Goal: Task Accomplishment & Management: Complete application form

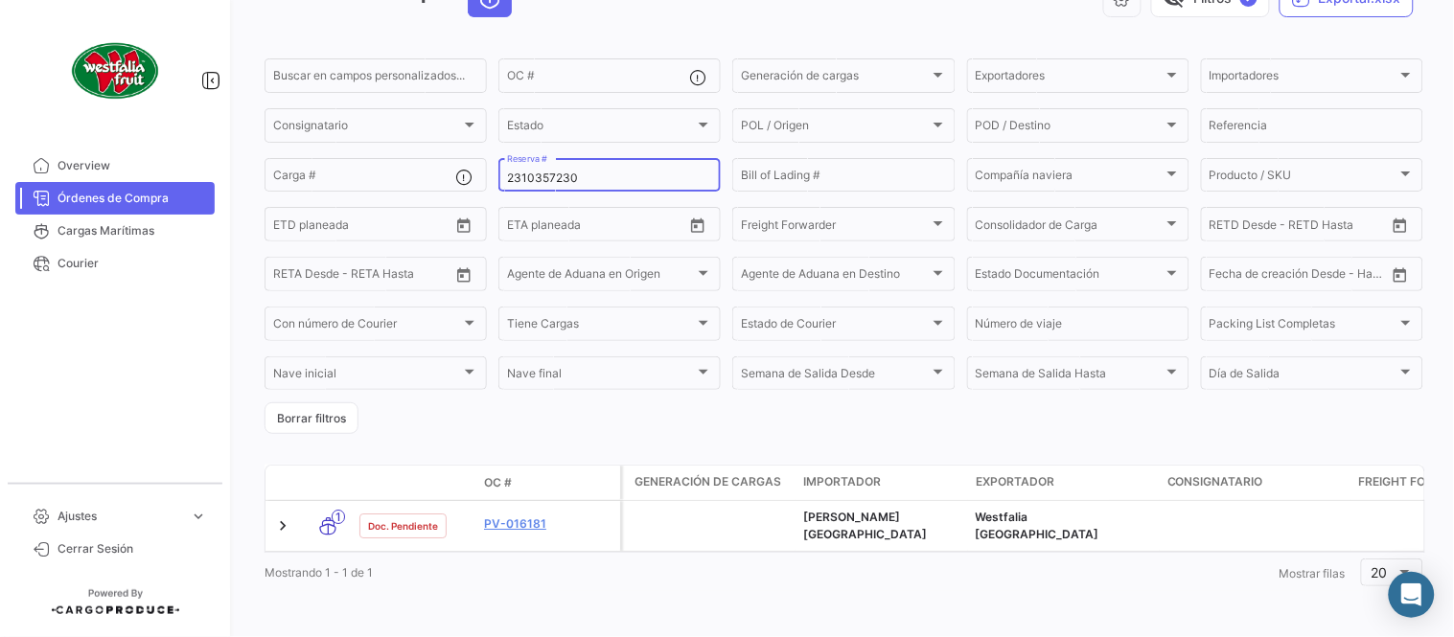
scroll to position [123, 0]
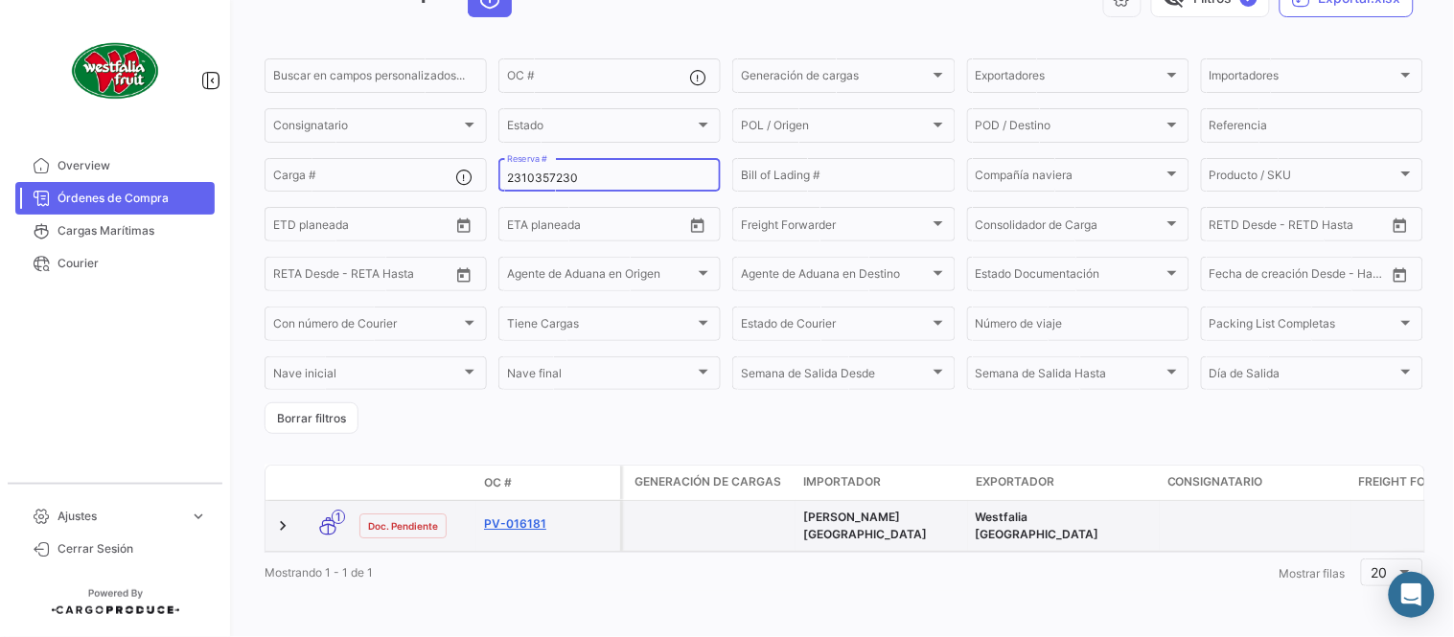
type input "2310357230"
click at [543, 518] on link "PV-016181" at bounding box center [548, 524] width 128 height 17
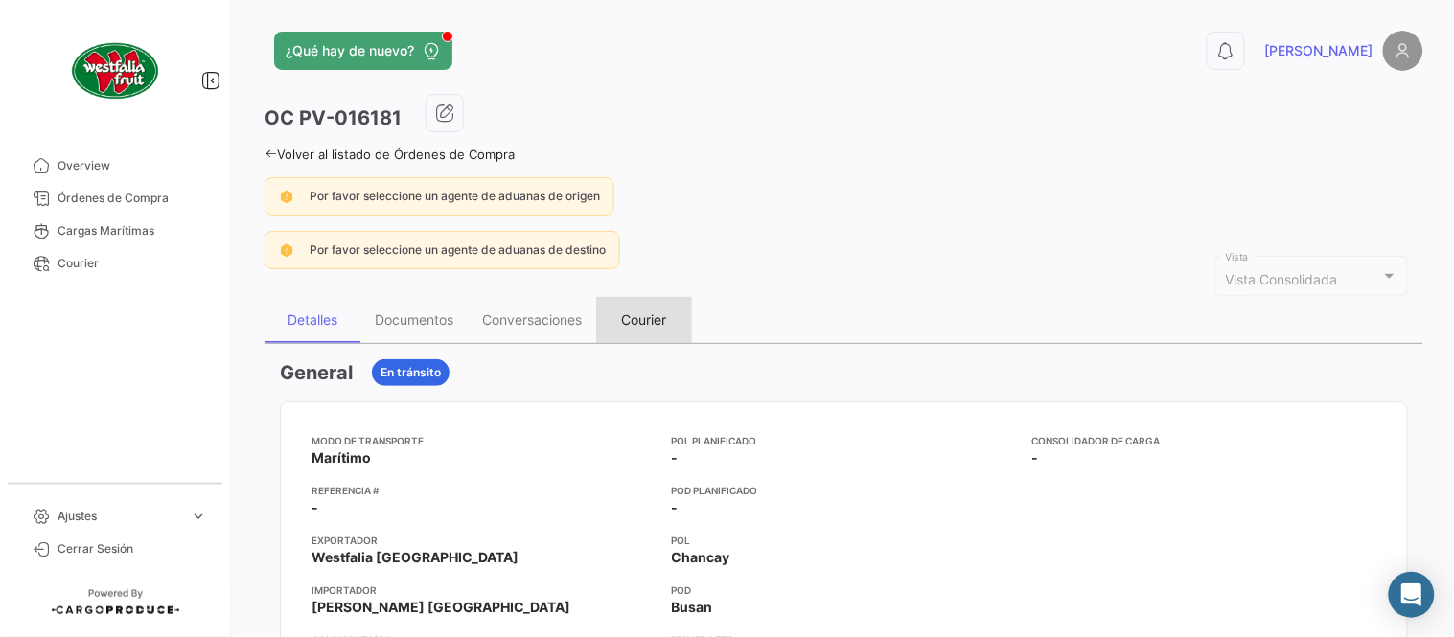
click at [645, 304] on div "Courier" at bounding box center [644, 320] width 96 height 46
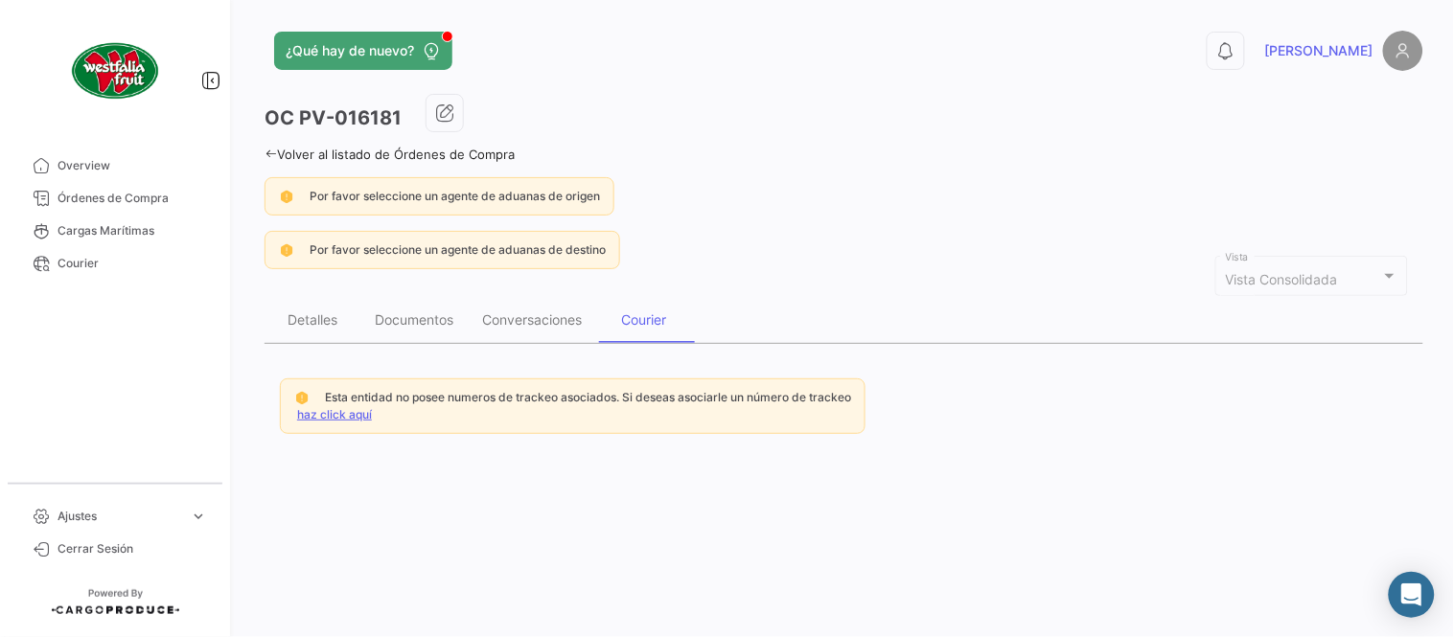
click at [304, 408] on link "haz click aquí" at bounding box center [334, 414] width 75 height 14
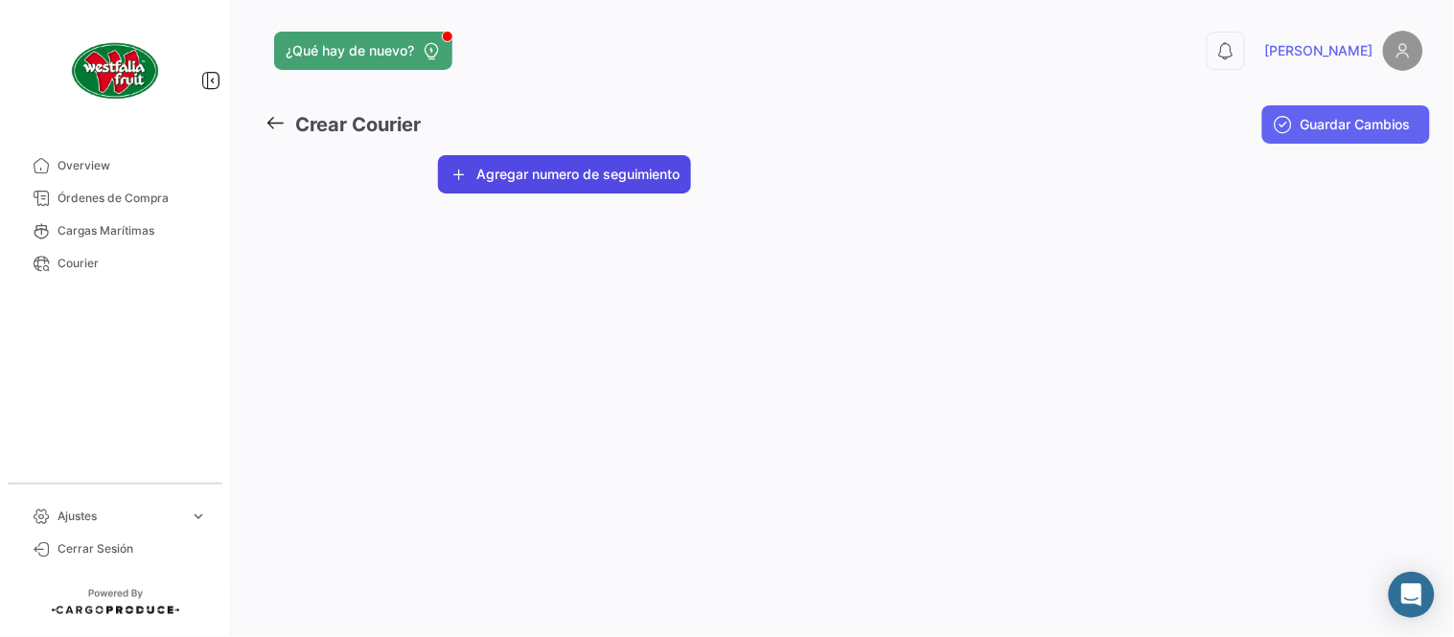
click at [501, 184] on button "Agregar numero de seguimiento" at bounding box center [564, 174] width 253 height 38
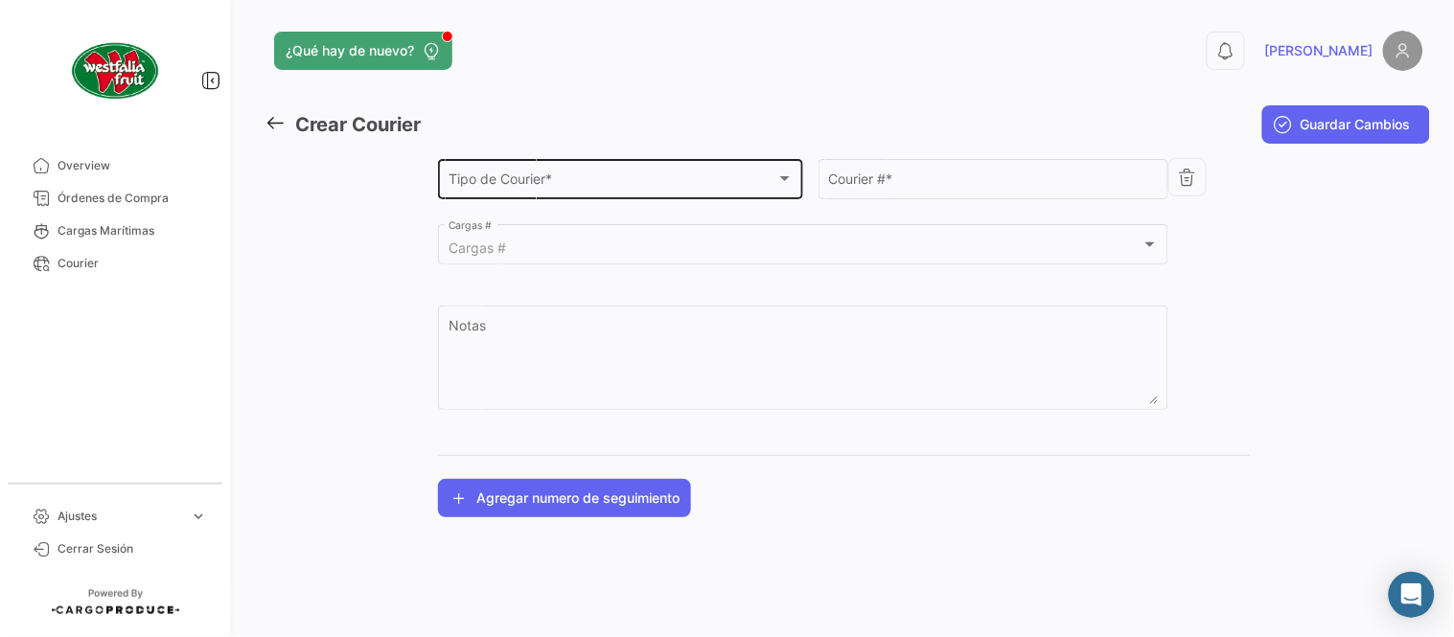
click at [528, 183] on span "Tipo de Courier *" at bounding box center [612, 182] width 328 height 16
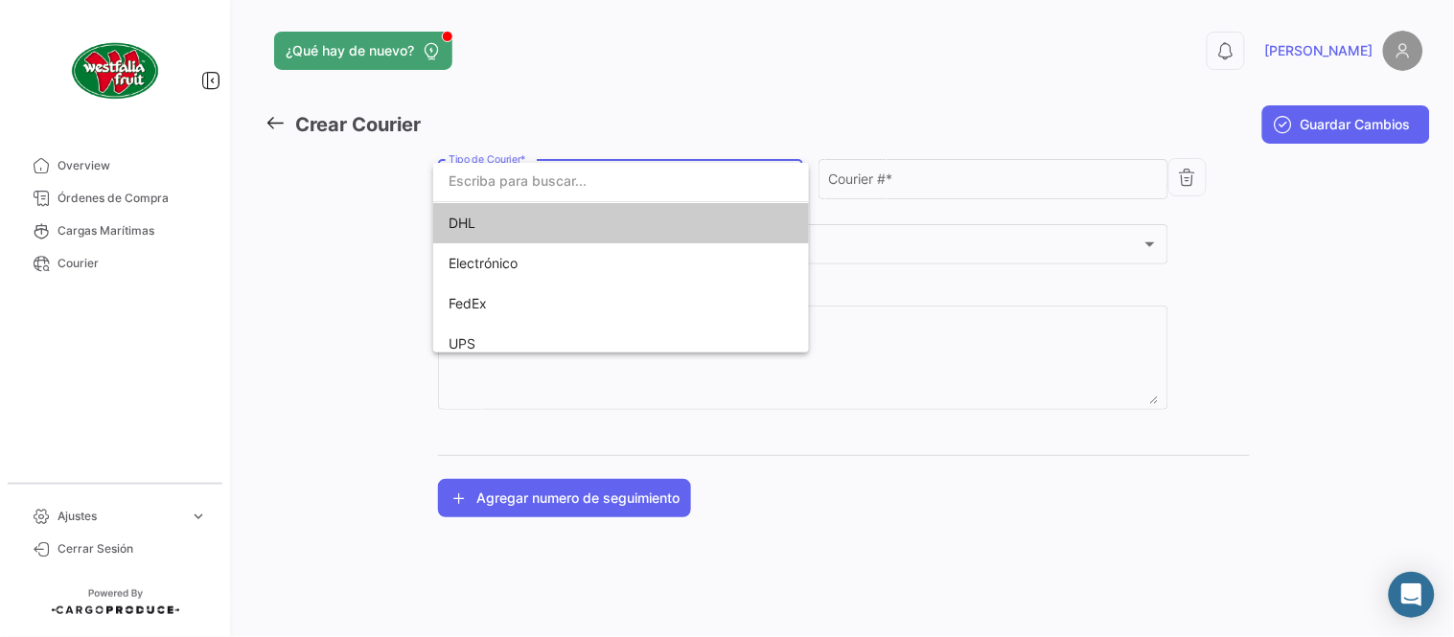
click at [518, 209] on span "DHL" at bounding box center [582, 223] width 268 height 40
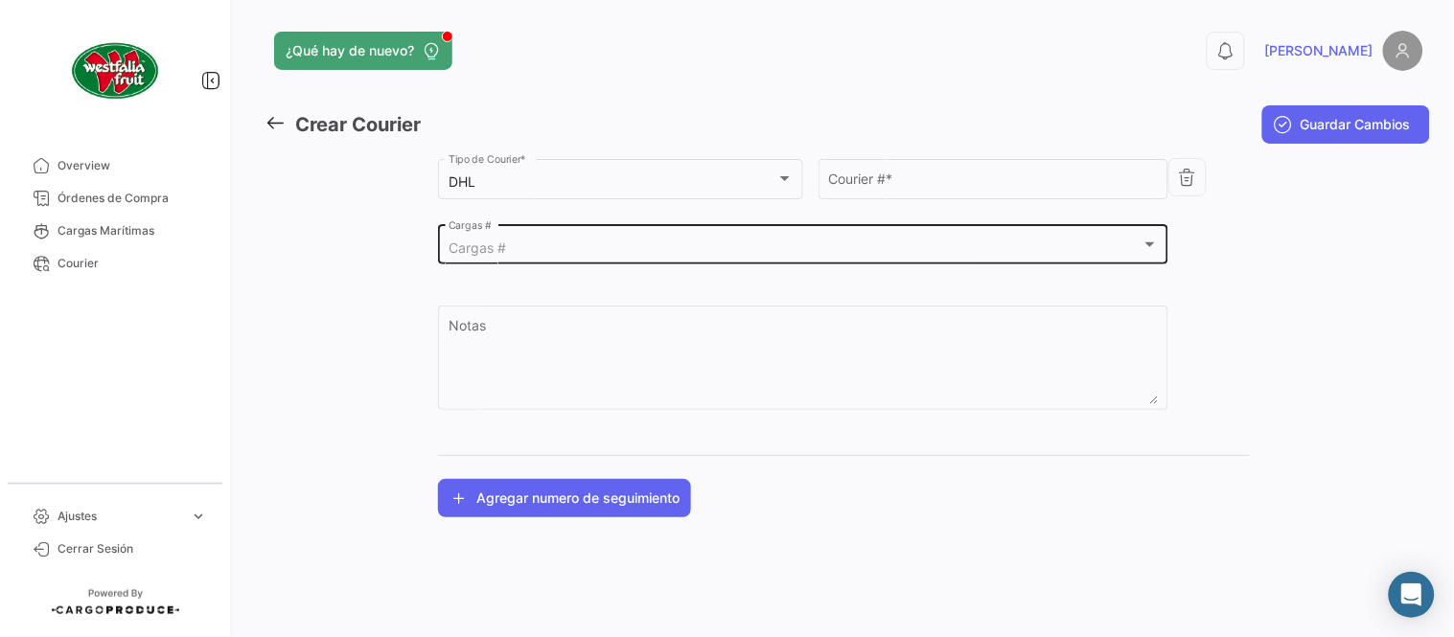
click at [549, 240] on div "Cargas # Cargas #" at bounding box center [803, 243] width 710 height 44
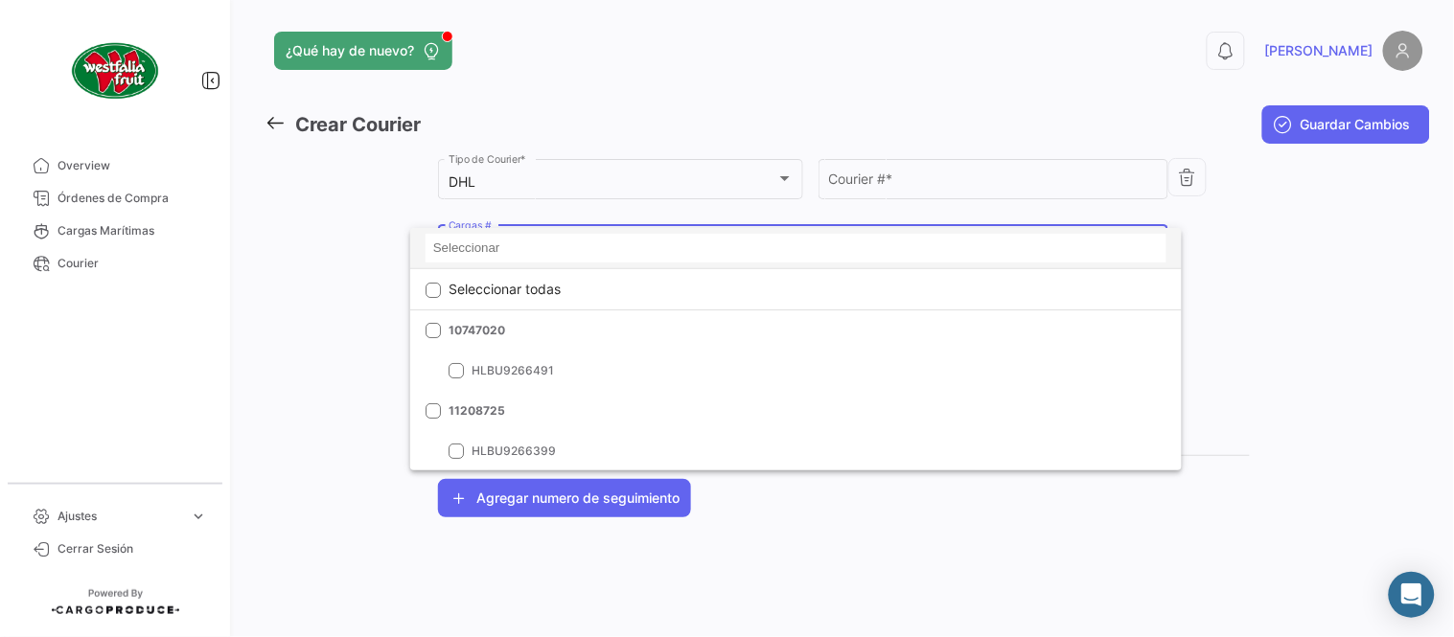
click at [546, 245] on input at bounding box center [795, 248] width 741 height 29
paste input "2310357230"
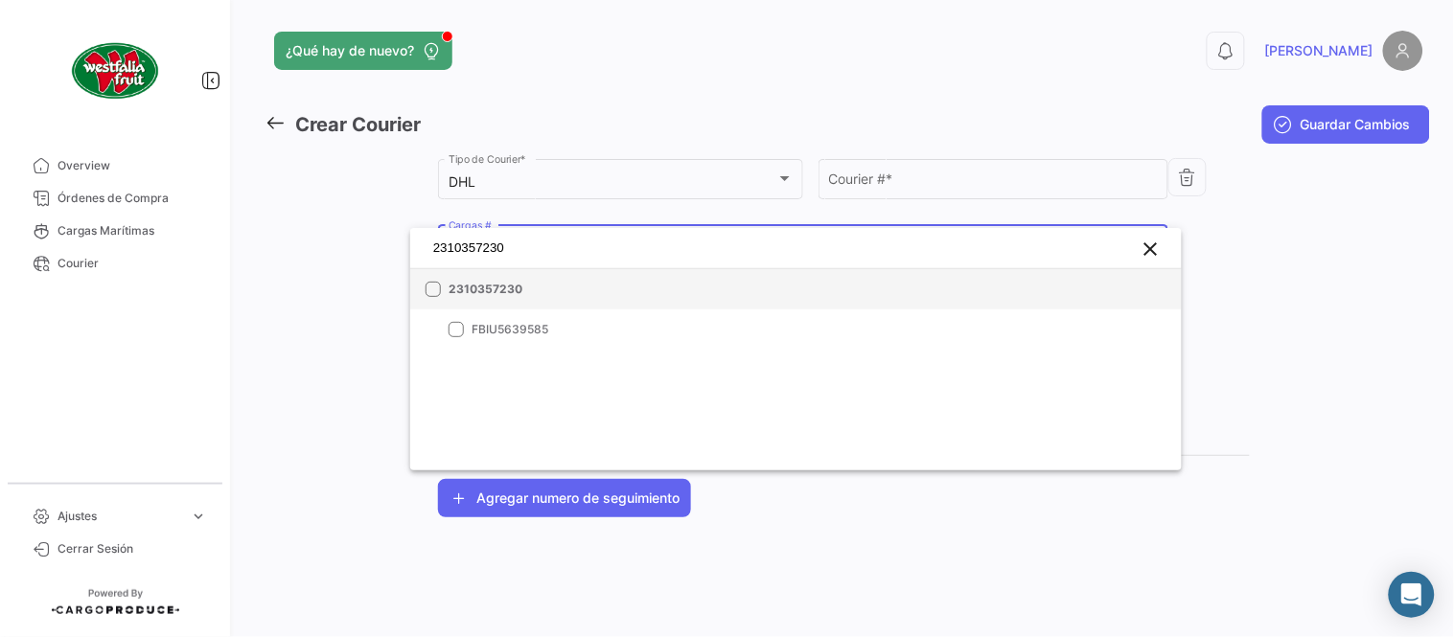
type input "2310357230"
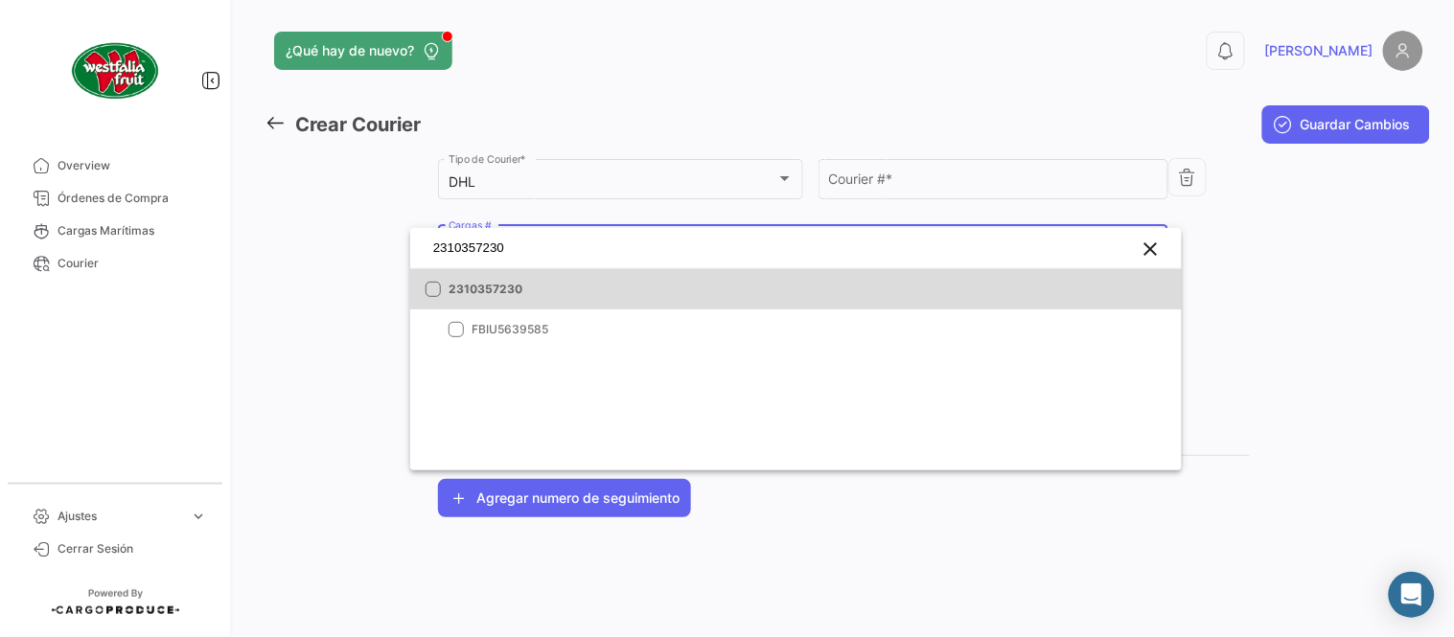
click at [561, 270] on mat-option "2310357230" at bounding box center [795, 289] width 771 height 40
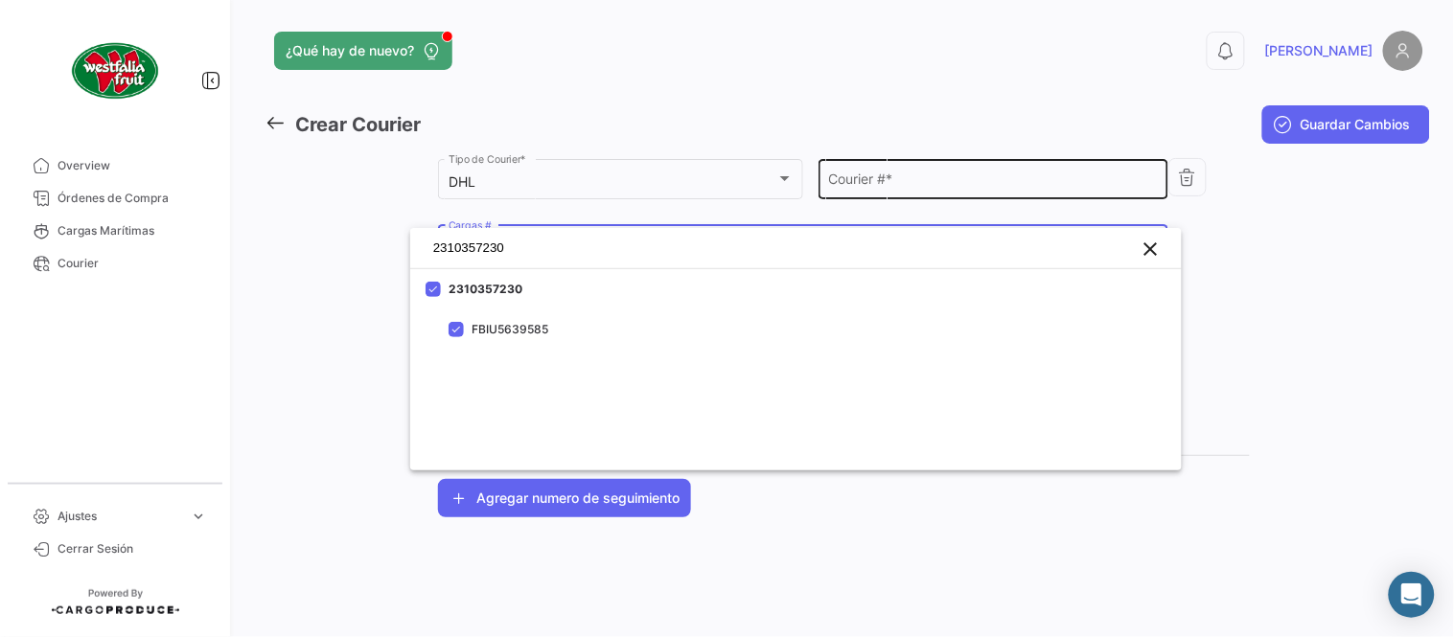
click at [906, 193] on div at bounding box center [727, 318] width 1454 height 637
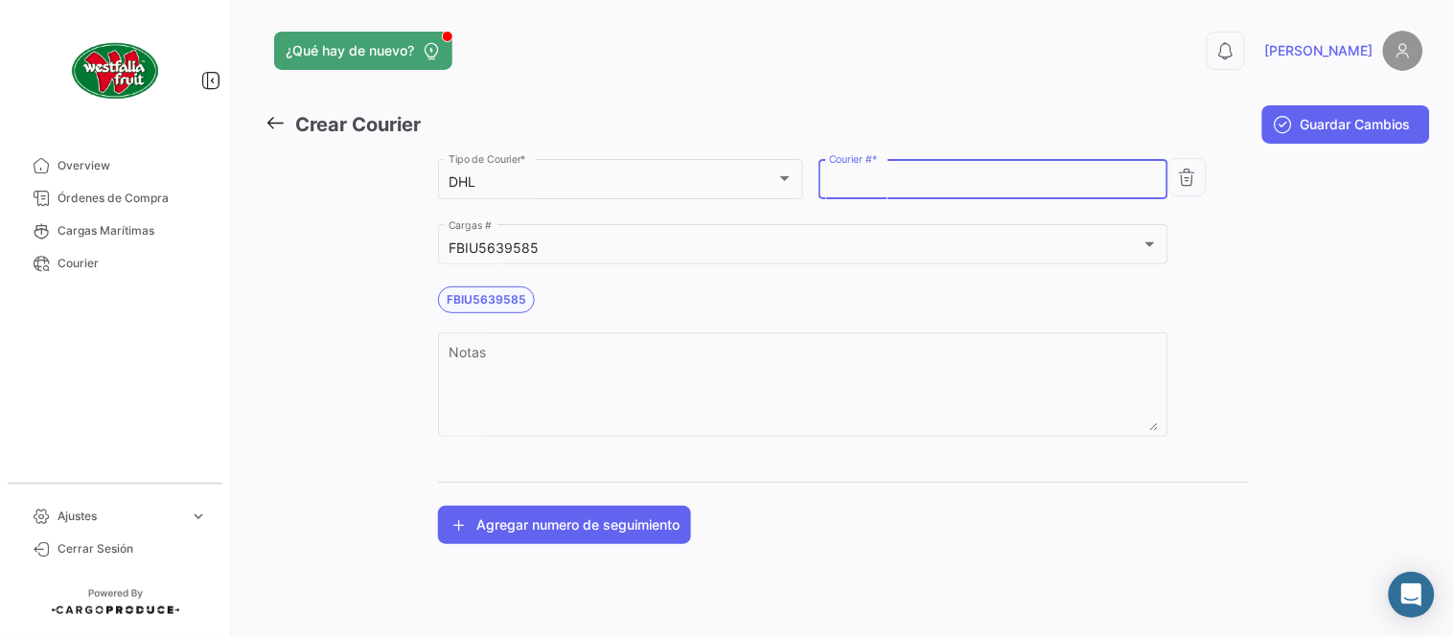
click at [906, 189] on input "Courier # *" at bounding box center [994, 182] width 330 height 16
paste input "25449066"
type input "25449066"
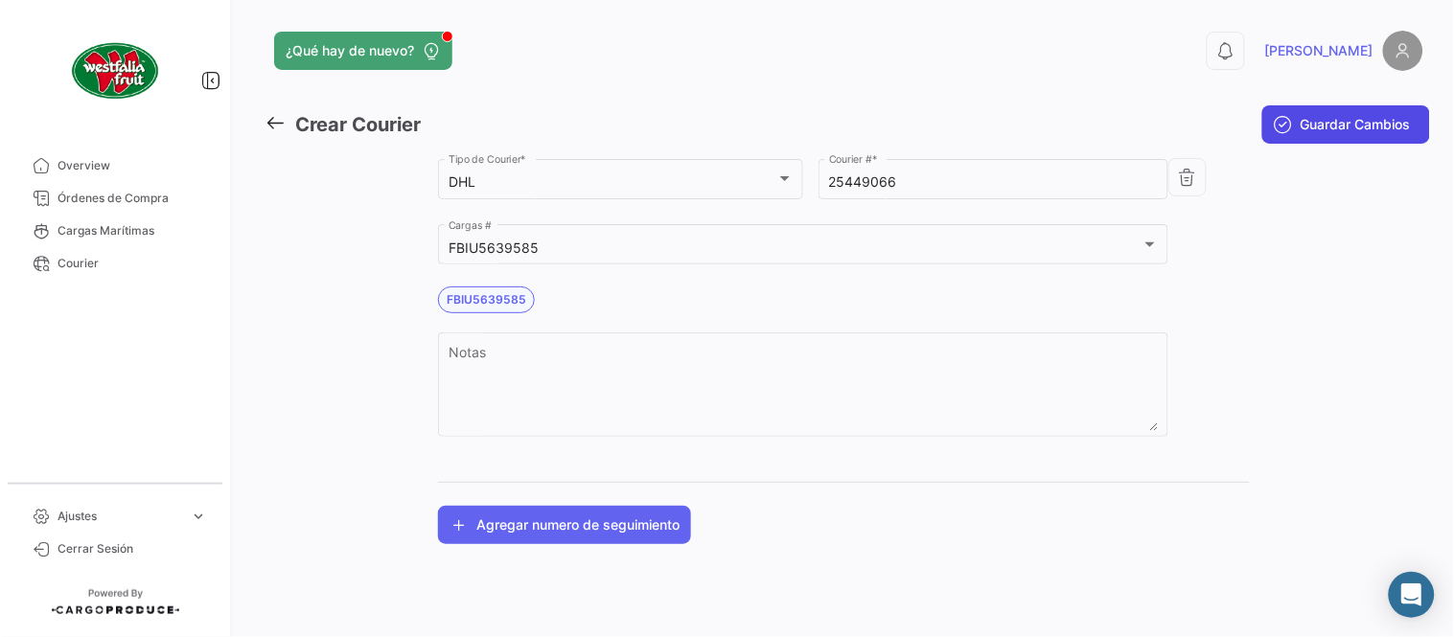
click at [1317, 136] on button "Guardar Cambios" at bounding box center [1346, 124] width 168 height 38
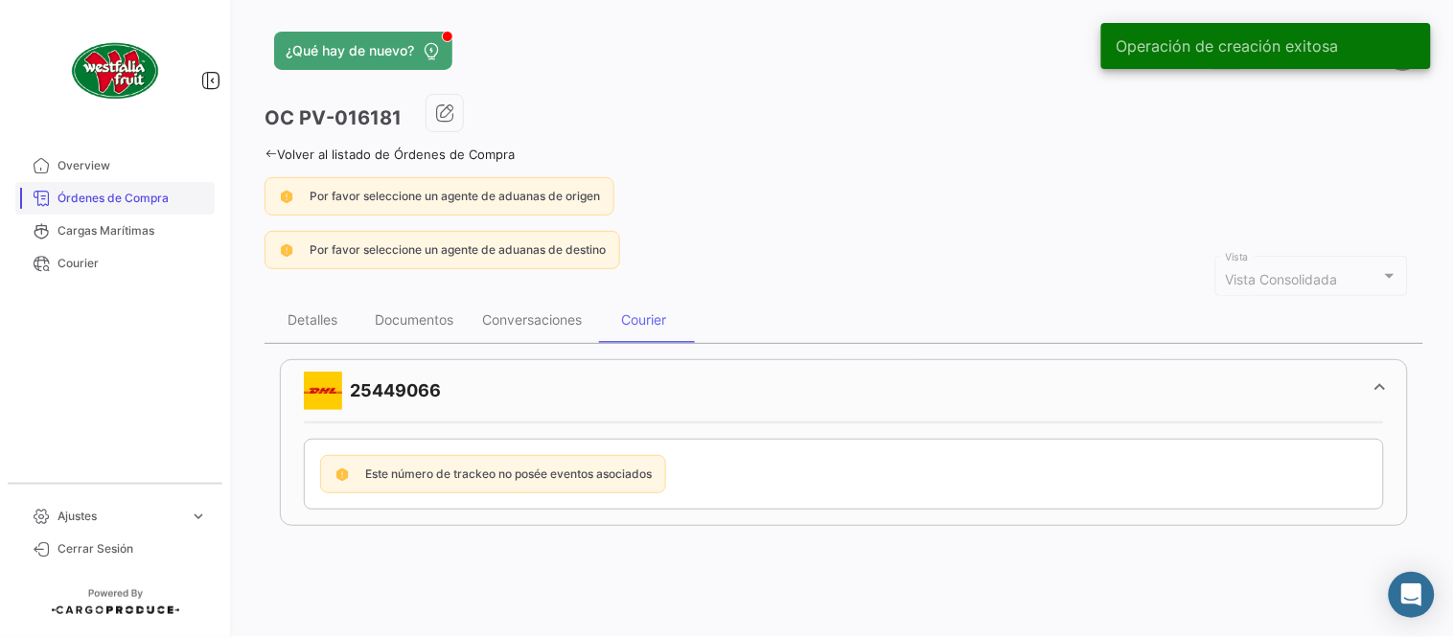
click at [169, 202] on span "Órdenes de Compra" at bounding box center [131, 198] width 149 height 17
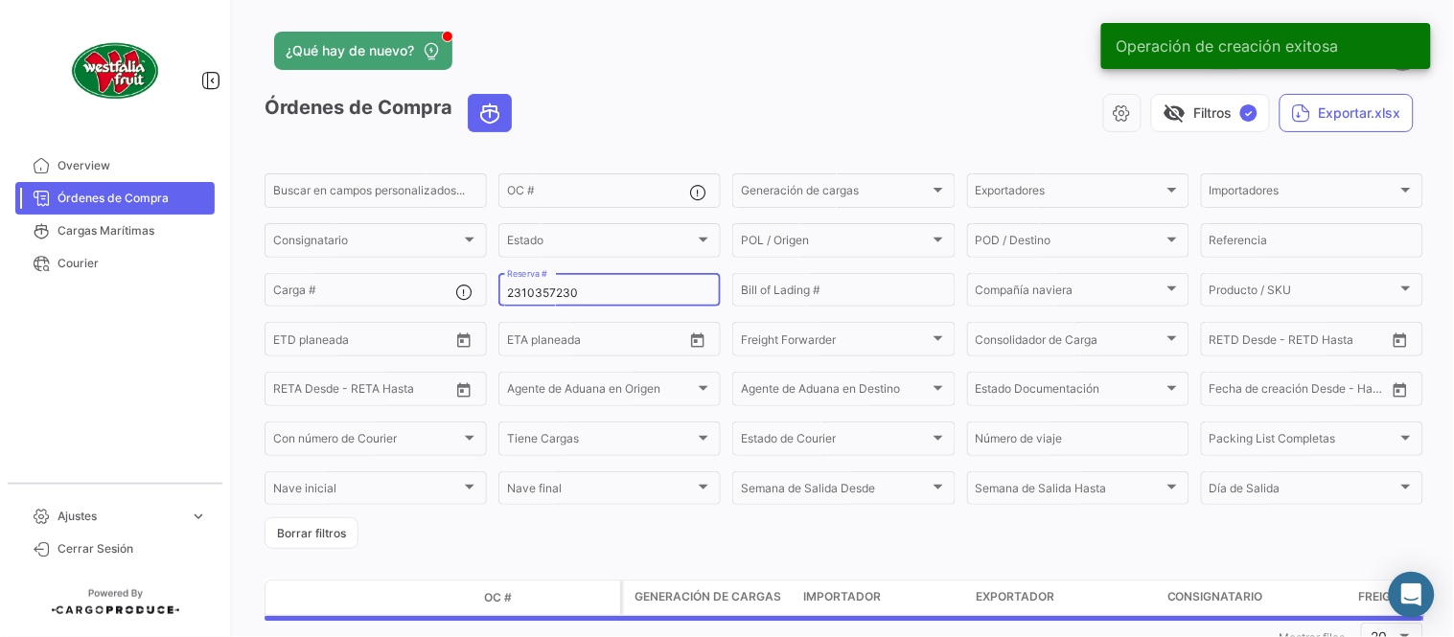
click at [532, 294] on input "2310357230" at bounding box center [609, 293] width 205 height 13
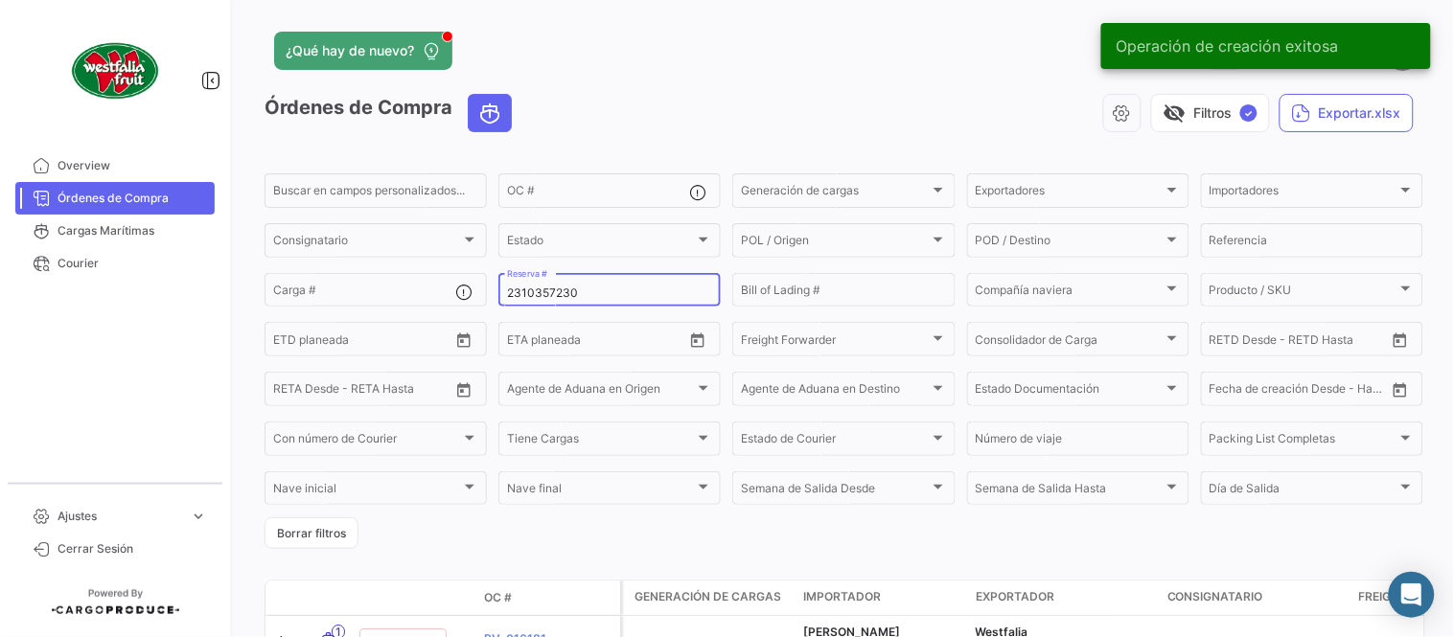
paste input "76358276"
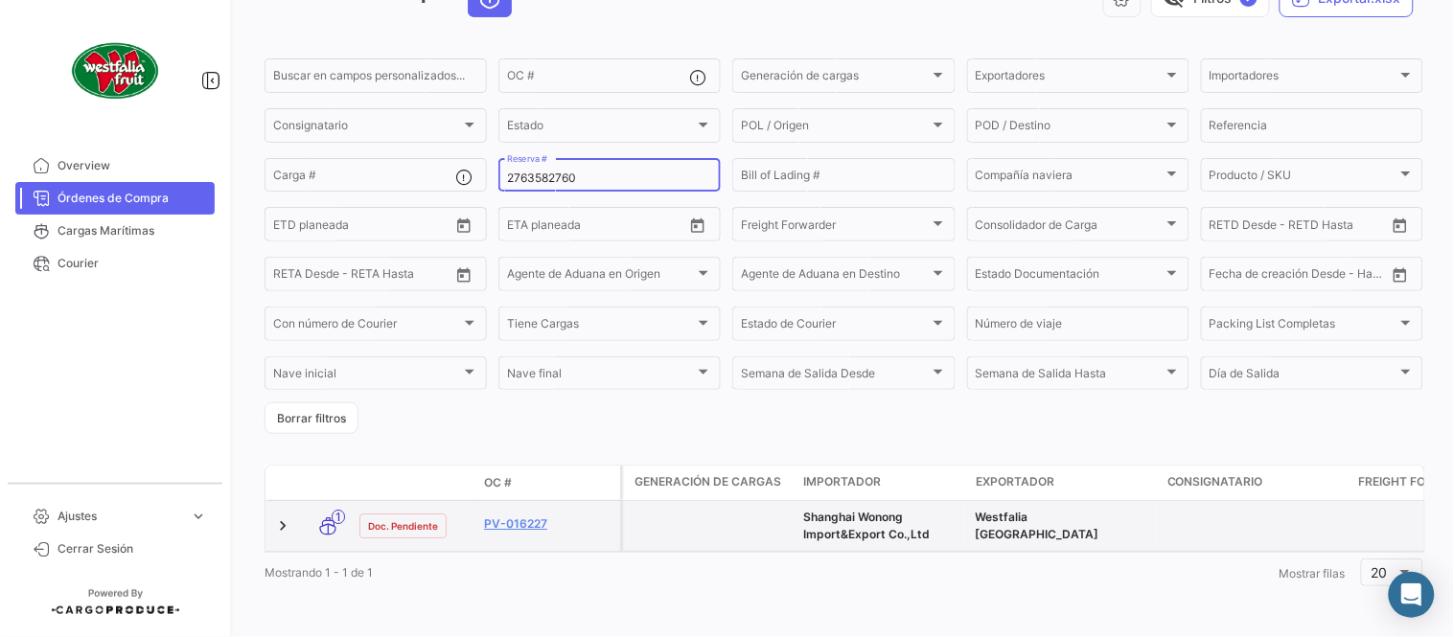
scroll to position [130, 0]
type input "2763582760"
click at [535, 516] on link "PV-016227" at bounding box center [548, 524] width 128 height 17
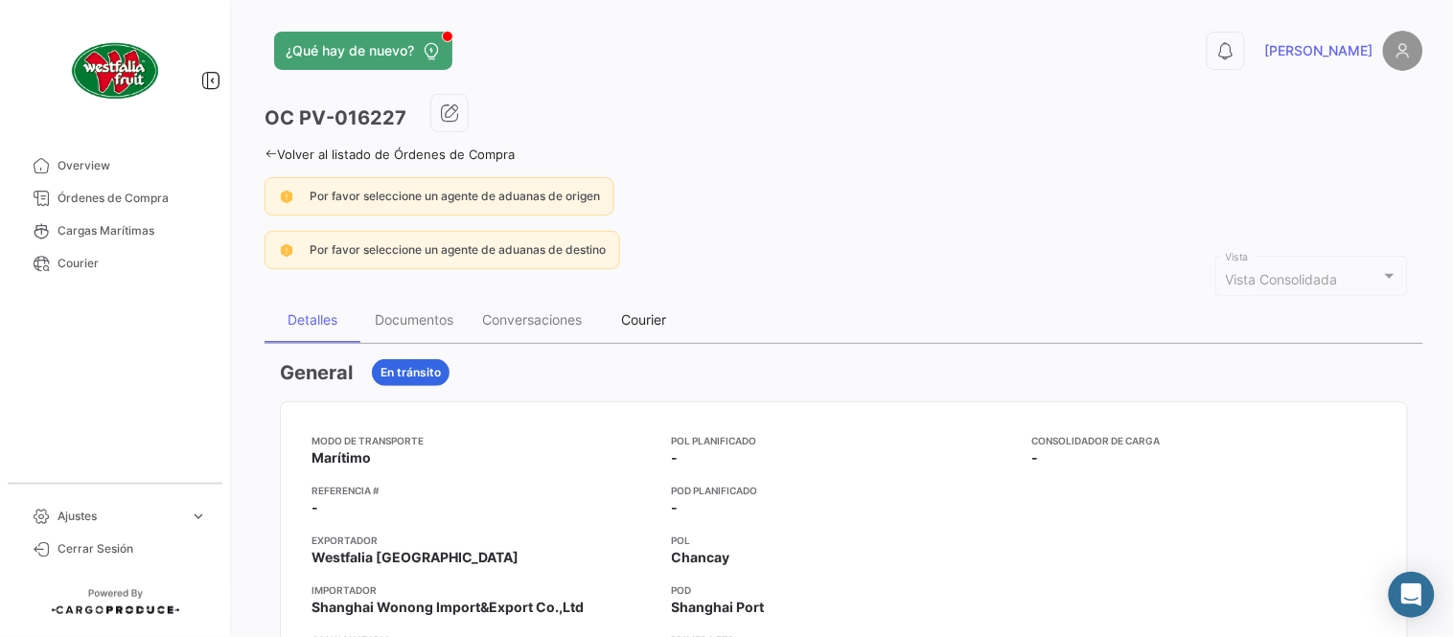
click at [632, 319] on div "Courier" at bounding box center [644, 319] width 45 height 16
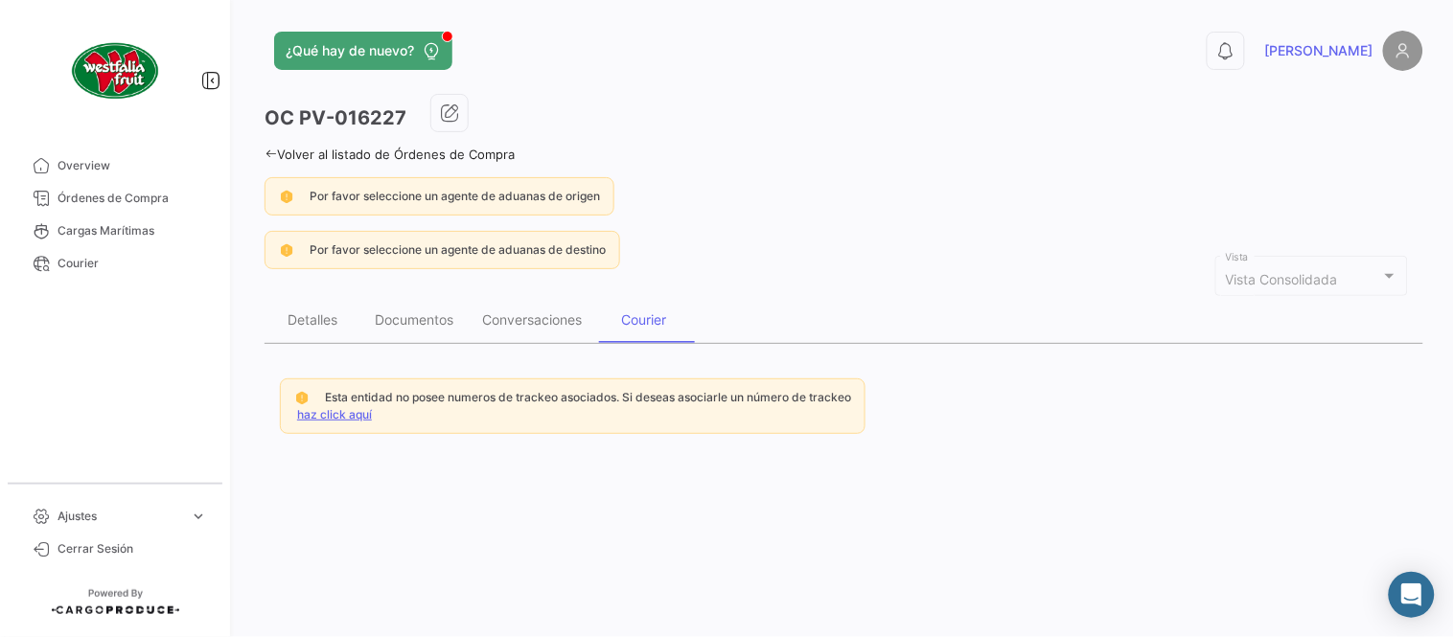
click at [336, 413] on link "haz click aquí" at bounding box center [334, 414] width 75 height 14
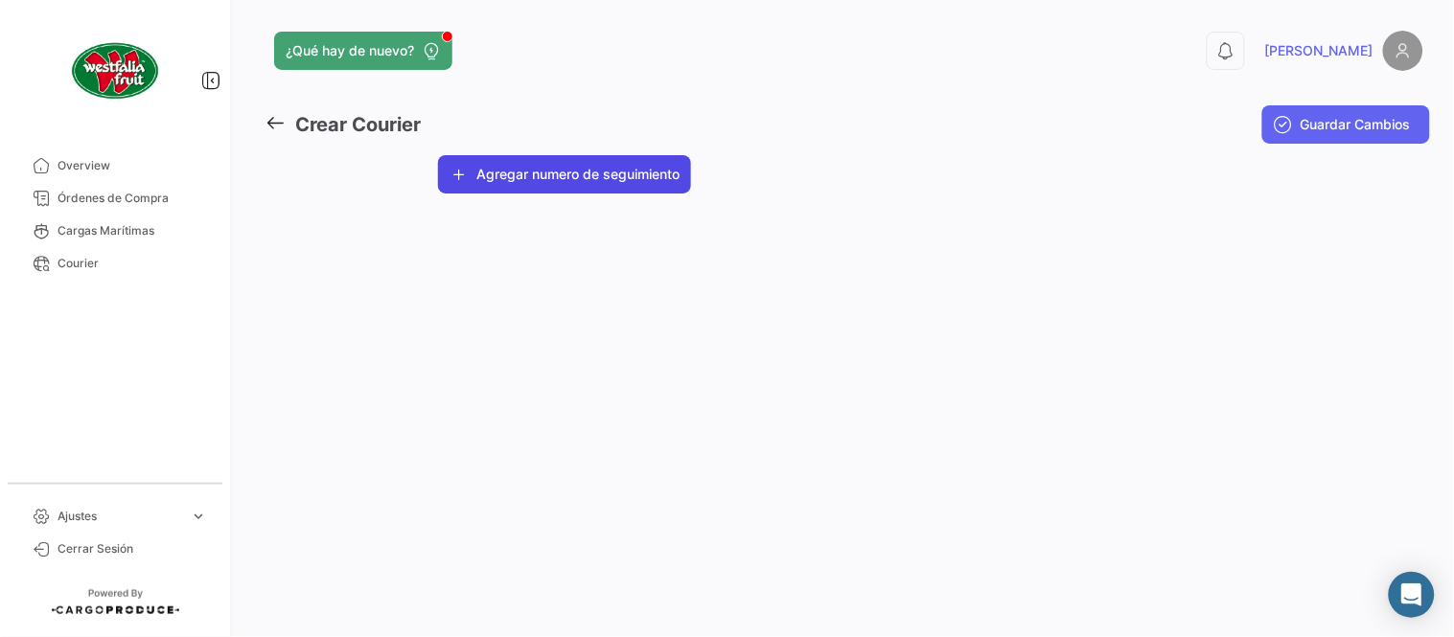
click at [552, 166] on button "Agregar numero de seguimiento" at bounding box center [564, 174] width 253 height 38
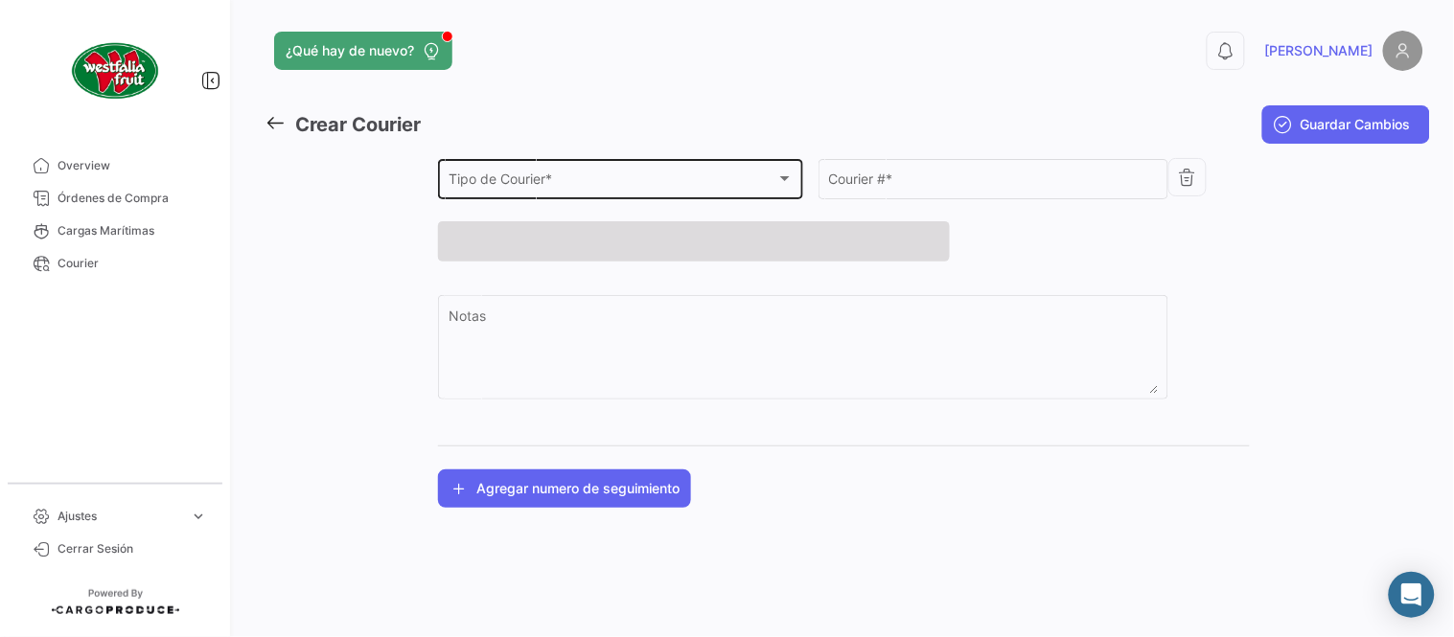
click at [562, 194] on div "Tipo de Courier * Tipo de Courier *" at bounding box center [620, 177] width 345 height 44
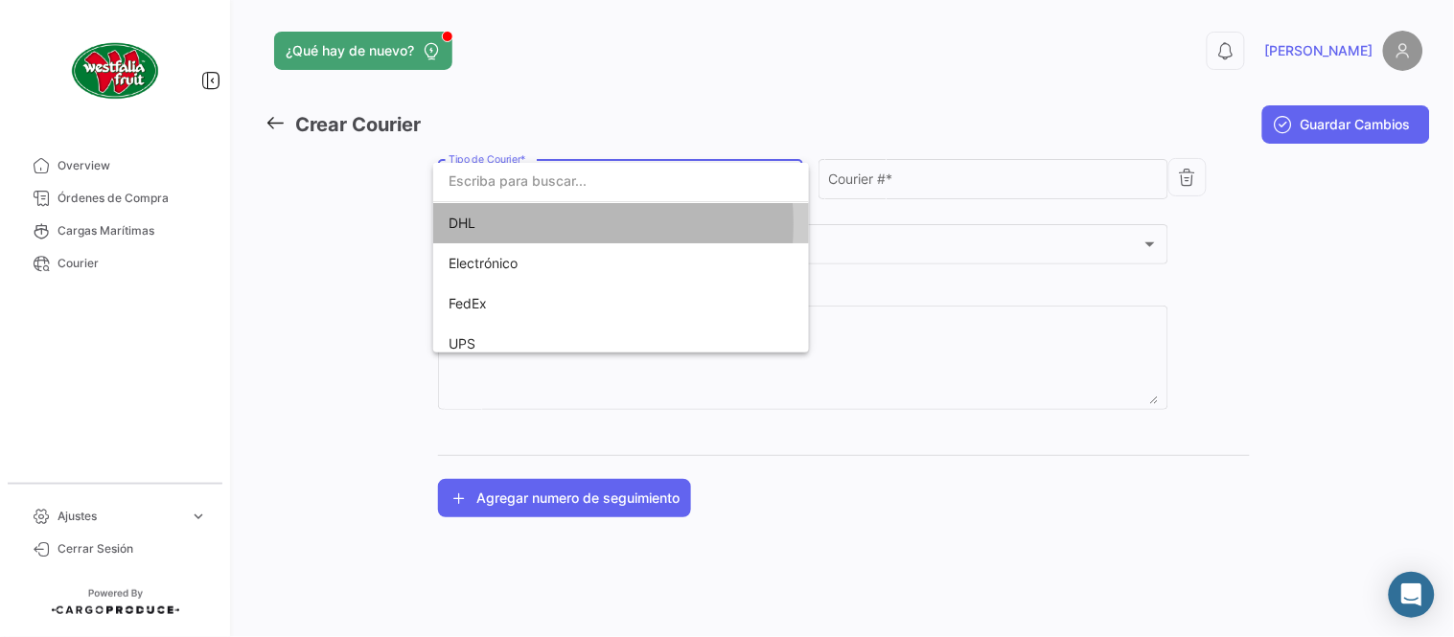
click at [521, 223] on span "DHL" at bounding box center [582, 223] width 268 height 40
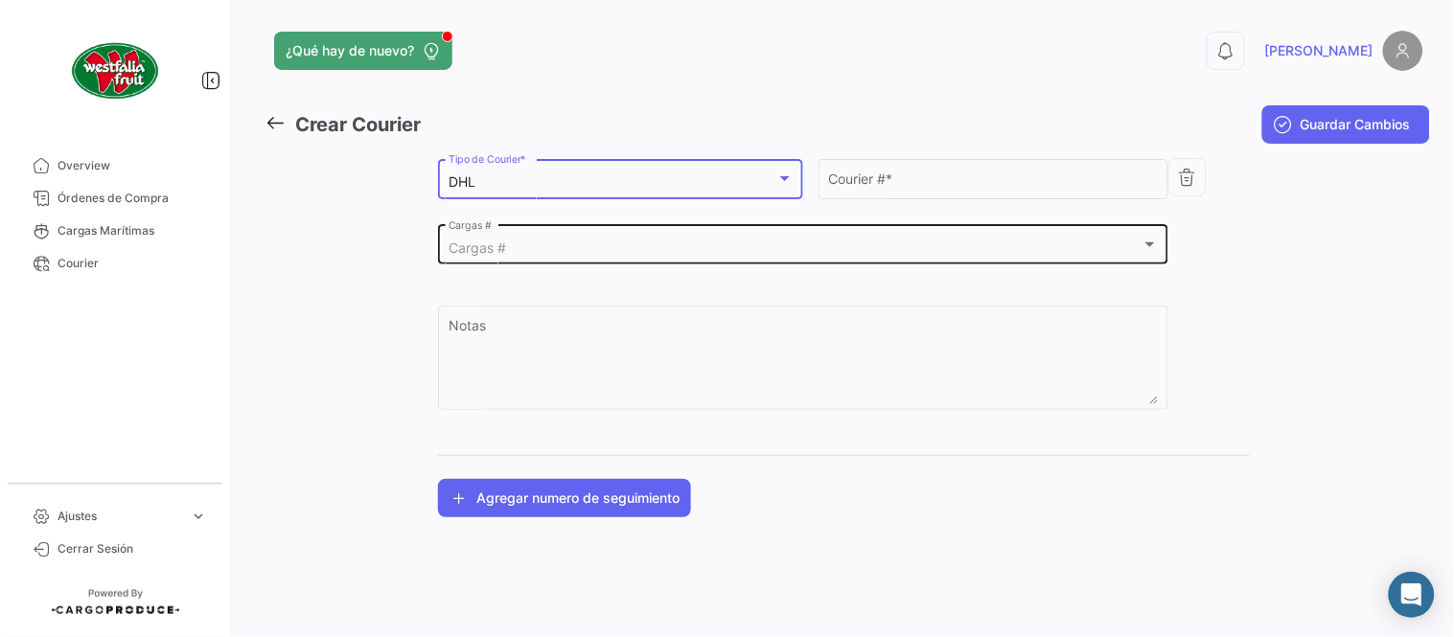
click at [540, 236] on div "Cargas # Cargas #" at bounding box center [803, 243] width 710 height 44
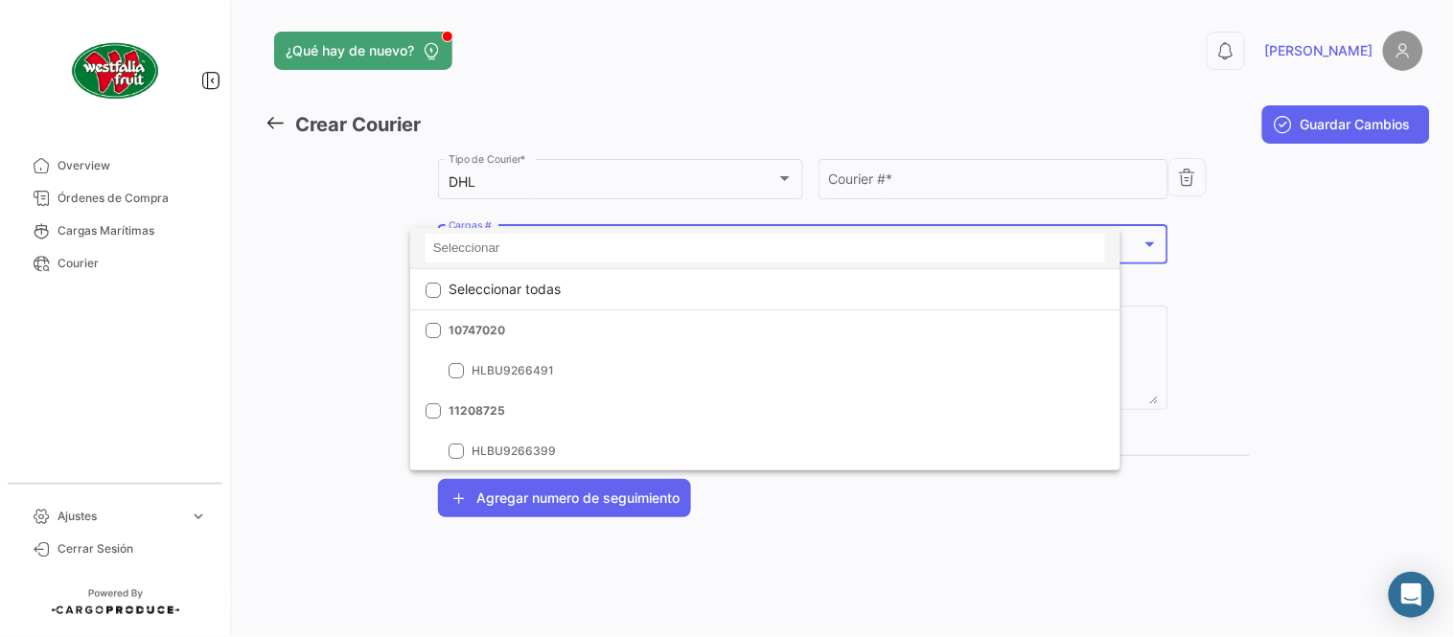
click at [540, 238] on input at bounding box center [764, 248] width 679 height 29
paste input "2763582760"
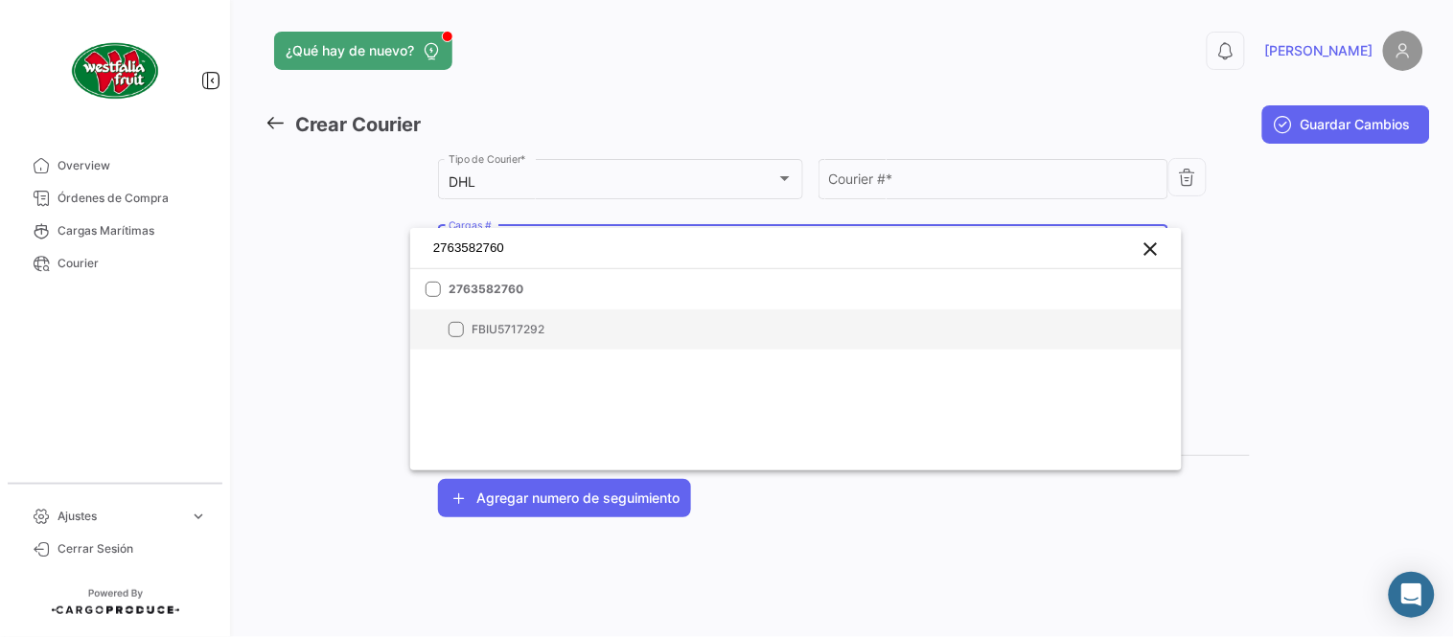
type input "2763582760"
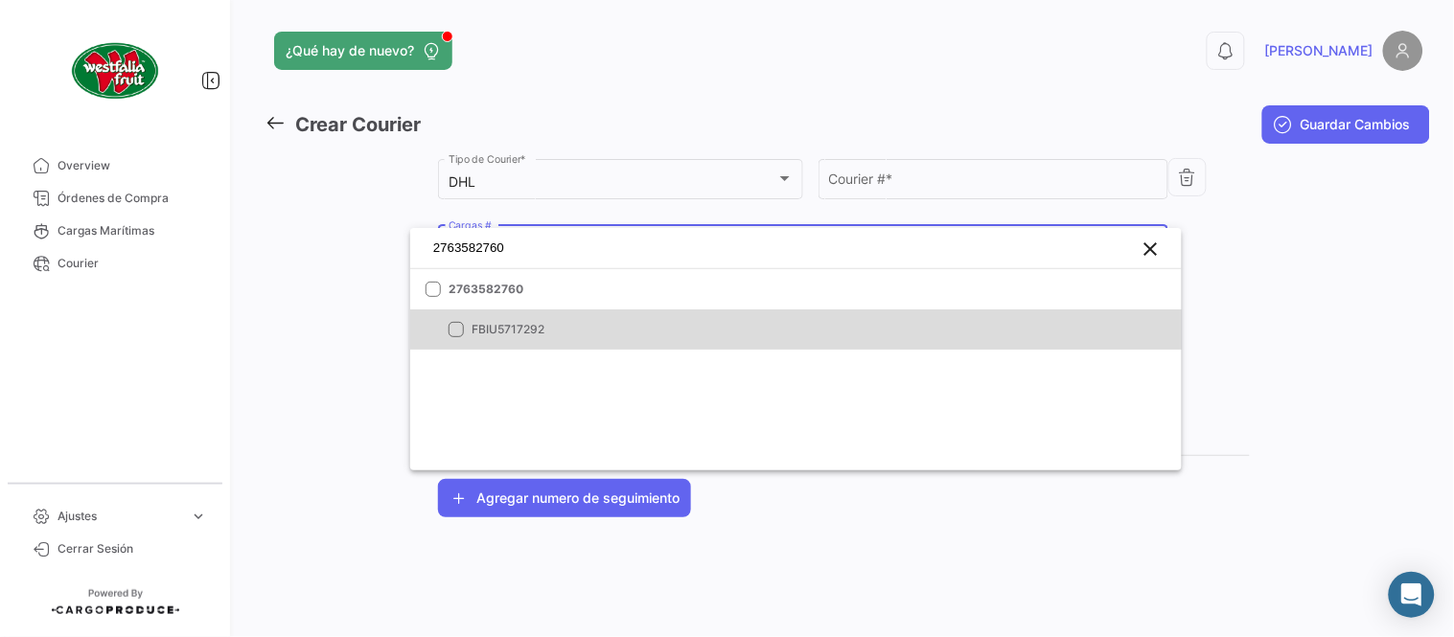
click at [588, 311] on mat-option "FBIU5717292" at bounding box center [795, 330] width 771 height 40
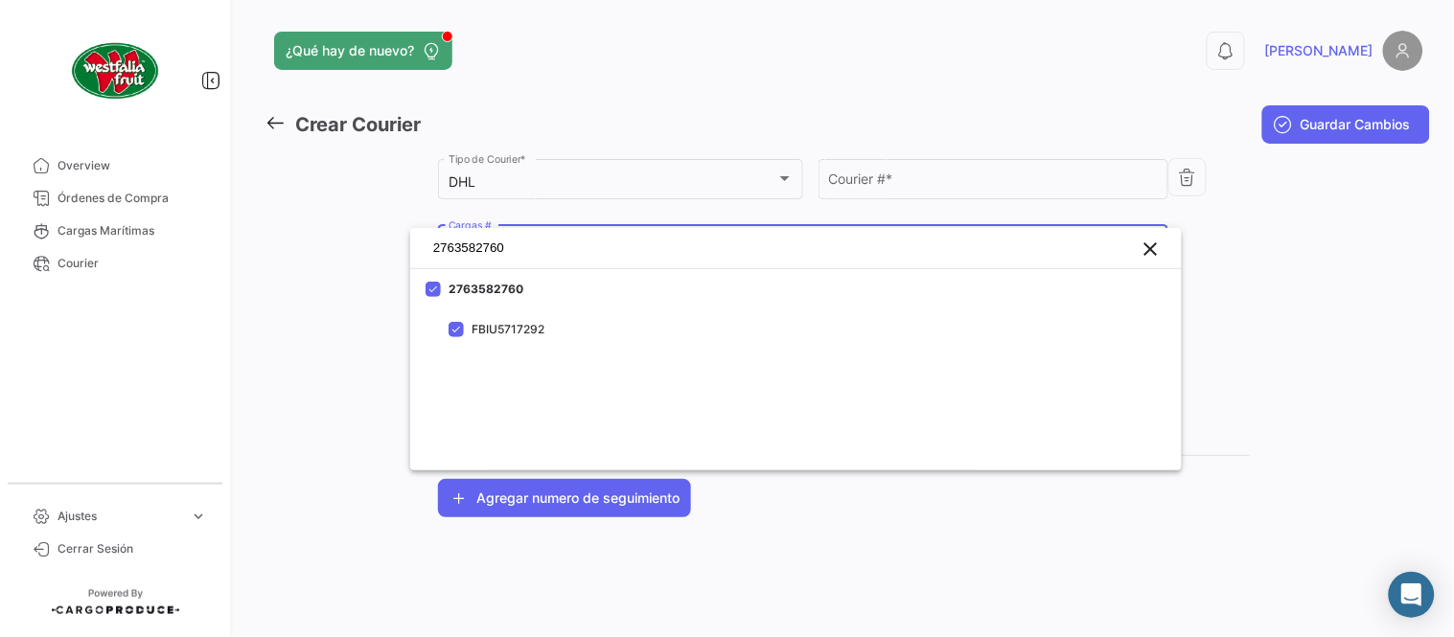
click at [880, 184] on div at bounding box center [727, 318] width 1454 height 637
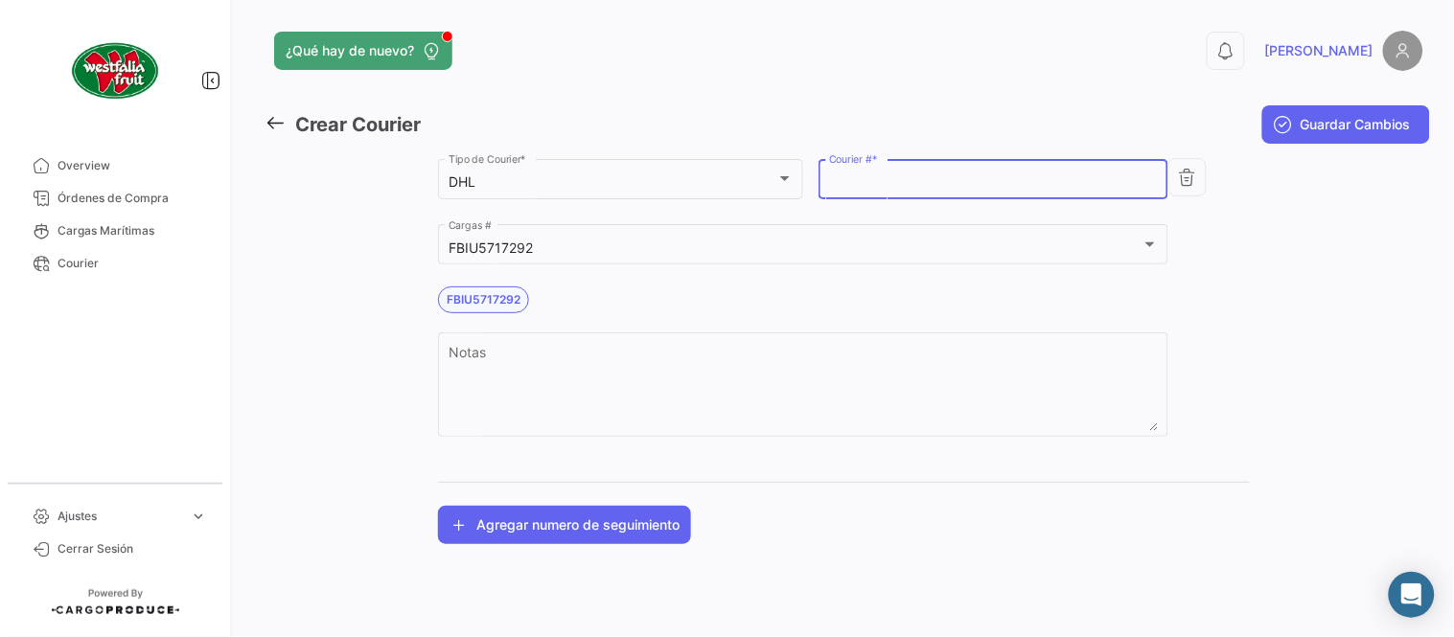
click at [880, 184] on input "Courier # *" at bounding box center [994, 182] width 330 height 16
paste input "1832454713"
type input "1832454713"
click at [1311, 118] on span "Guardar Cambios" at bounding box center [1355, 124] width 110 height 19
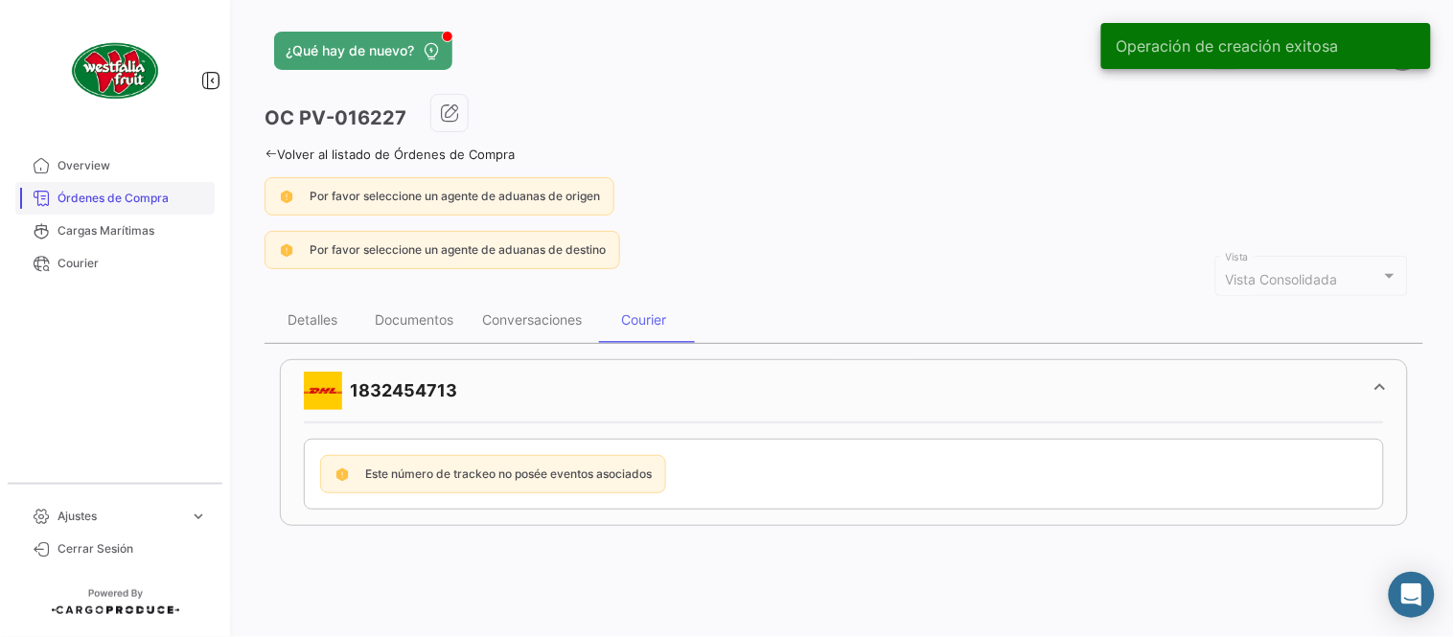
click at [173, 202] on span "Órdenes de Compra" at bounding box center [131, 198] width 149 height 17
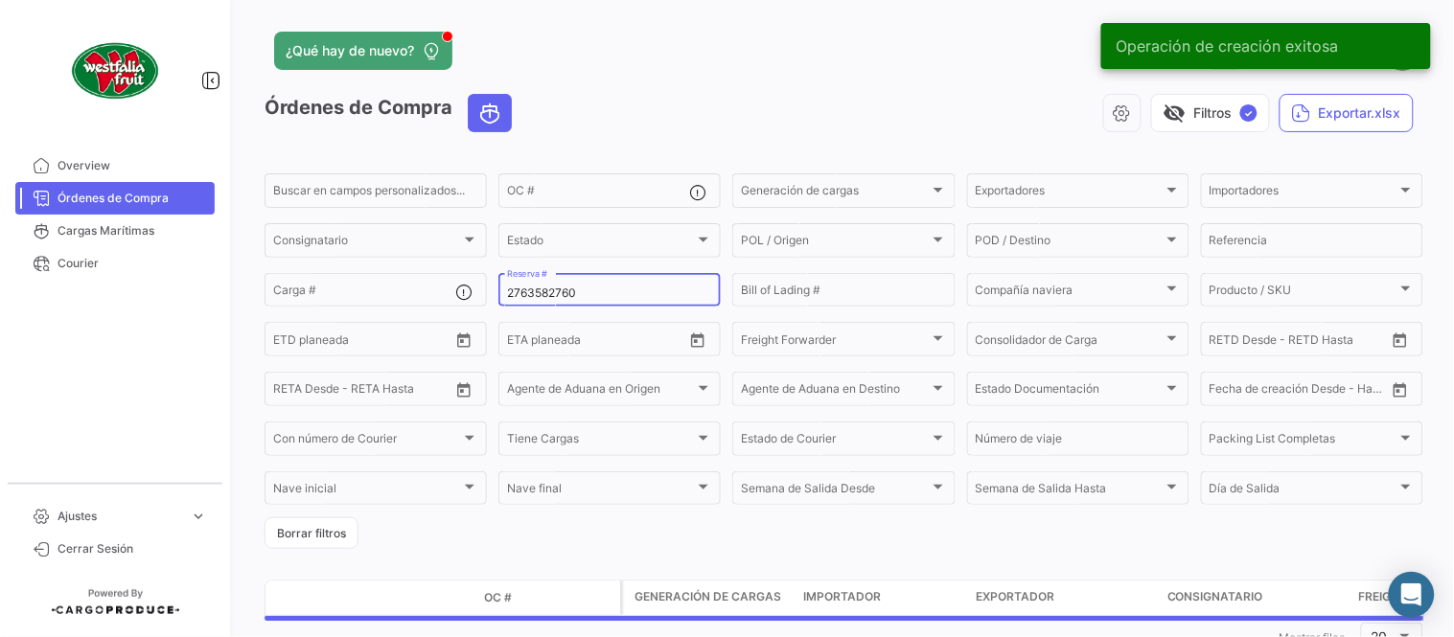
click at [523, 290] on input "2763582760" at bounding box center [609, 293] width 205 height 13
paste input "LMM0539185"
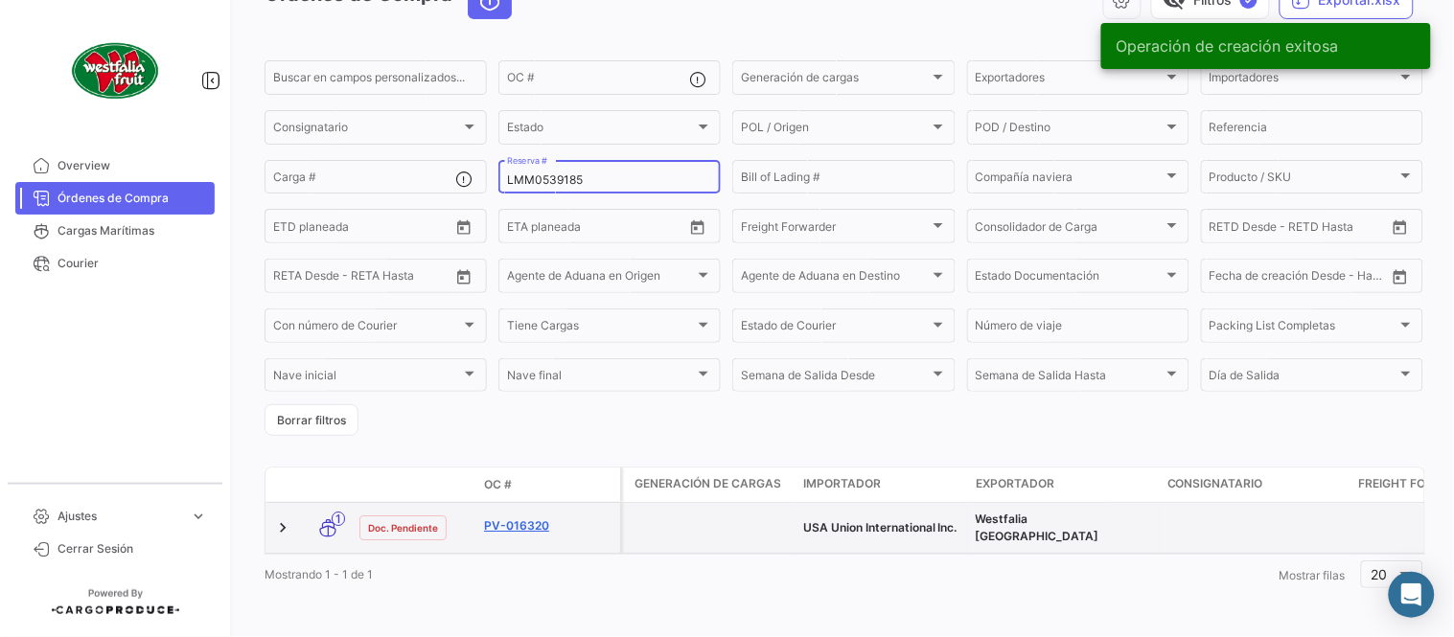
scroll to position [123, 0]
type input "LMM0539185"
click at [540, 516] on link "PV-016320" at bounding box center [548, 524] width 128 height 17
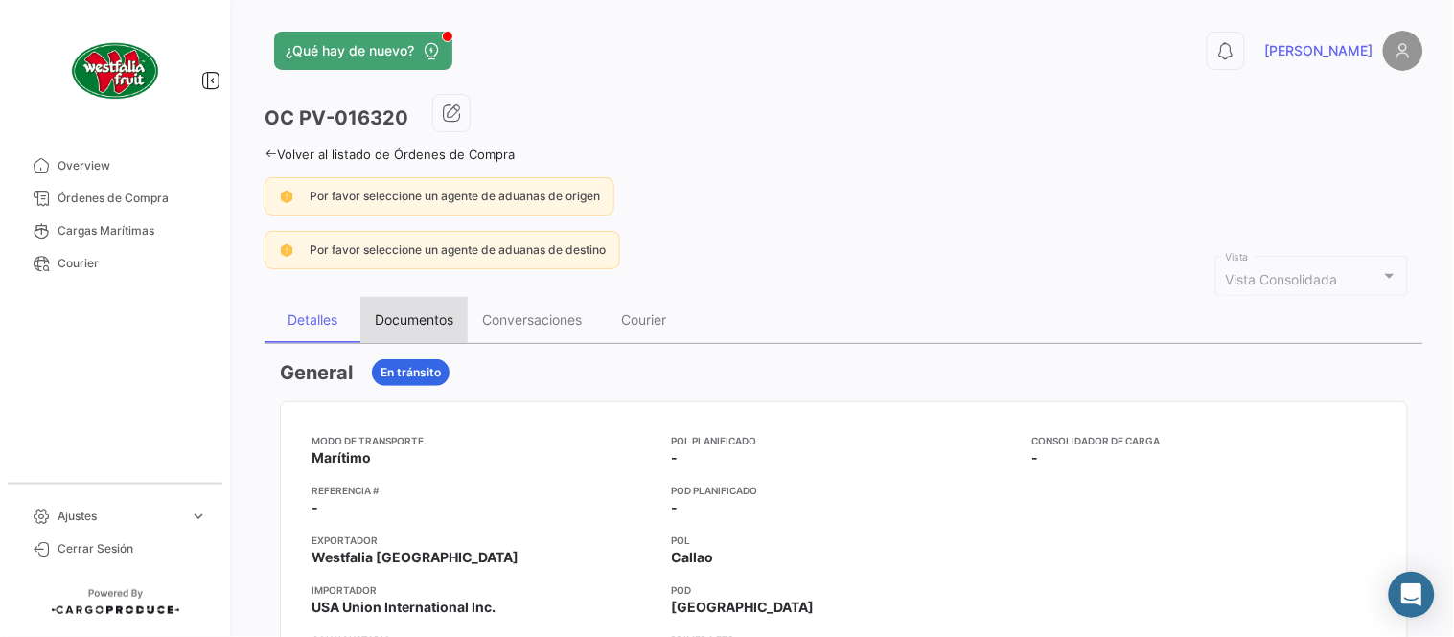
click at [403, 328] on div "Documentos" at bounding box center [413, 320] width 107 height 46
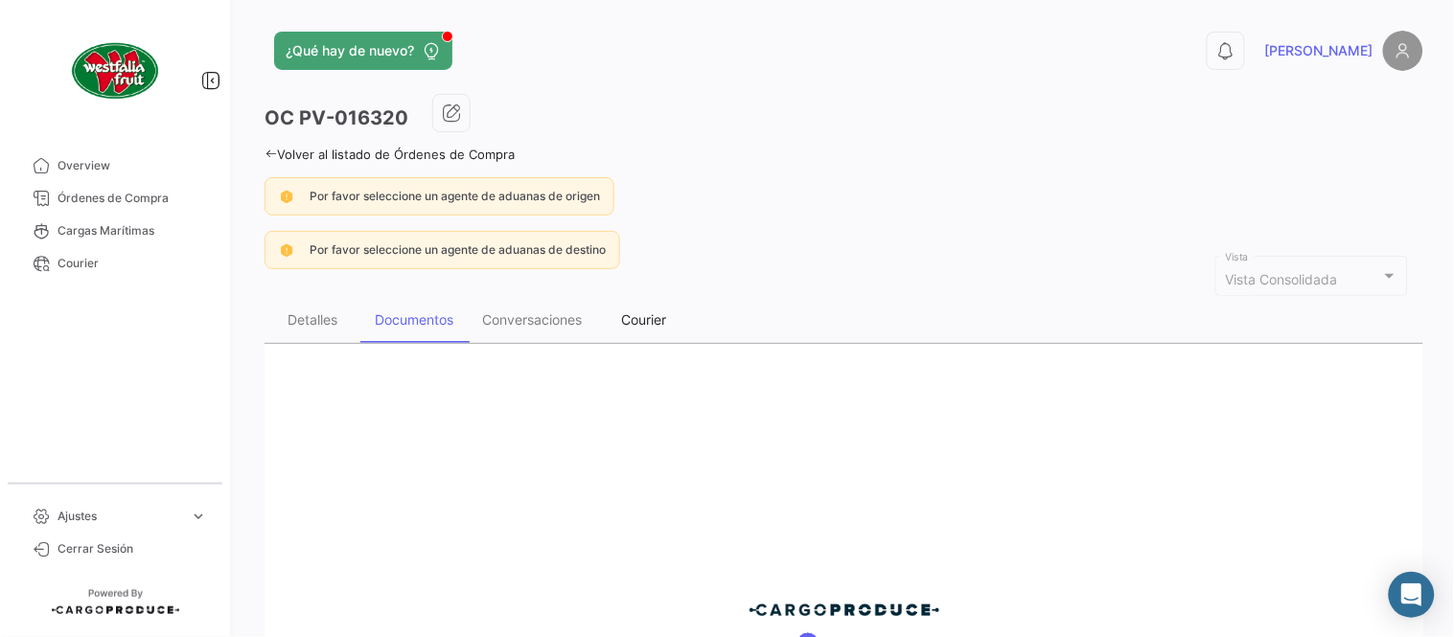
click at [656, 331] on div "Courier" at bounding box center [644, 320] width 96 height 46
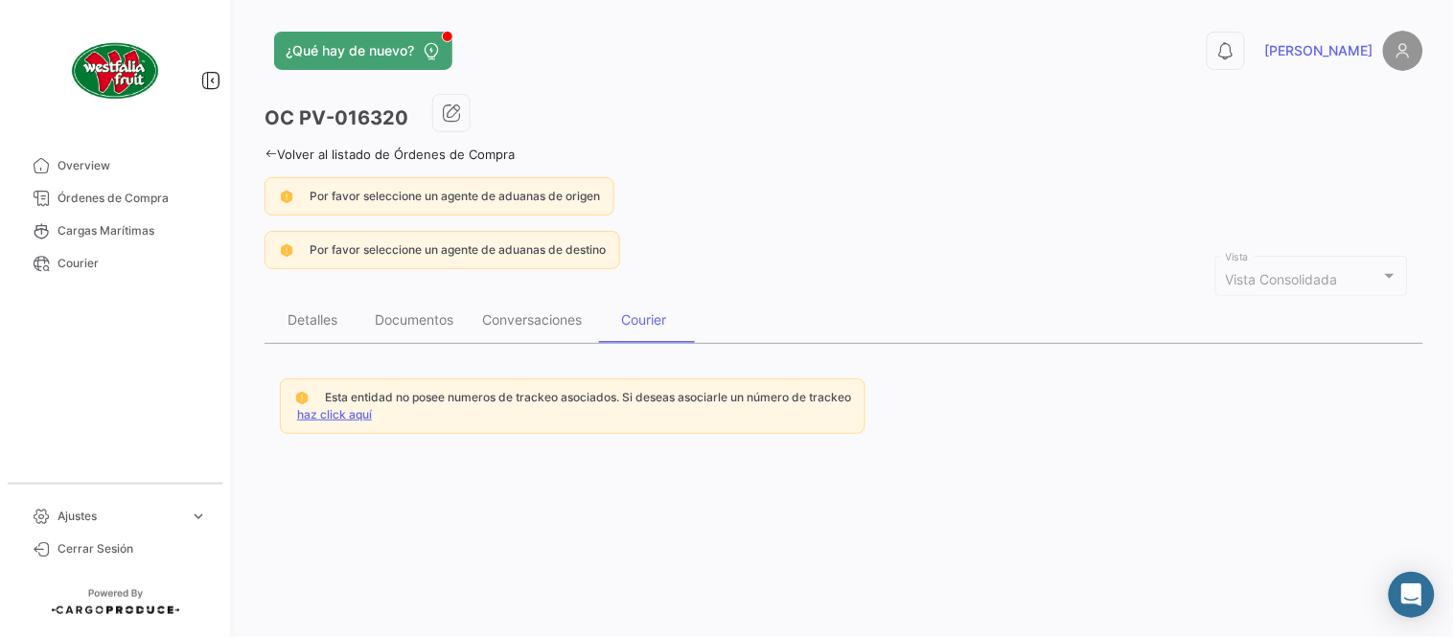
click at [320, 414] on link "haz click aquí" at bounding box center [334, 414] width 75 height 14
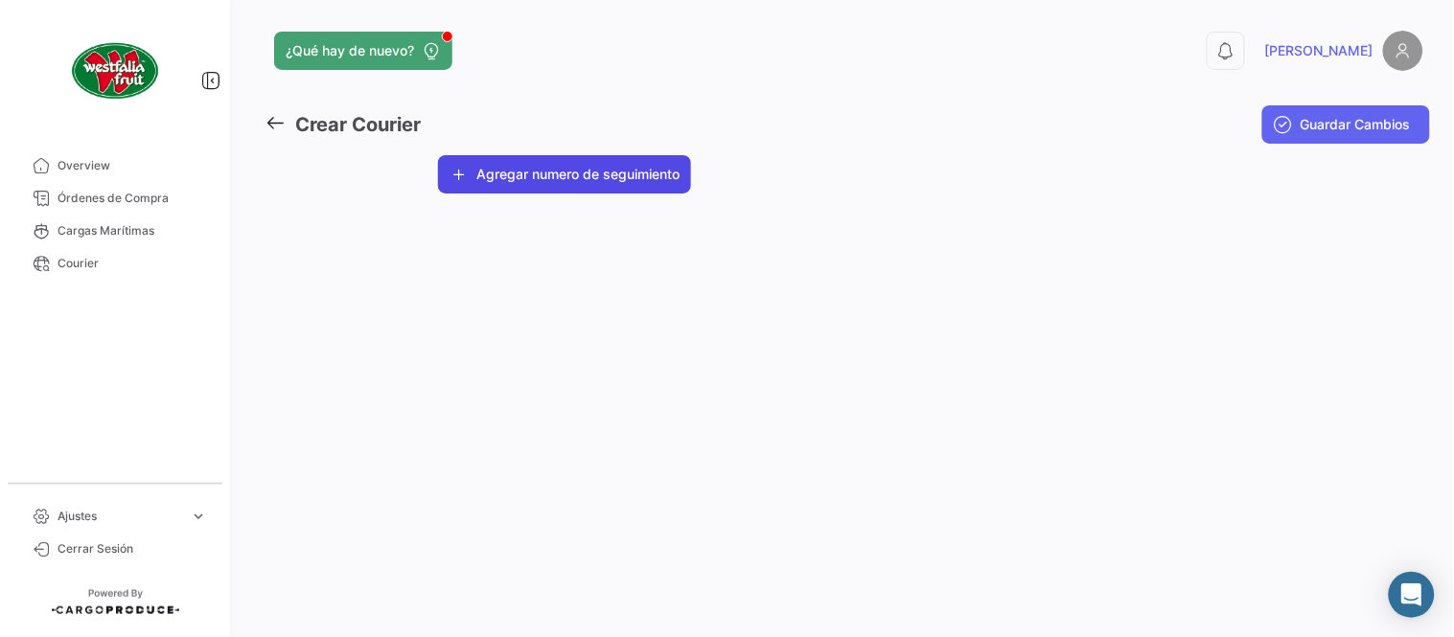
click at [504, 174] on button "Agregar numero de seguimiento" at bounding box center [564, 174] width 253 height 38
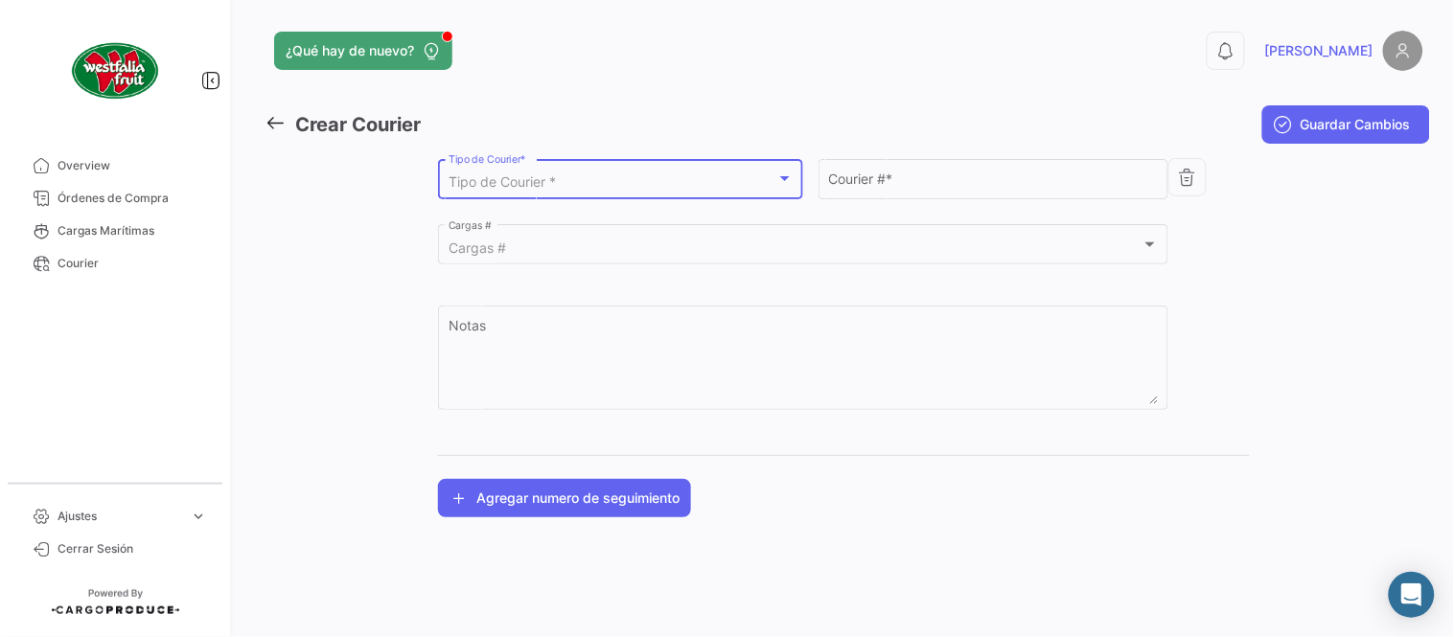
click at [565, 188] on div "Tipo de Courier *" at bounding box center [612, 182] width 328 height 16
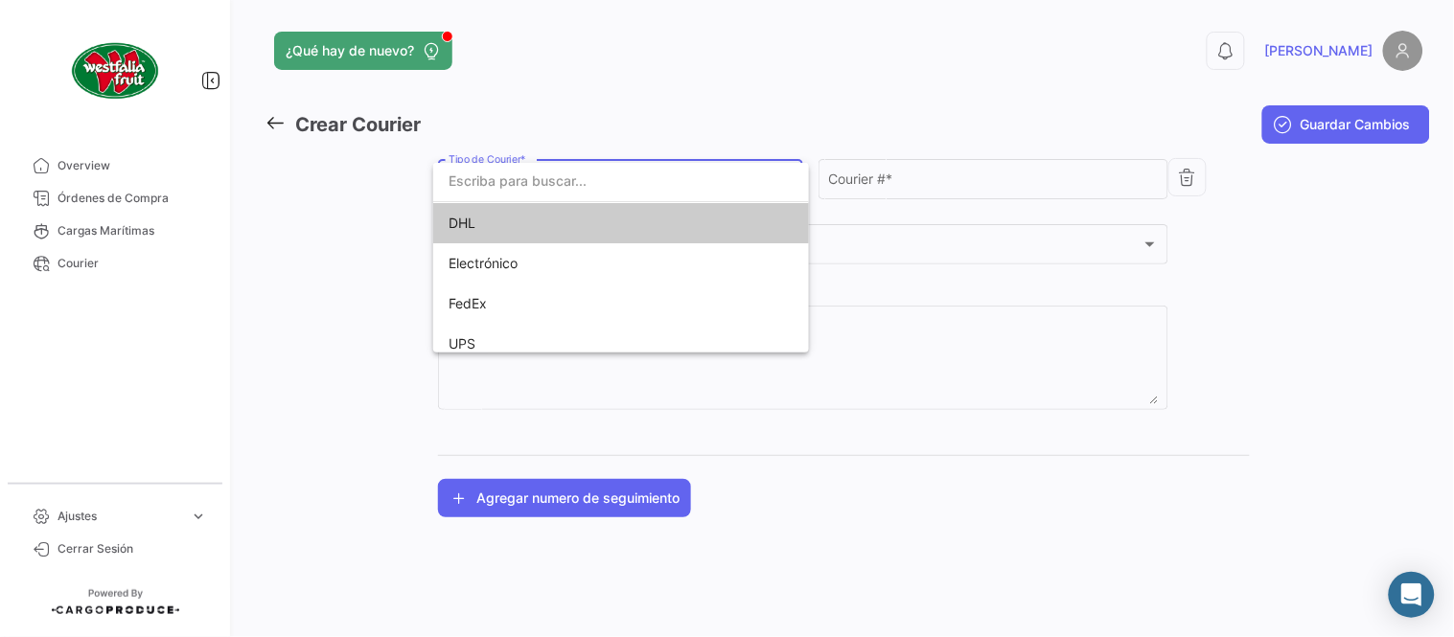
click at [533, 209] on span "DHL" at bounding box center [582, 223] width 268 height 40
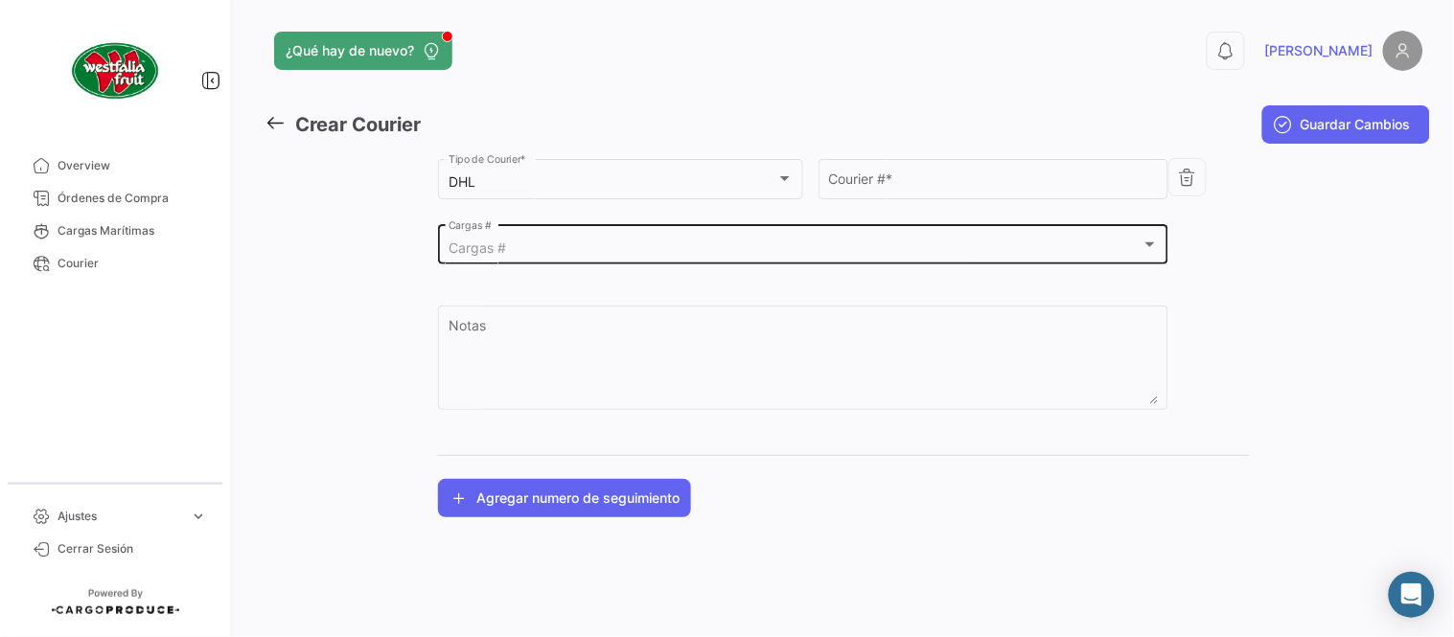
click at [540, 240] on div "Cargas # Cargas #" at bounding box center [803, 243] width 710 height 44
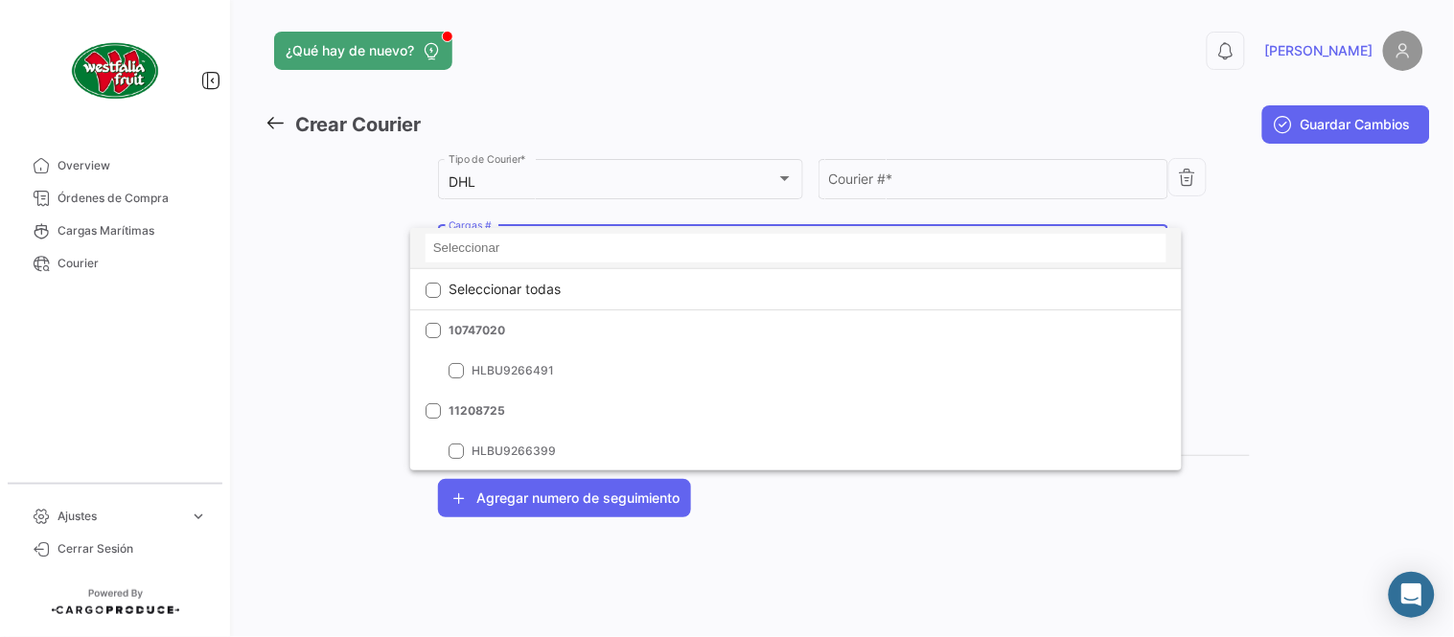
click at [541, 241] on input at bounding box center [795, 248] width 741 height 29
paste input "LMM0539185"
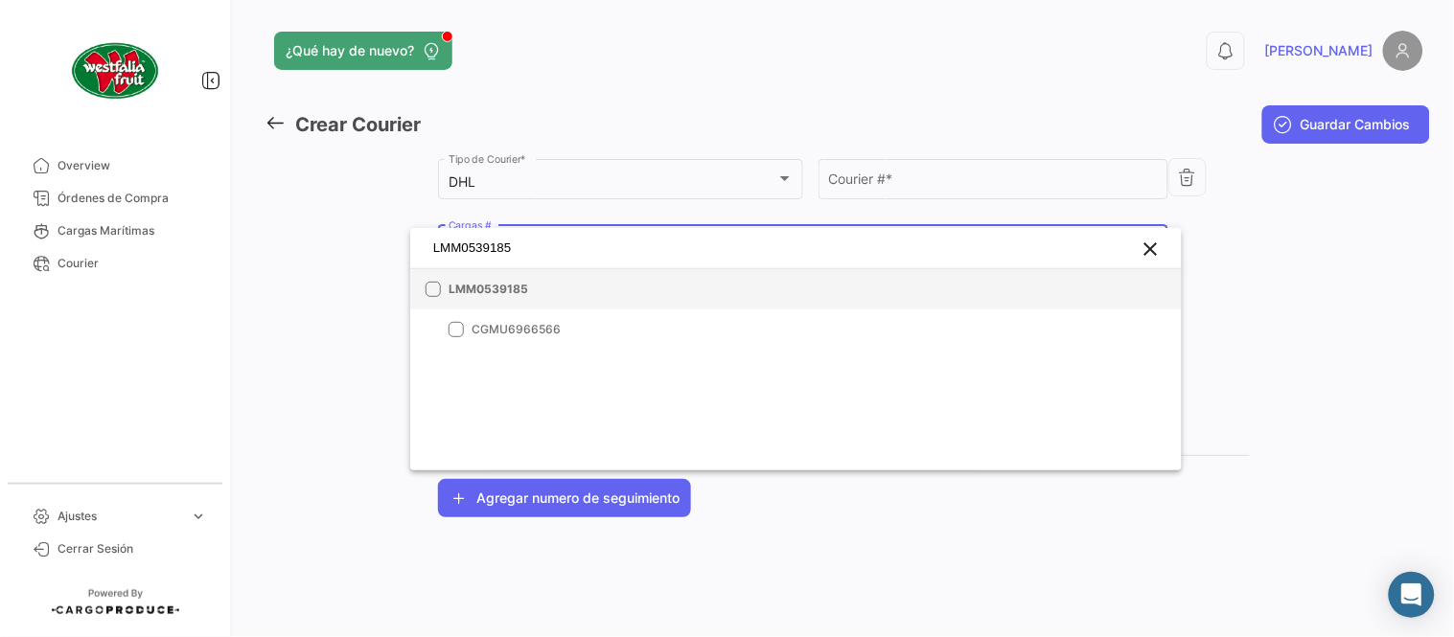
type input "LMM0539185"
click at [551, 297] on span "LMM0539185" at bounding box center [582, 289] width 268 height 17
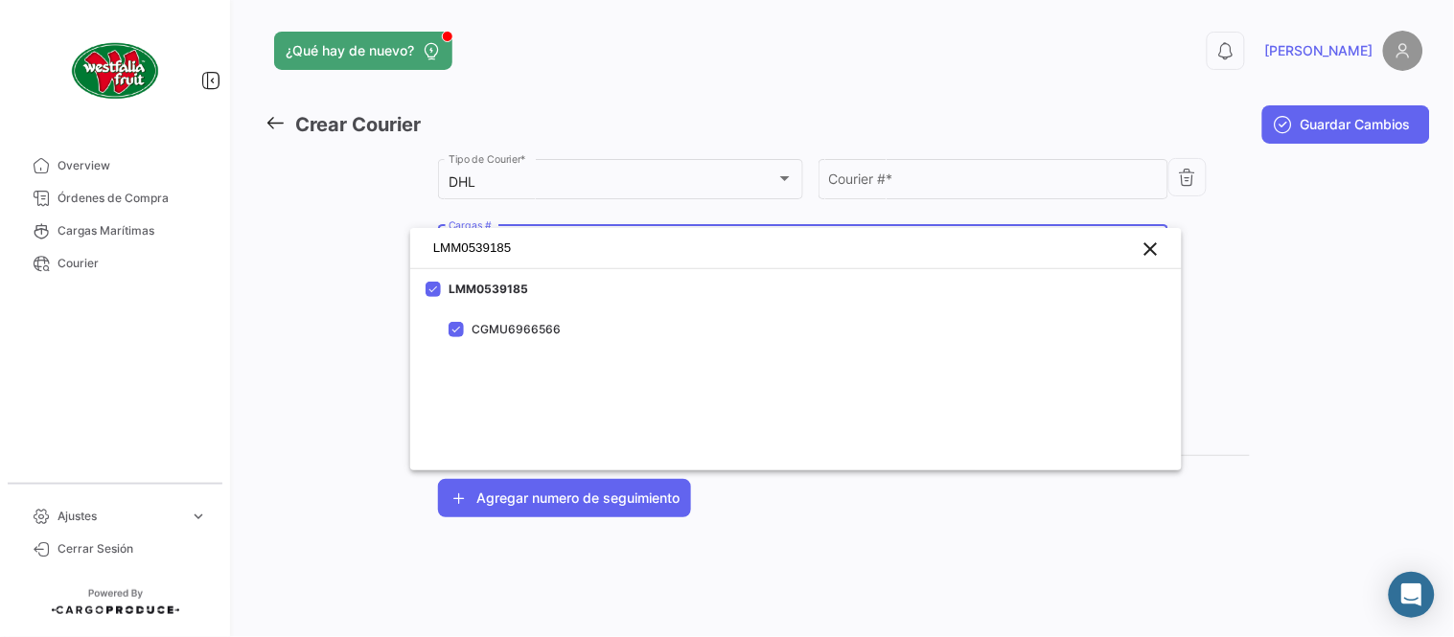
click at [942, 174] on div at bounding box center [727, 318] width 1454 height 637
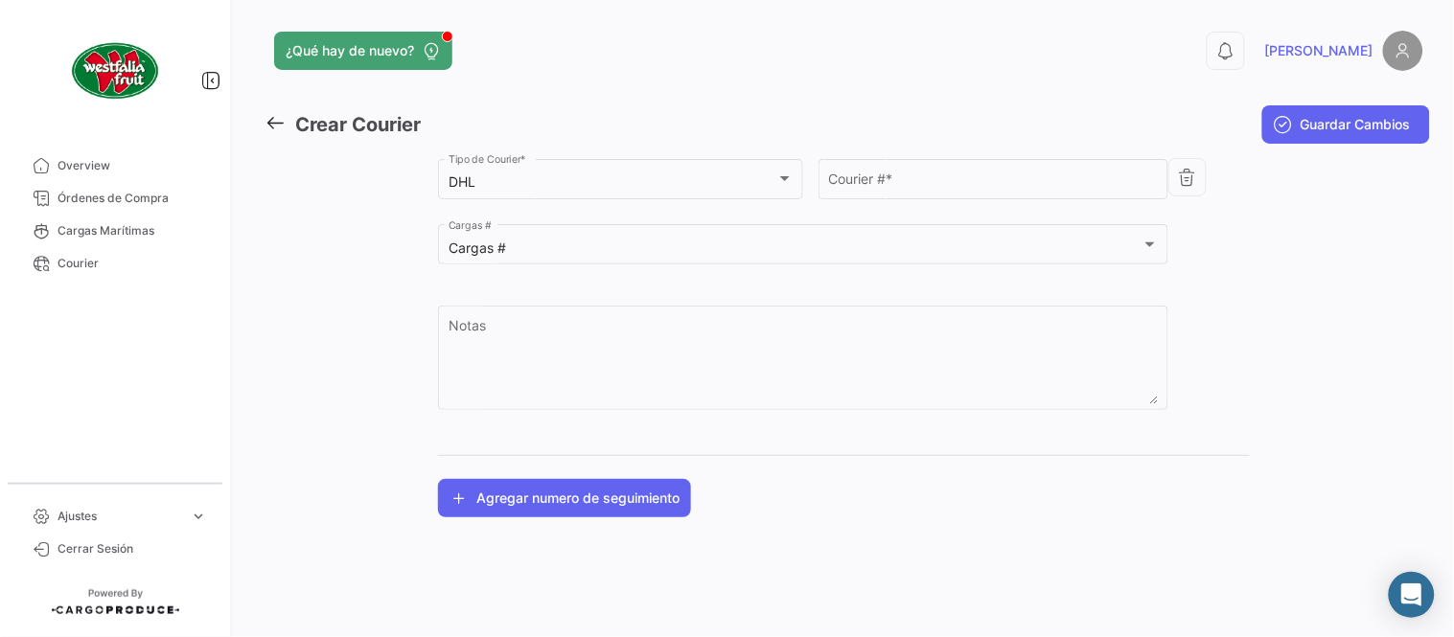
click at [942, 174] on input "Courier # *" at bounding box center [994, 182] width 330 height 16
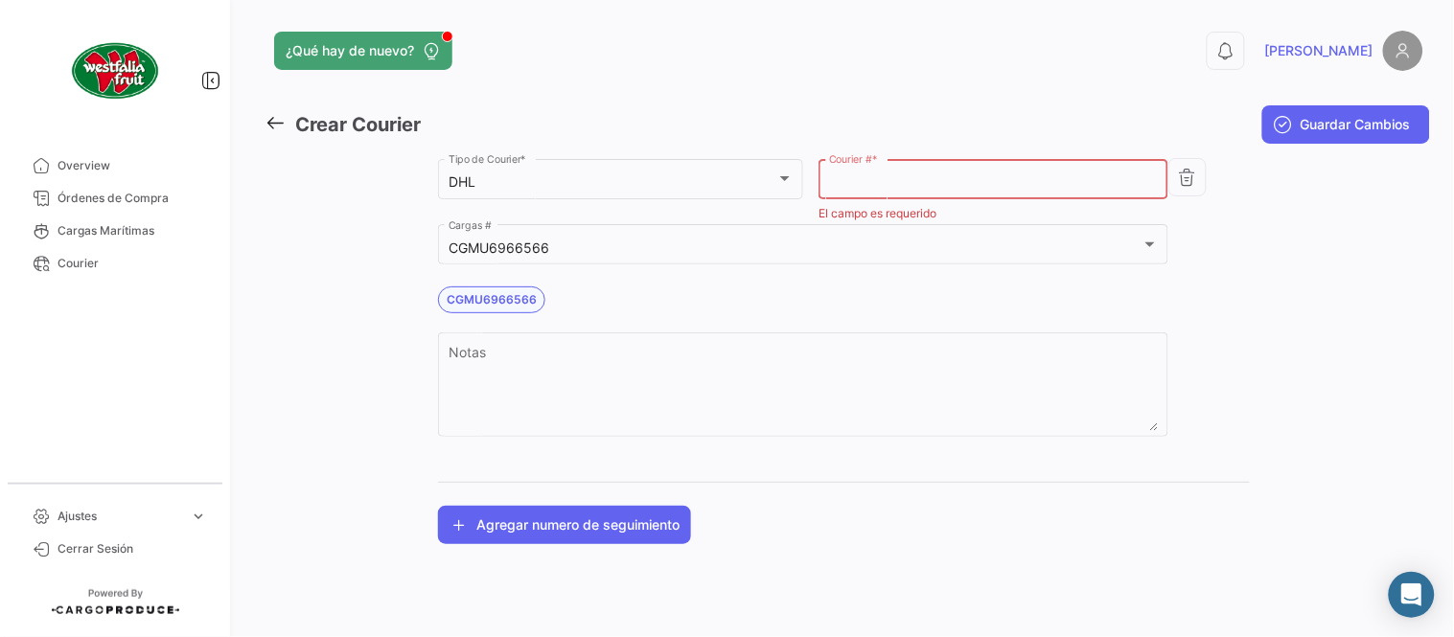
paste input "1832464362"
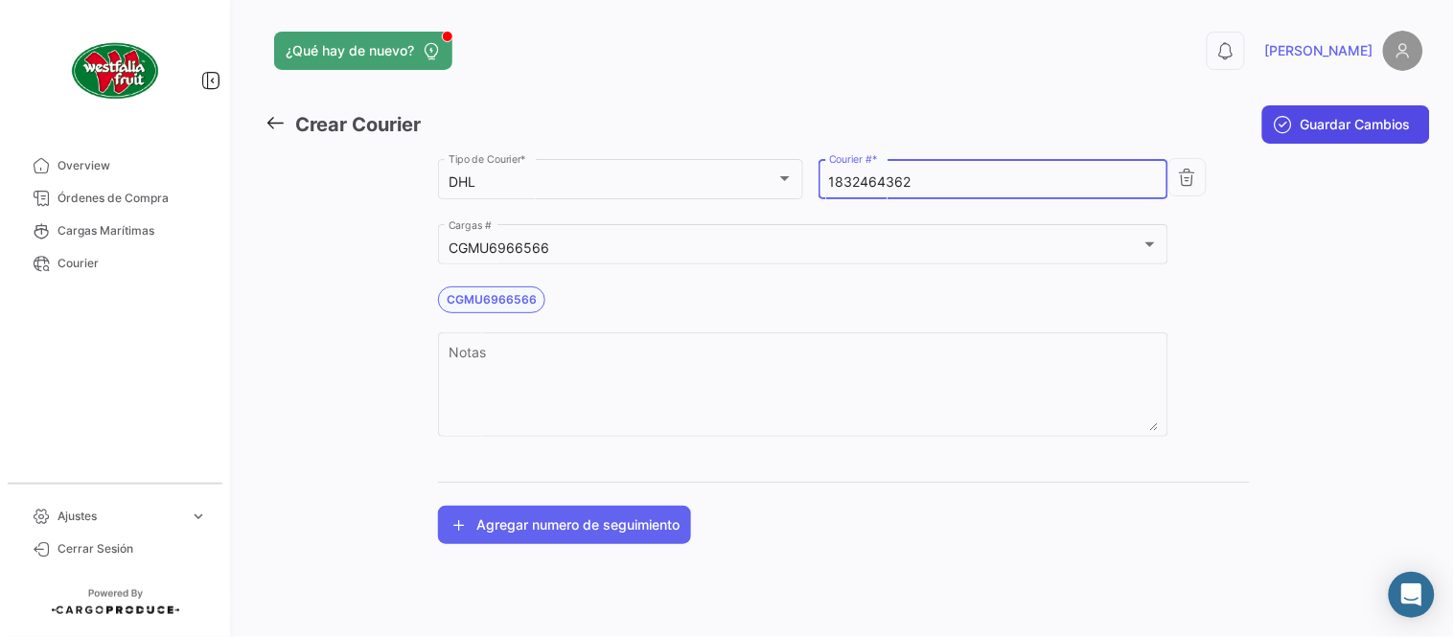
type input "1832464362"
click at [1281, 130] on icon "submit" at bounding box center [1283, 124] width 19 height 19
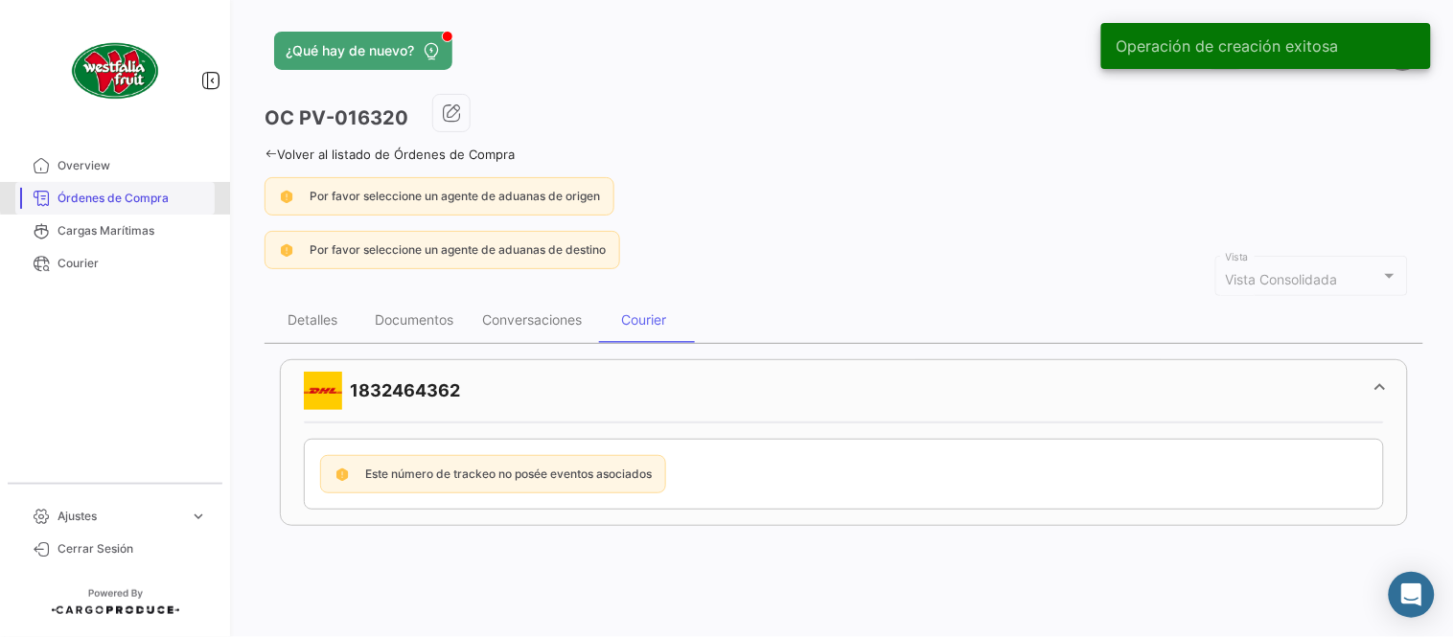
click at [190, 193] on span "Órdenes de Compra" at bounding box center [131, 198] width 149 height 17
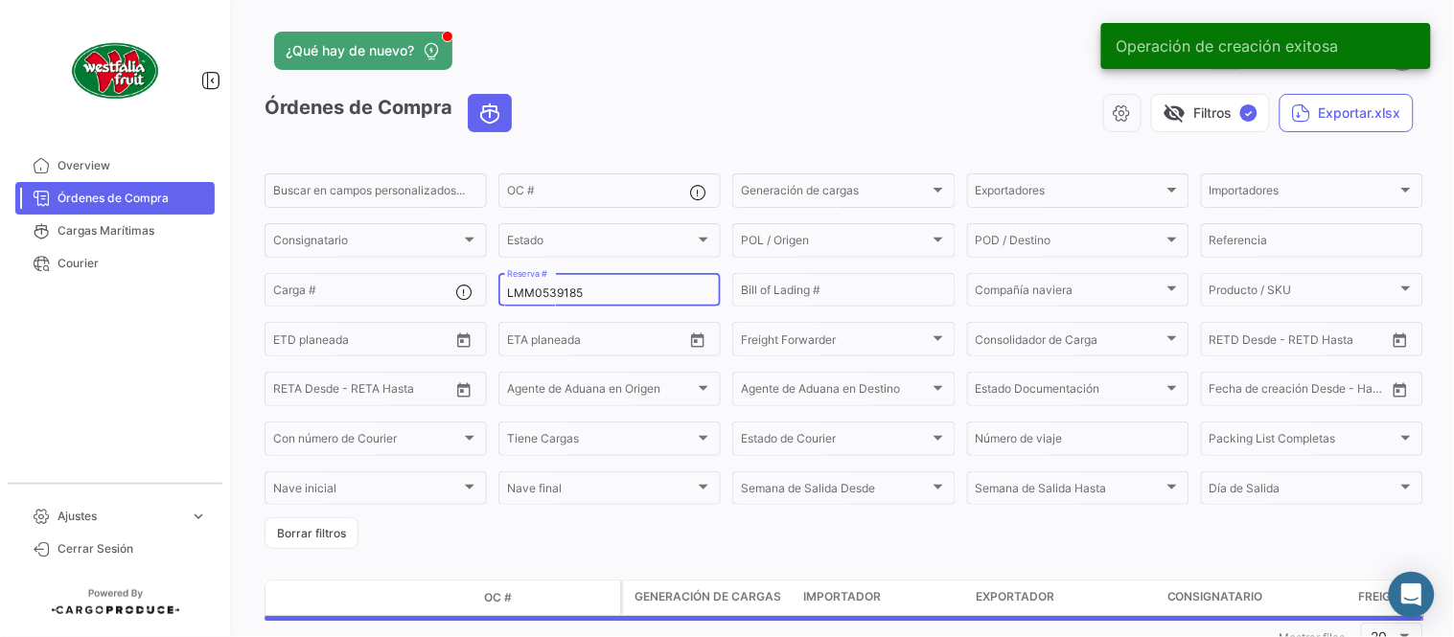
click at [540, 294] on input "LMM0539185" at bounding box center [609, 293] width 205 height 13
paste input "8731"
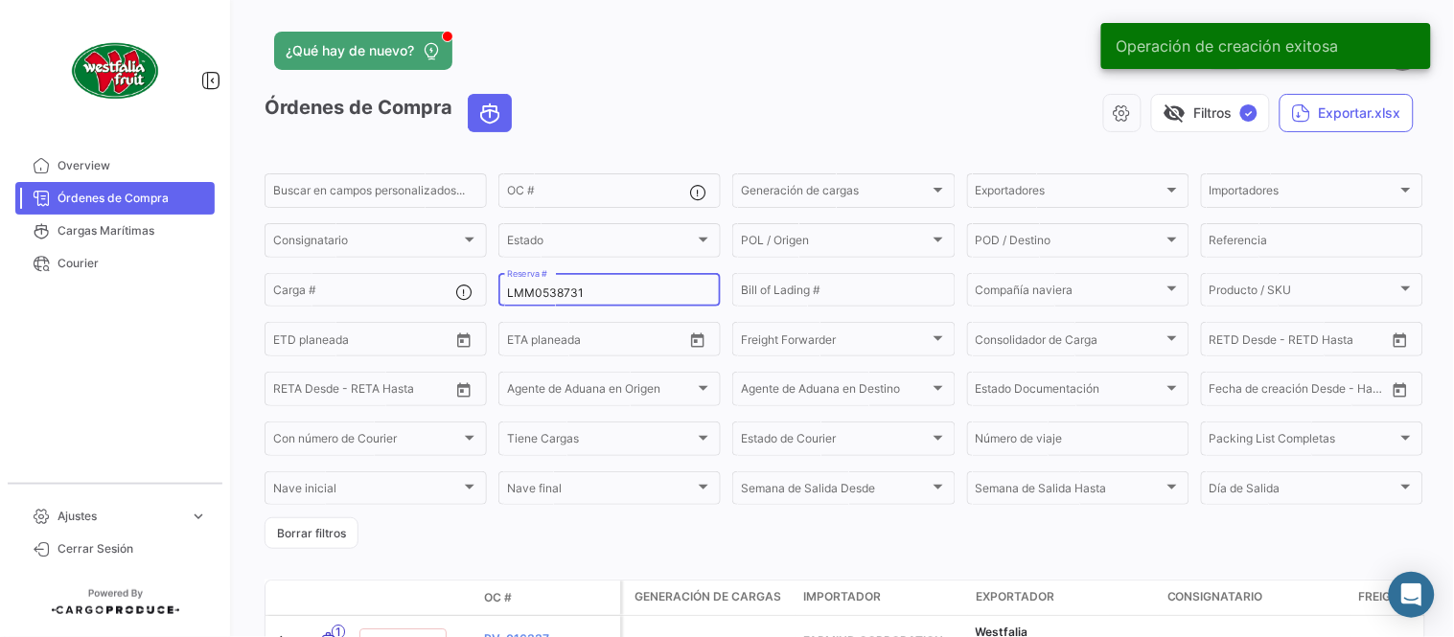
scroll to position [123, 0]
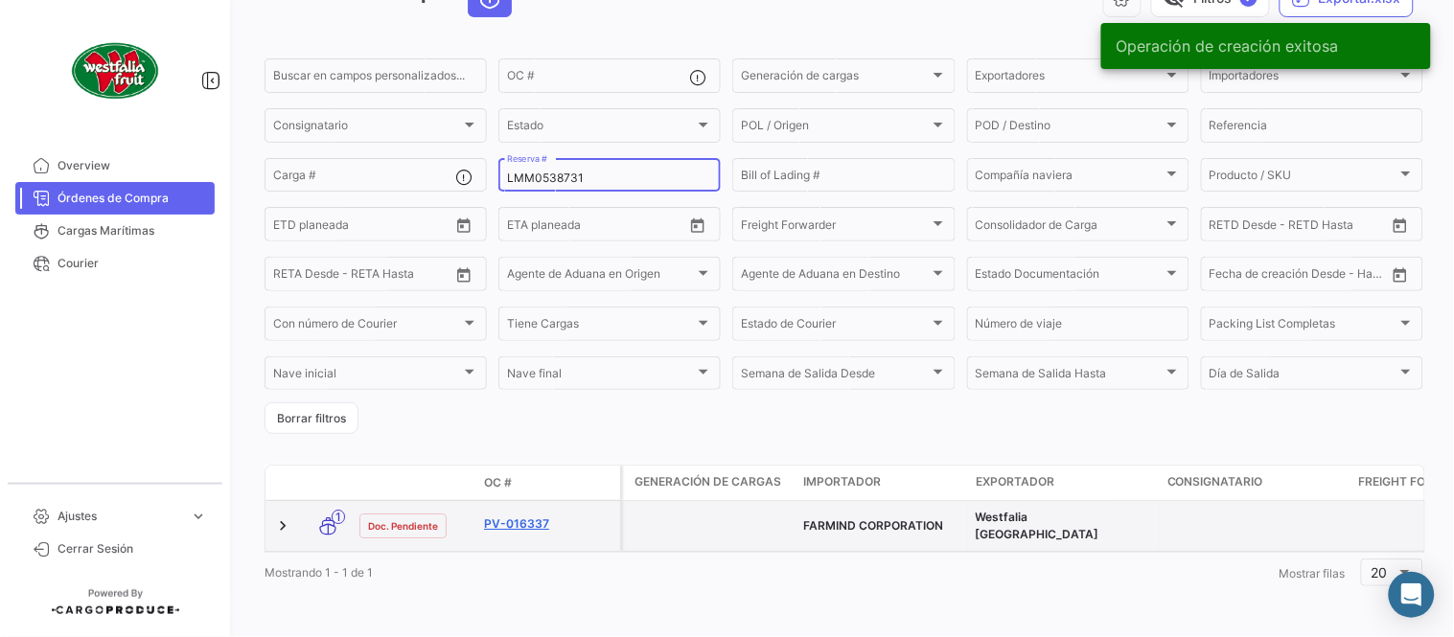
type input "LMM0538731"
click at [519, 516] on link "PV-016337" at bounding box center [548, 524] width 128 height 17
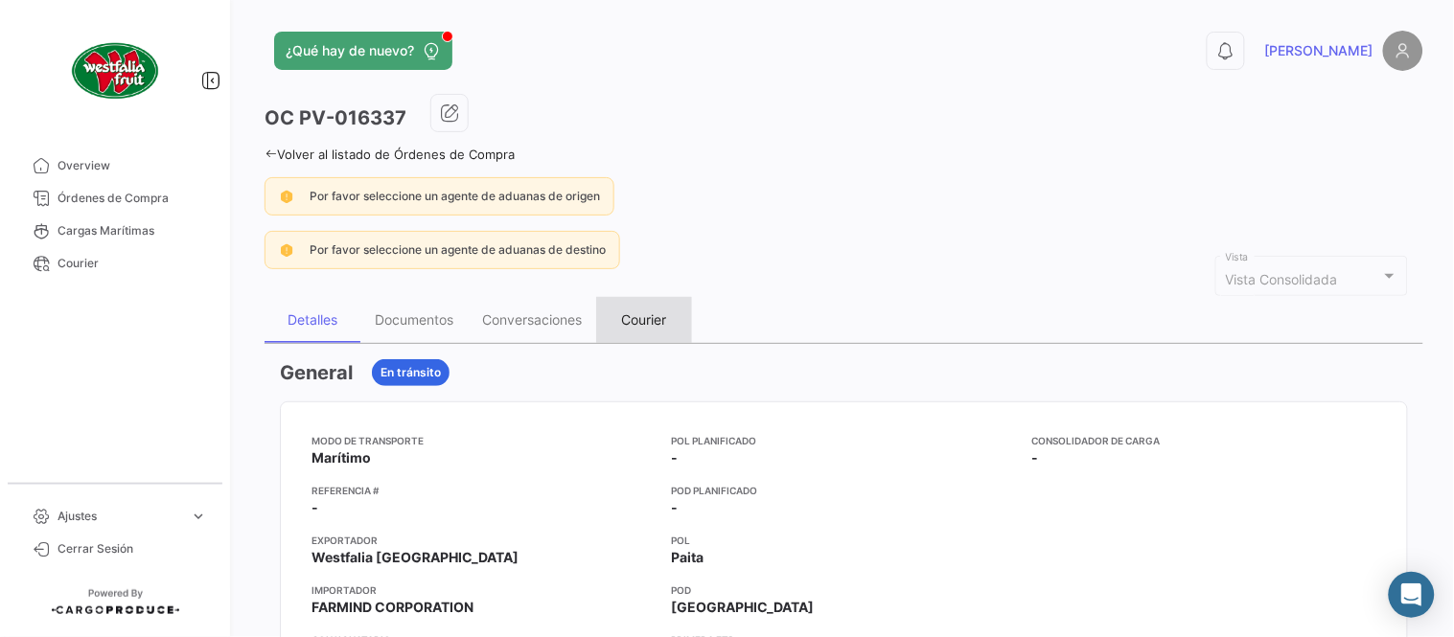
click at [645, 324] on div "Courier" at bounding box center [644, 319] width 45 height 16
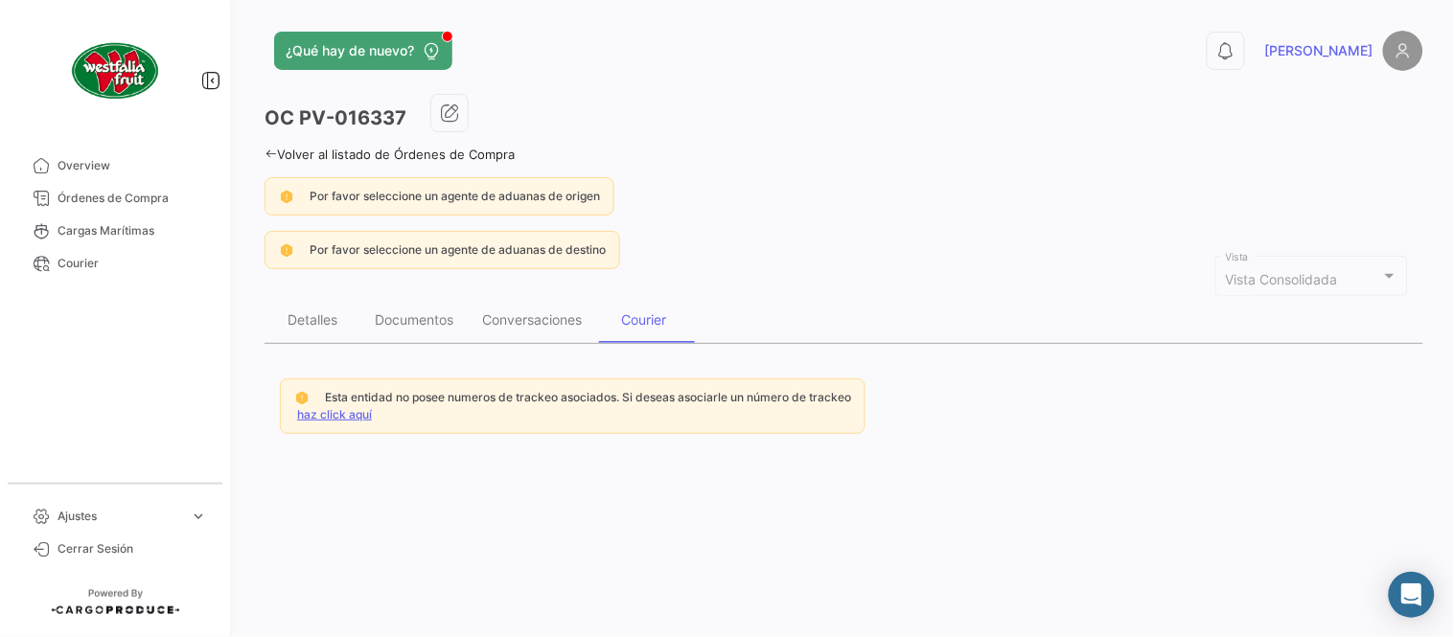
click at [349, 417] on link "haz click aquí" at bounding box center [334, 414] width 75 height 14
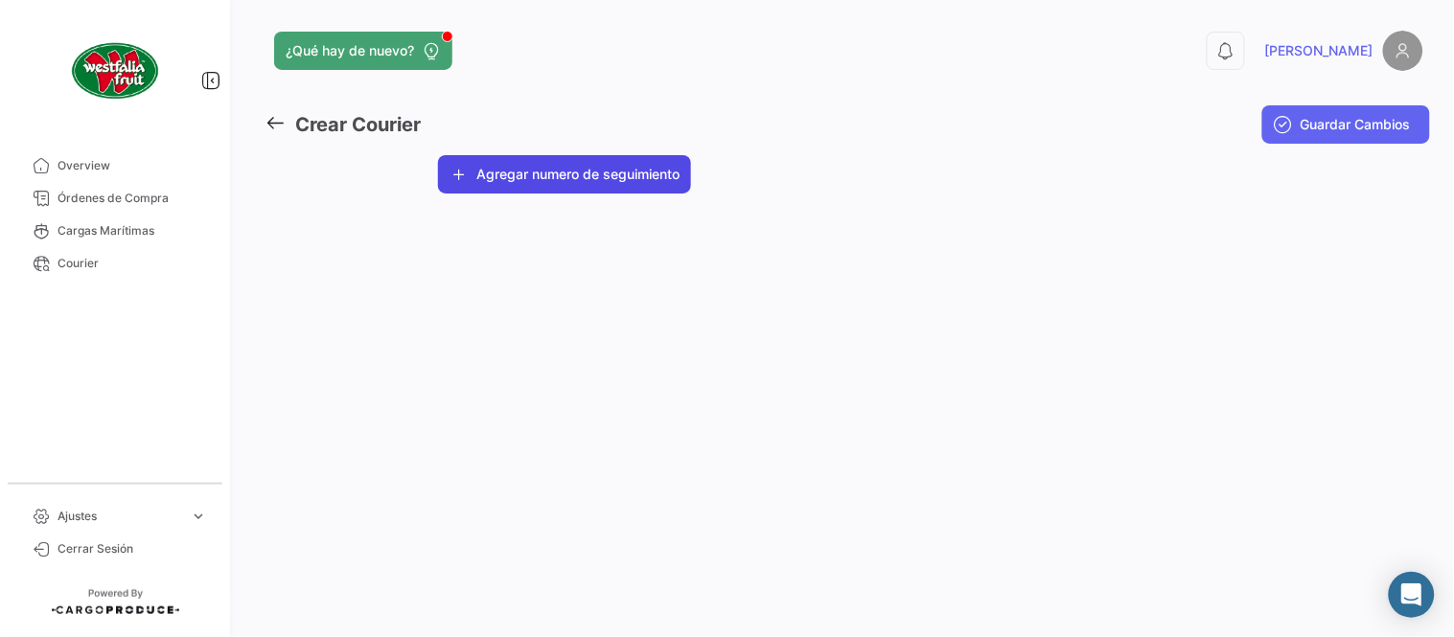
click at [628, 180] on button "Agregar numero de seguimiento" at bounding box center [564, 174] width 253 height 38
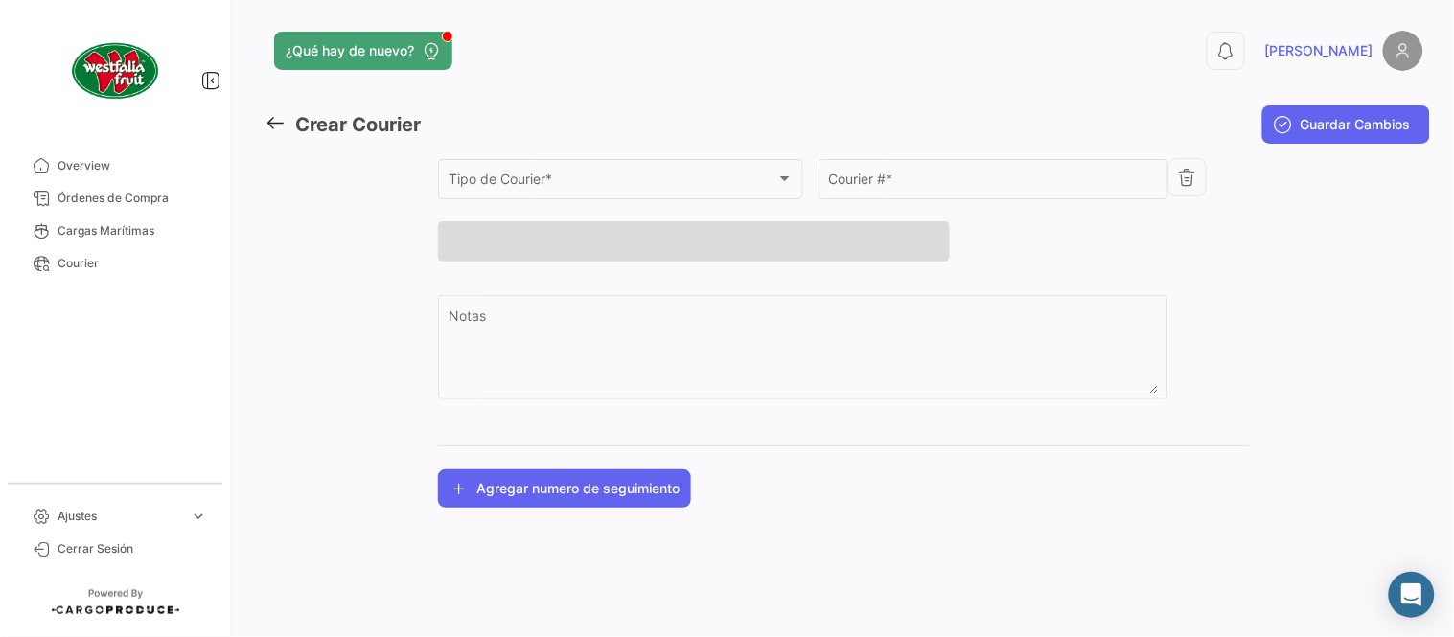
drag, startPoint x: 547, startPoint y: 217, endPoint x: 539, endPoint y: 189, distance: 29.1
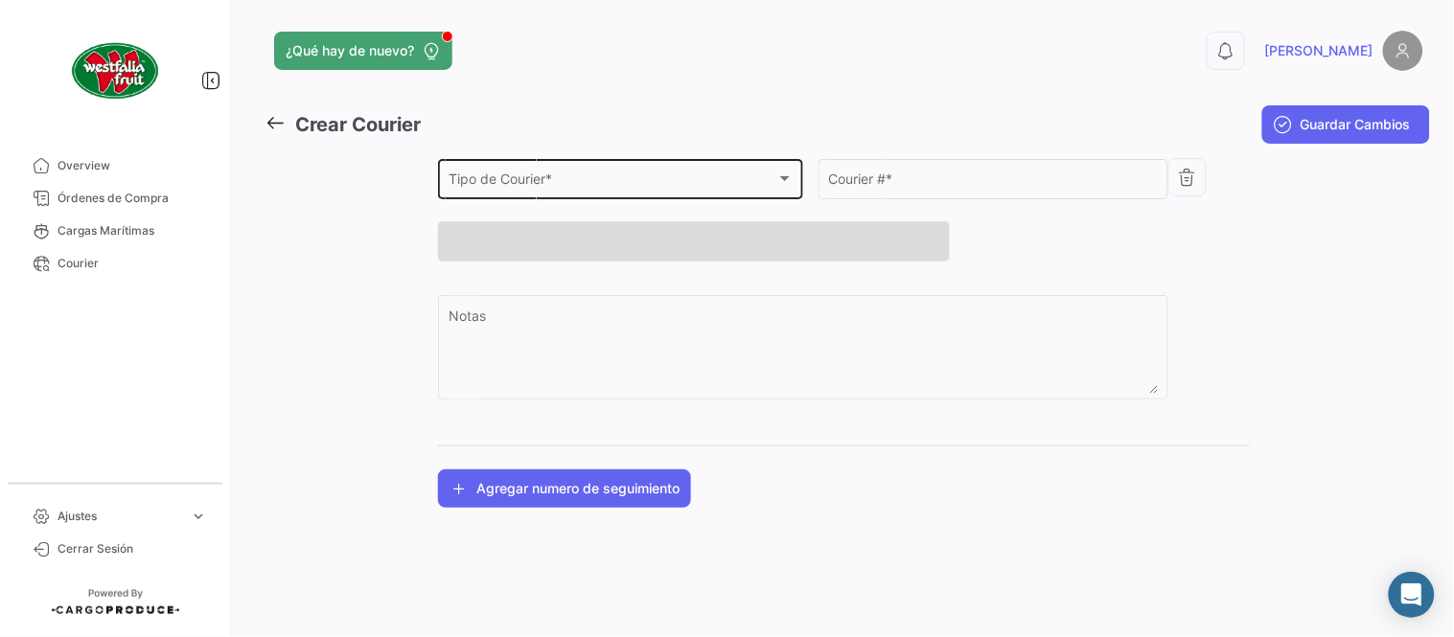
click at [546, 218] on mat-form-field "Tipo de Courier * Tipo de Courier *" at bounding box center [620, 188] width 365 height 66
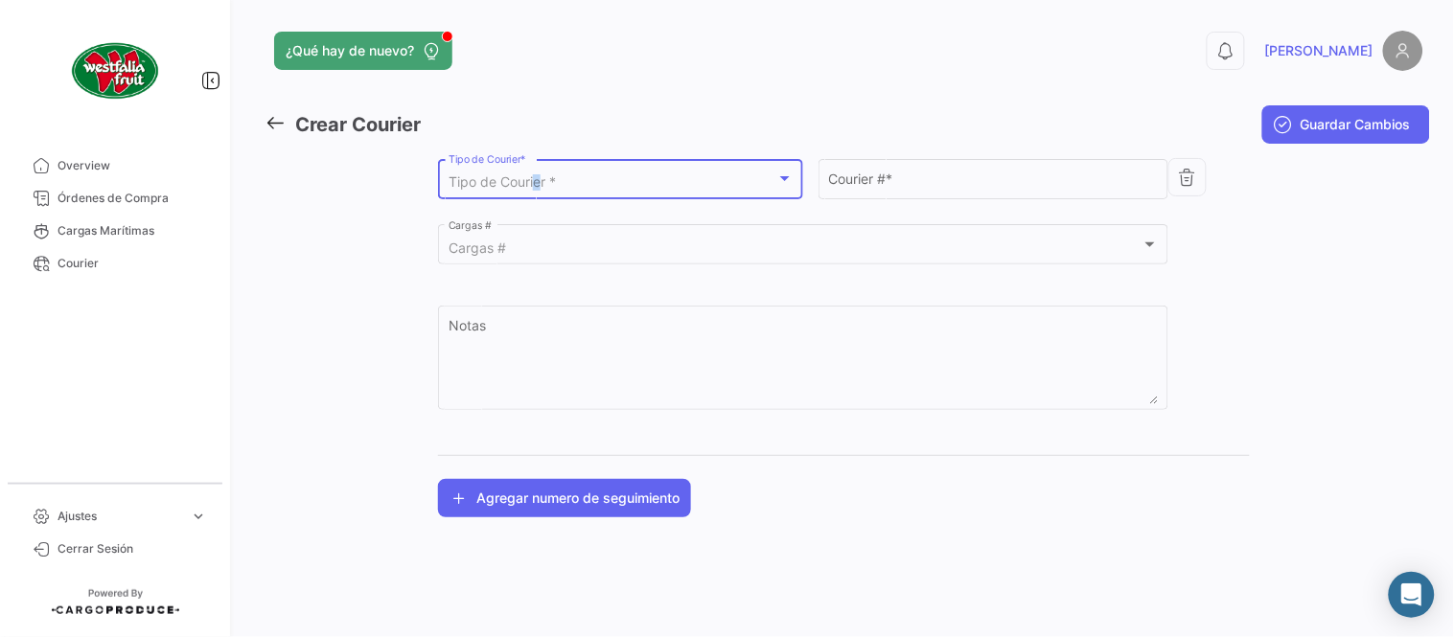
click at [538, 188] on span "Tipo de Courier *" at bounding box center [501, 181] width 107 height 16
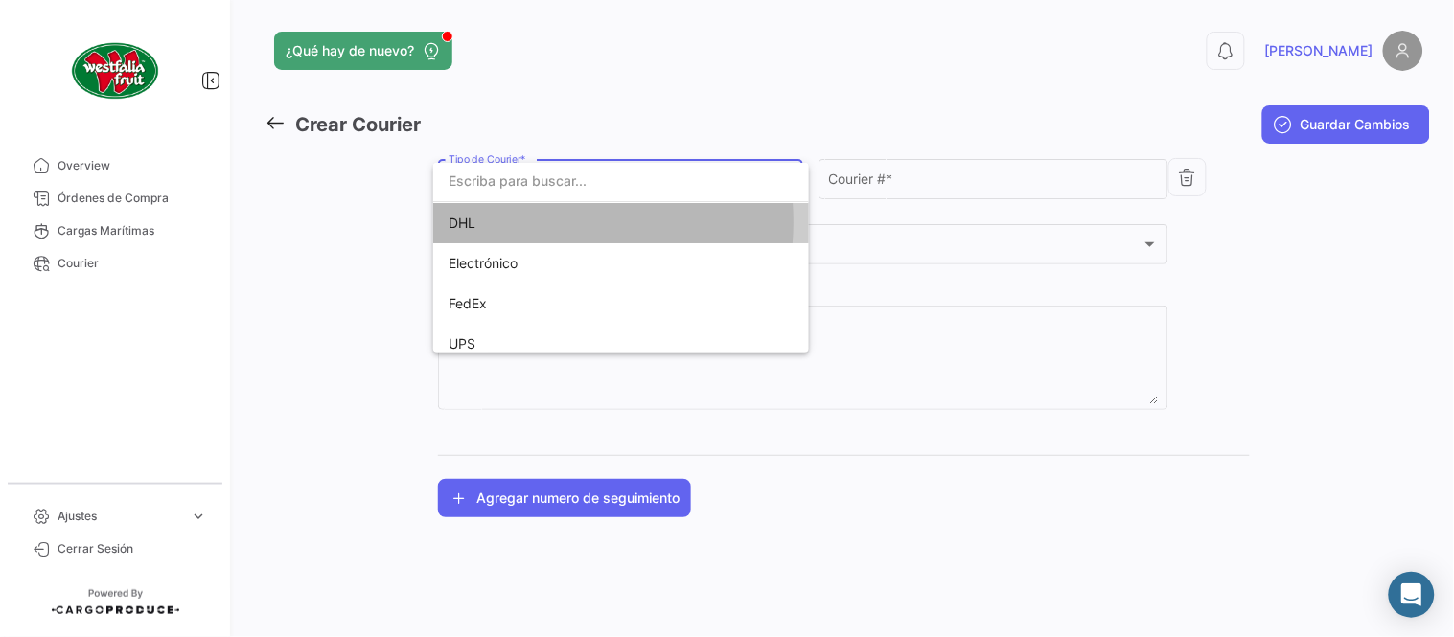
click at [542, 221] on span "DHL" at bounding box center [582, 223] width 268 height 40
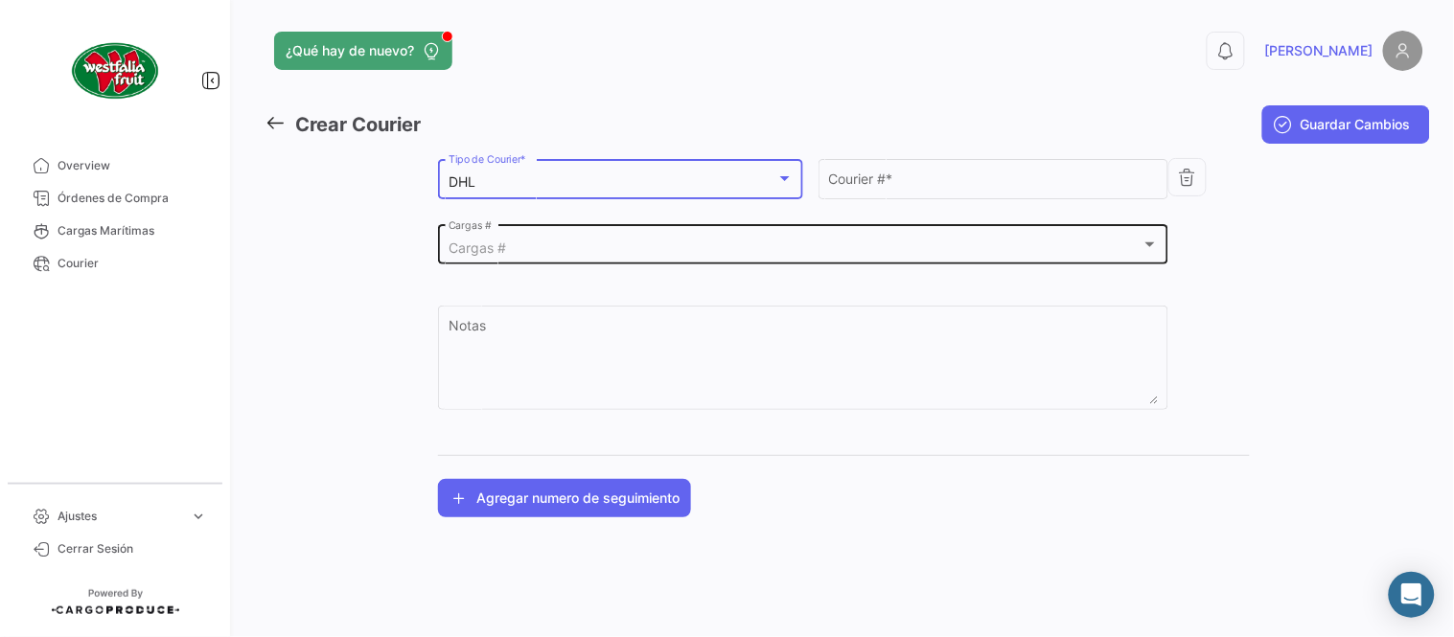
click at [550, 262] on div "Cargas # Cargas #" at bounding box center [803, 243] width 710 height 44
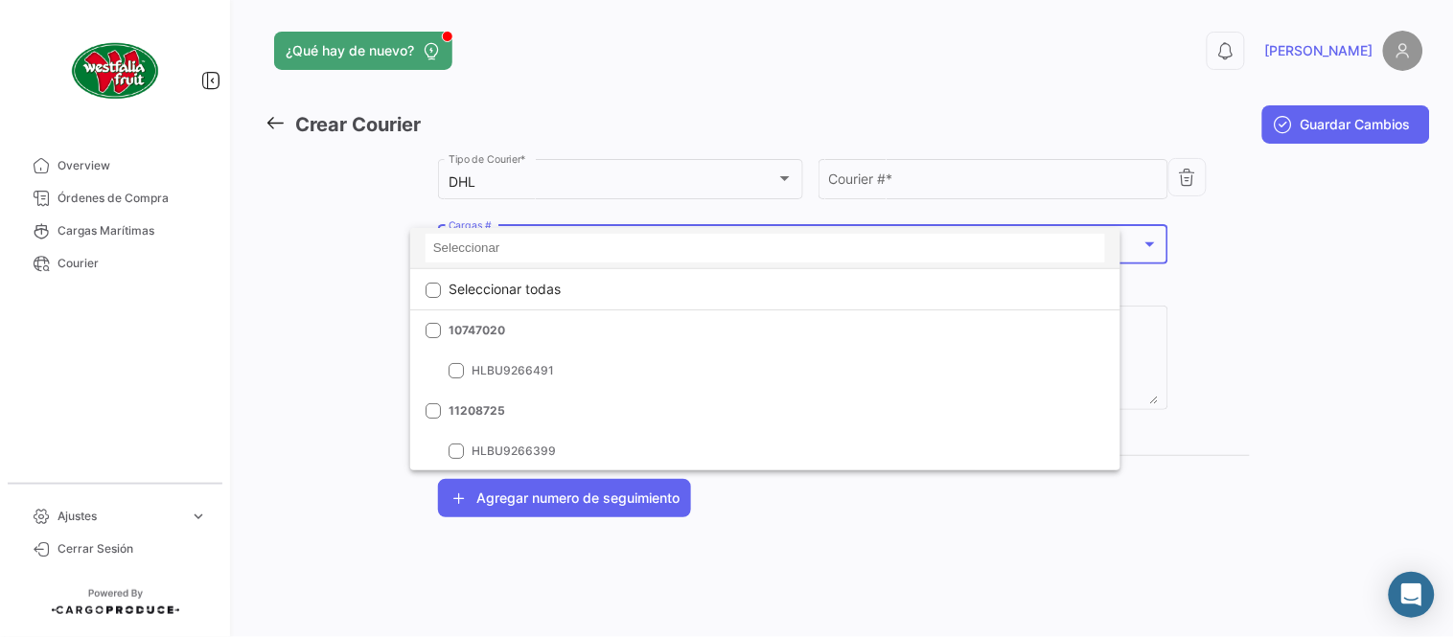
click at [546, 249] on input at bounding box center [764, 248] width 679 height 29
paste input "LMM0538731"
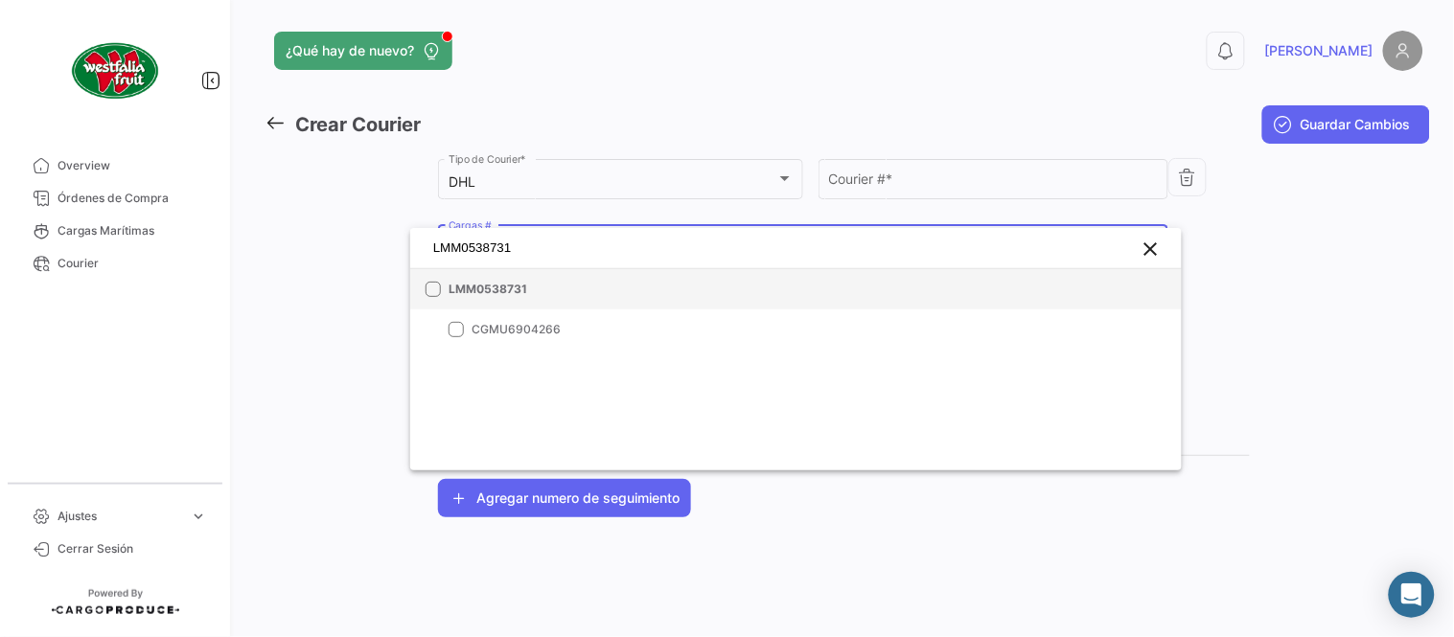
type input "LMM0538731"
click at [523, 276] on mat-option "LMM0538731" at bounding box center [795, 289] width 771 height 40
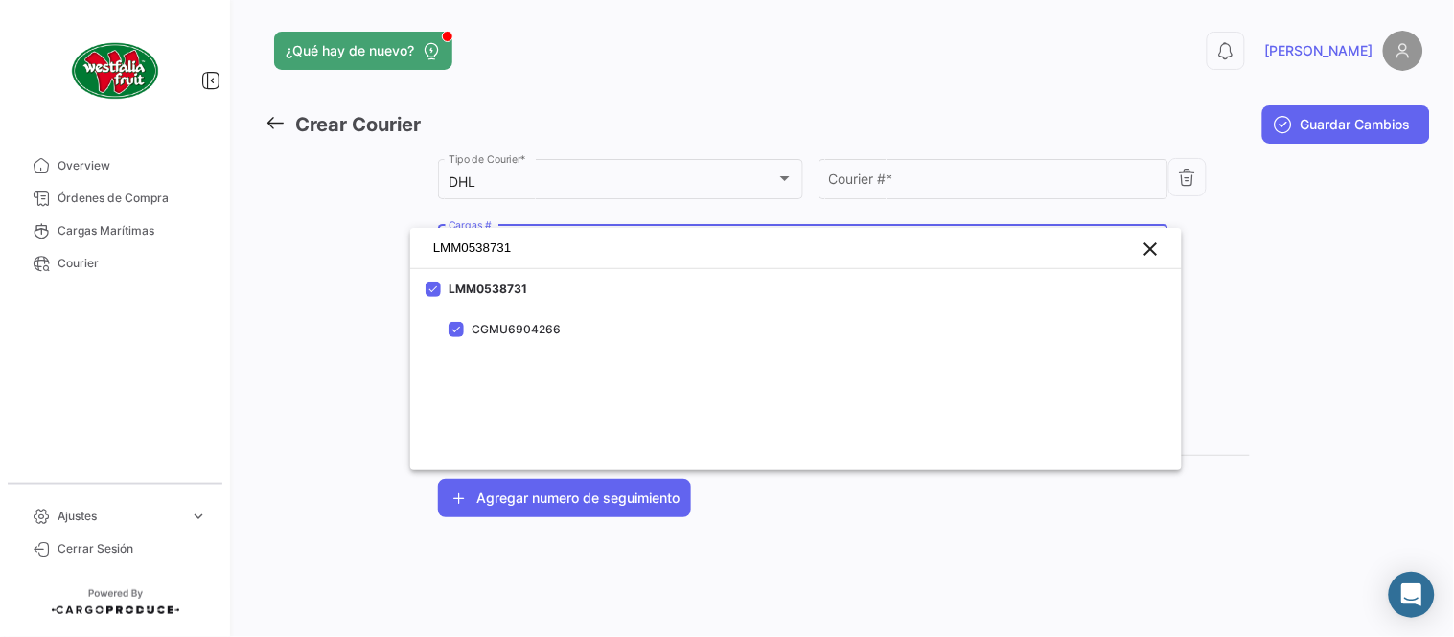
click at [867, 179] on div at bounding box center [727, 318] width 1454 height 637
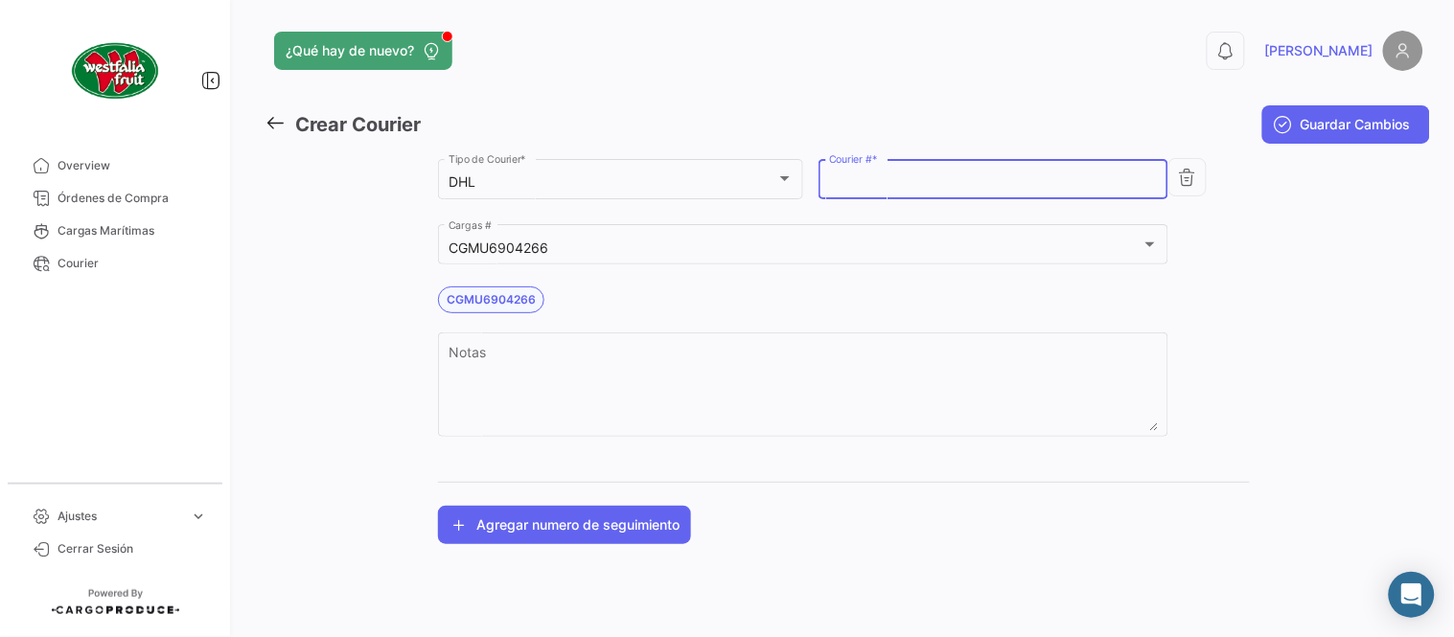
click at [867, 179] on input "Courier # *" at bounding box center [994, 182] width 330 height 16
paste input "1832467324"
type input "1832467324"
click at [1271, 126] on button "Guardar Cambios" at bounding box center [1346, 124] width 168 height 38
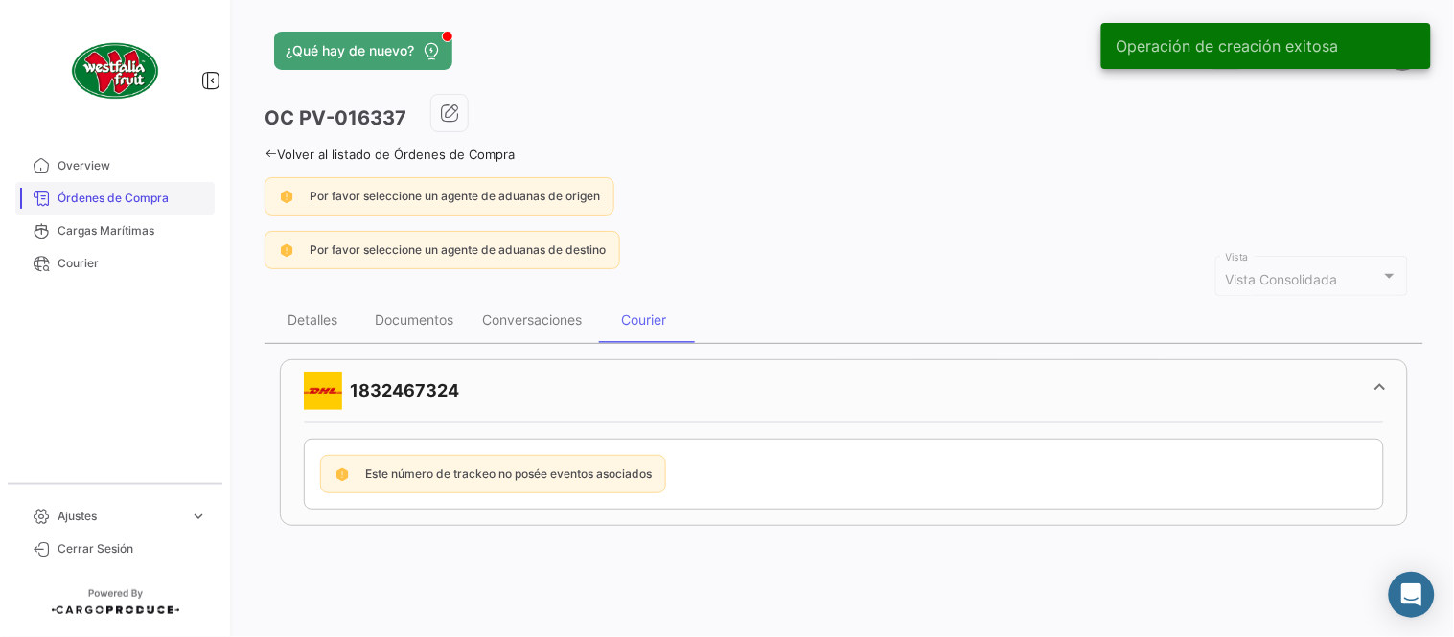
click at [91, 193] on span "Órdenes de Compra" at bounding box center [131, 198] width 149 height 17
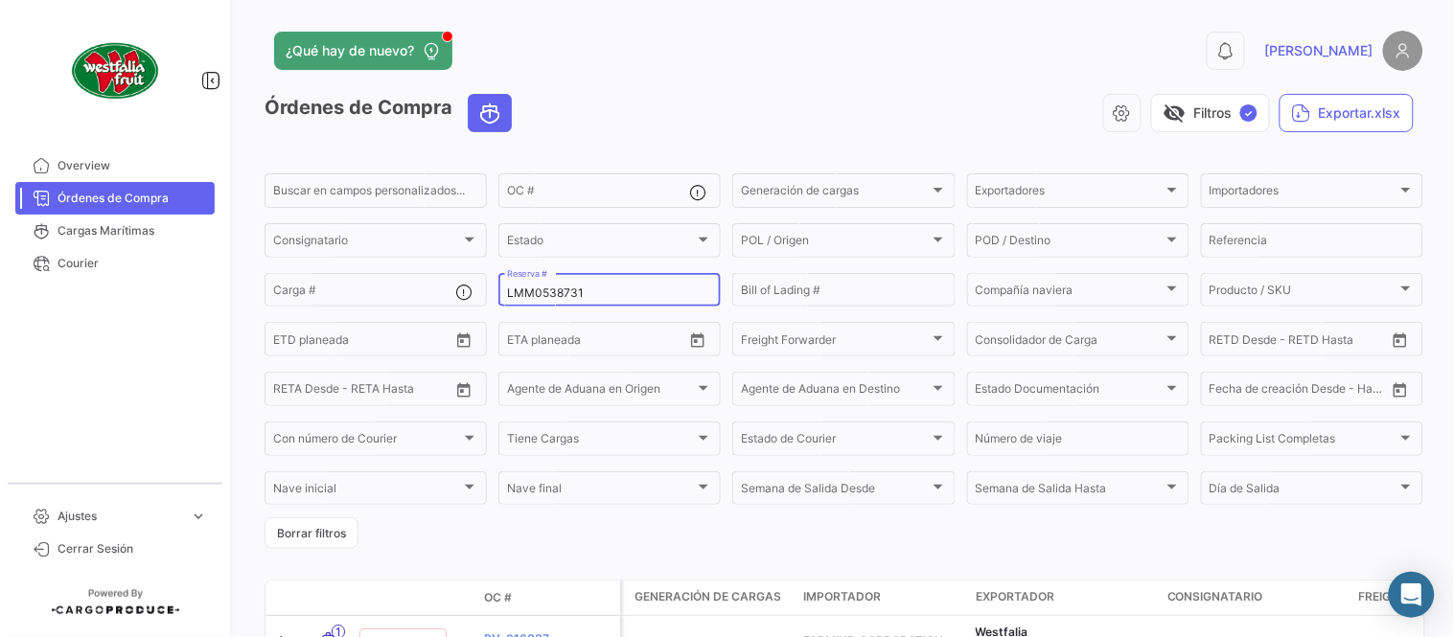
click at [565, 287] on input "LMM0538731" at bounding box center [609, 293] width 205 height 13
paste input "6426209050"
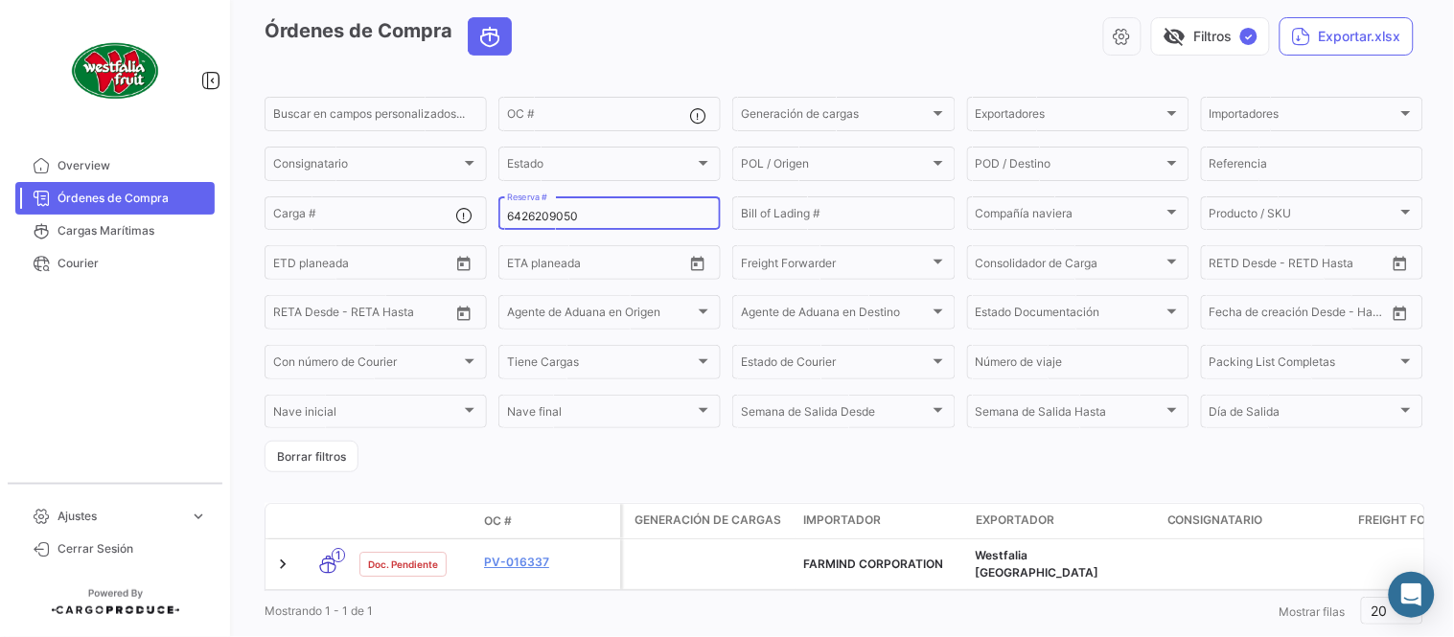
scroll to position [123, 0]
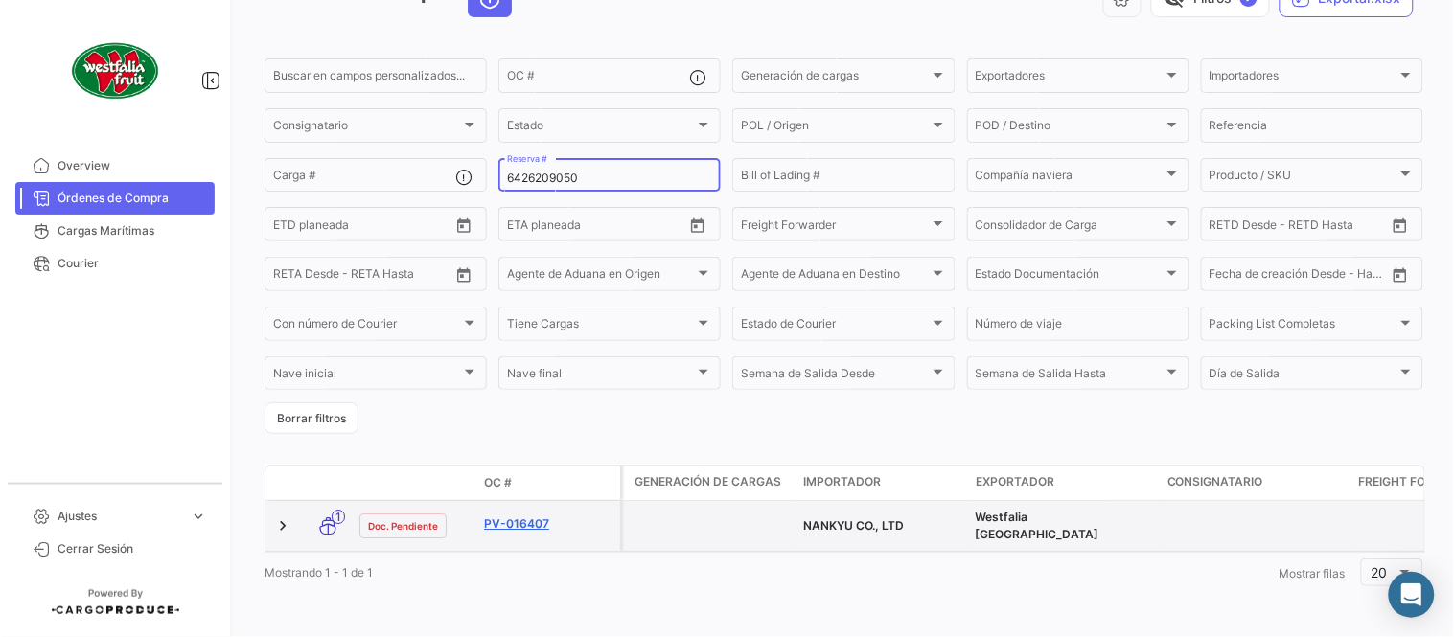
type input "6426209050"
click at [523, 516] on link "PV-016407" at bounding box center [548, 524] width 128 height 17
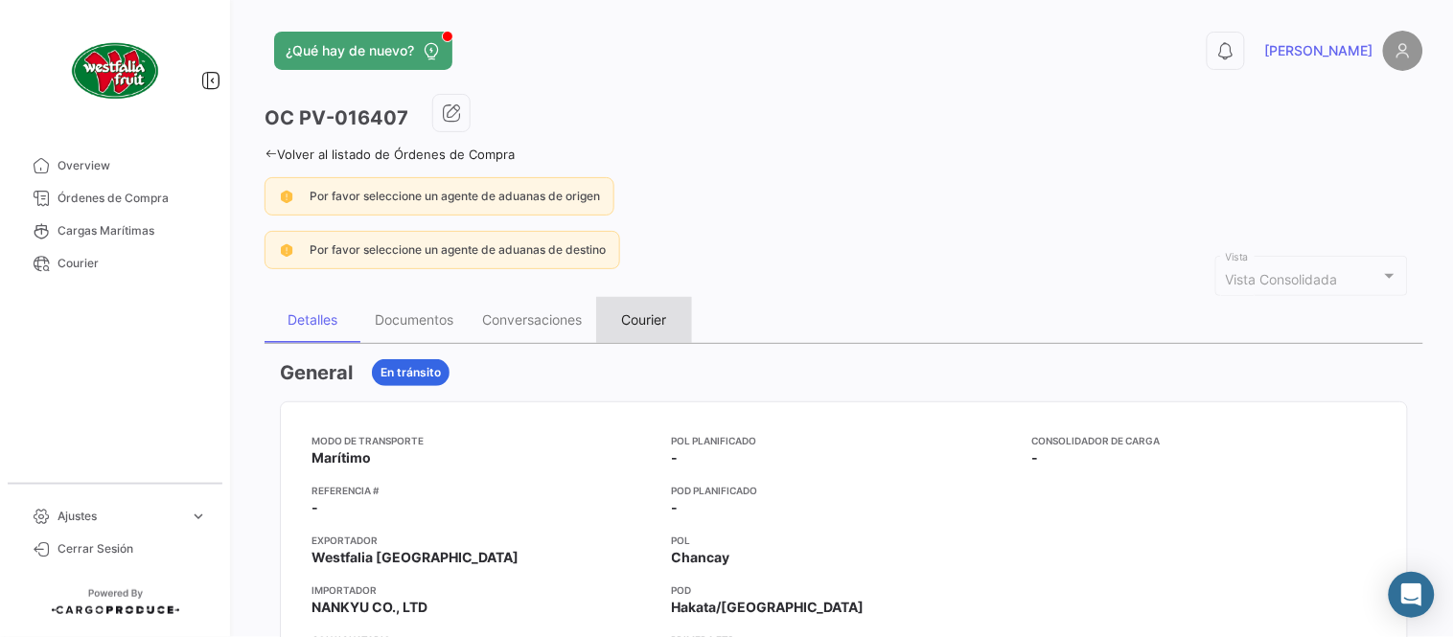
click at [645, 314] on div "Courier" at bounding box center [644, 319] width 45 height 16
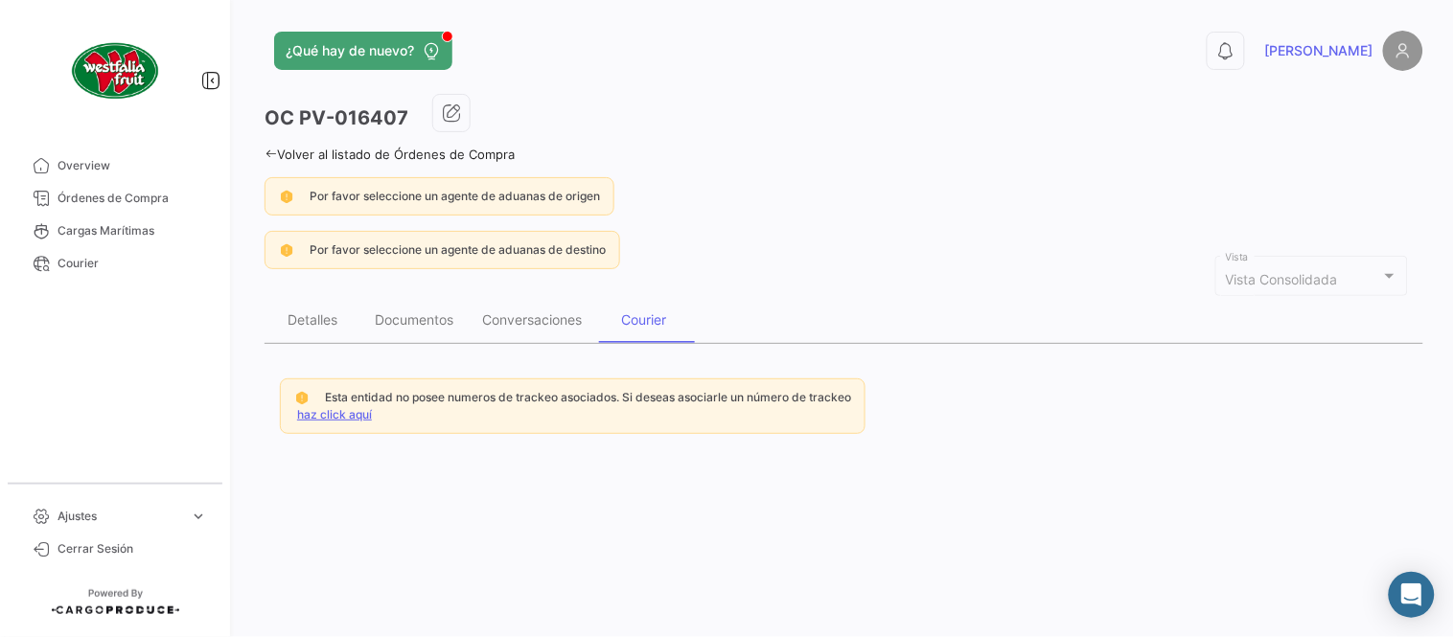
click at [346, 408] on link "haz click aquí" at bounding box center [334, 414] width 75 height 14
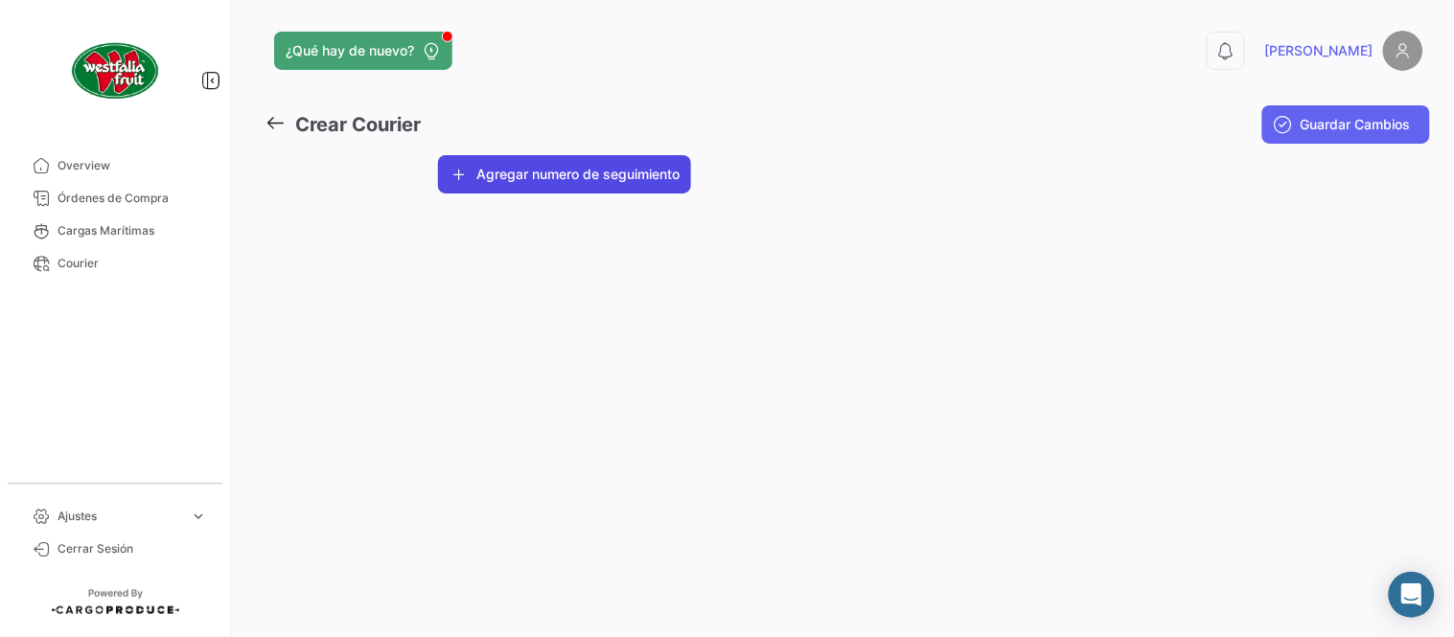
click at [505, 184] on button "Agregar numero de seguimiento" at bounding box center [564, 174] width 253 height 38
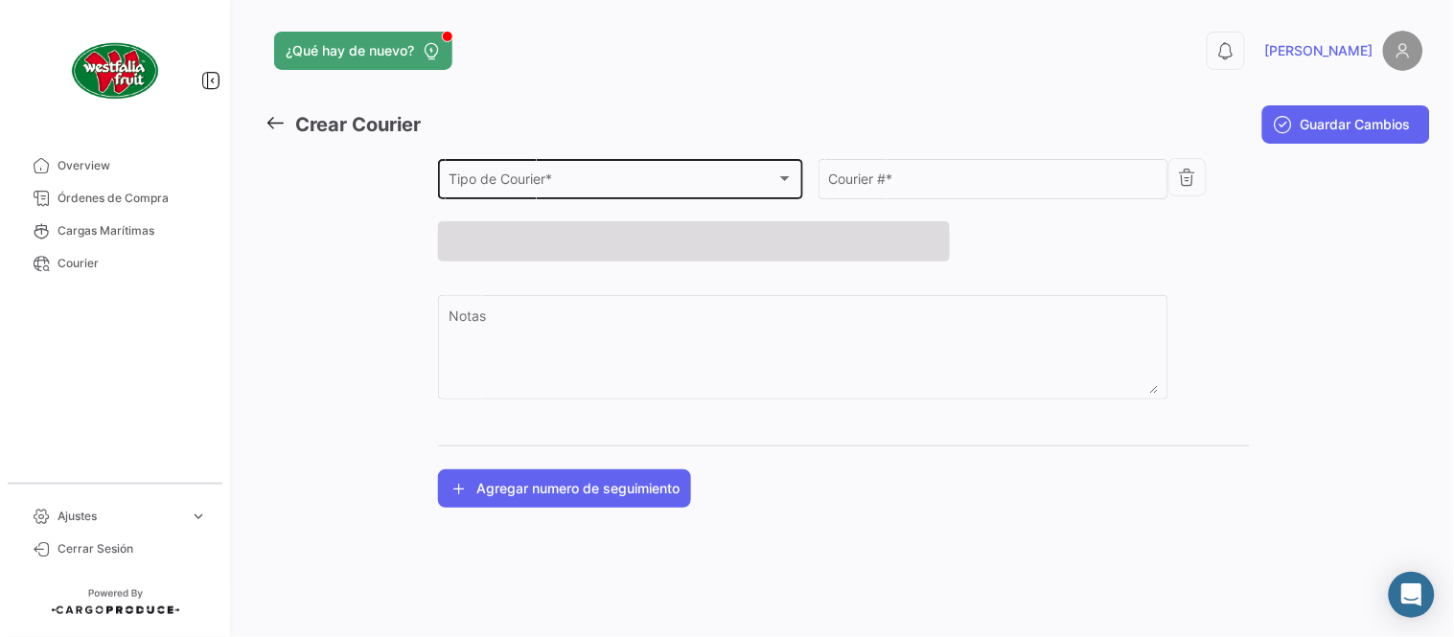
click at [525, 190] on span "Tipo de Courier *" at bounding box center [612, 182] width 328 height 16
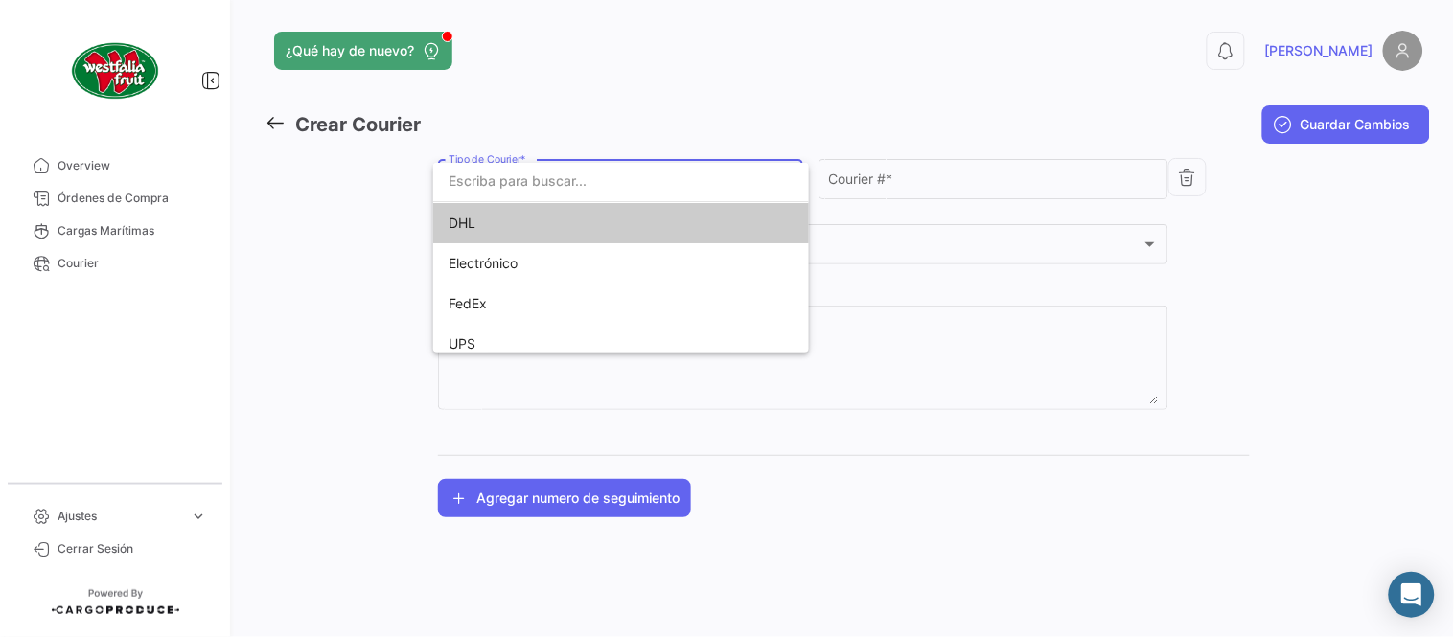
click at [508, 227] on span "DHL" at bounding box center [582, 223] width 268 height 40
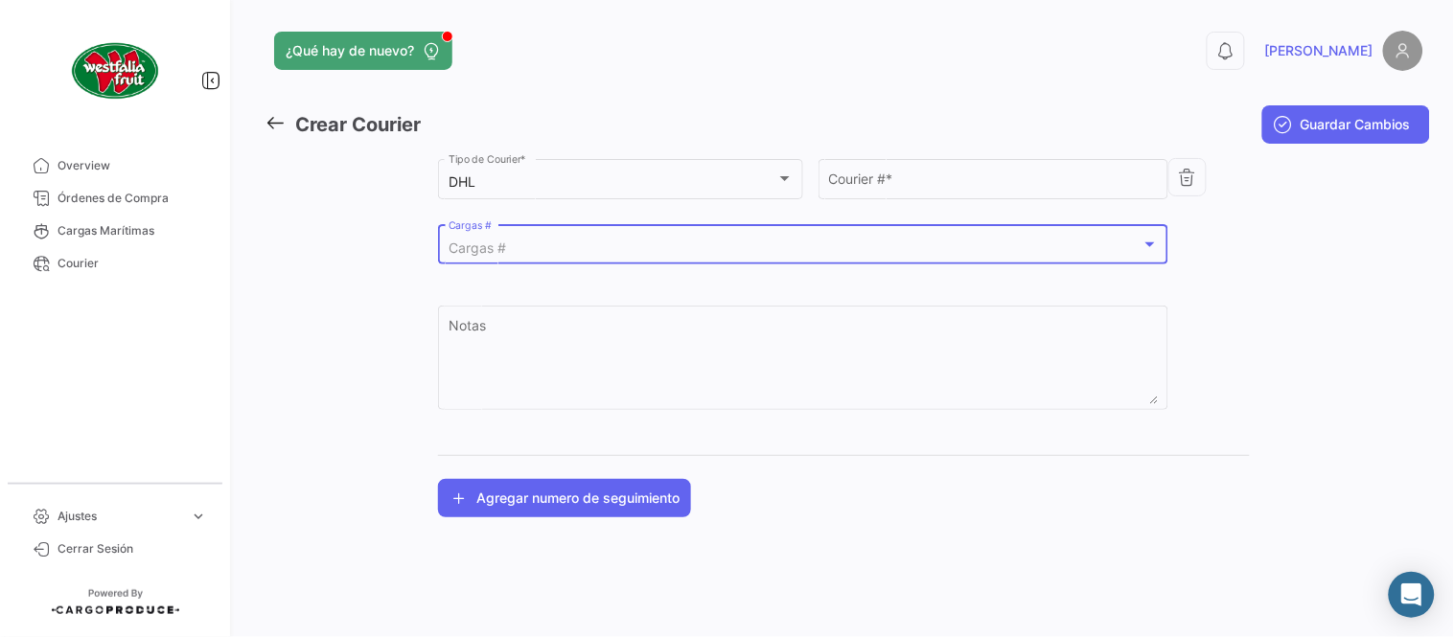
click at [542, 254] on div "Cargas #" at bounding box center [794, 249] width 693 height 16
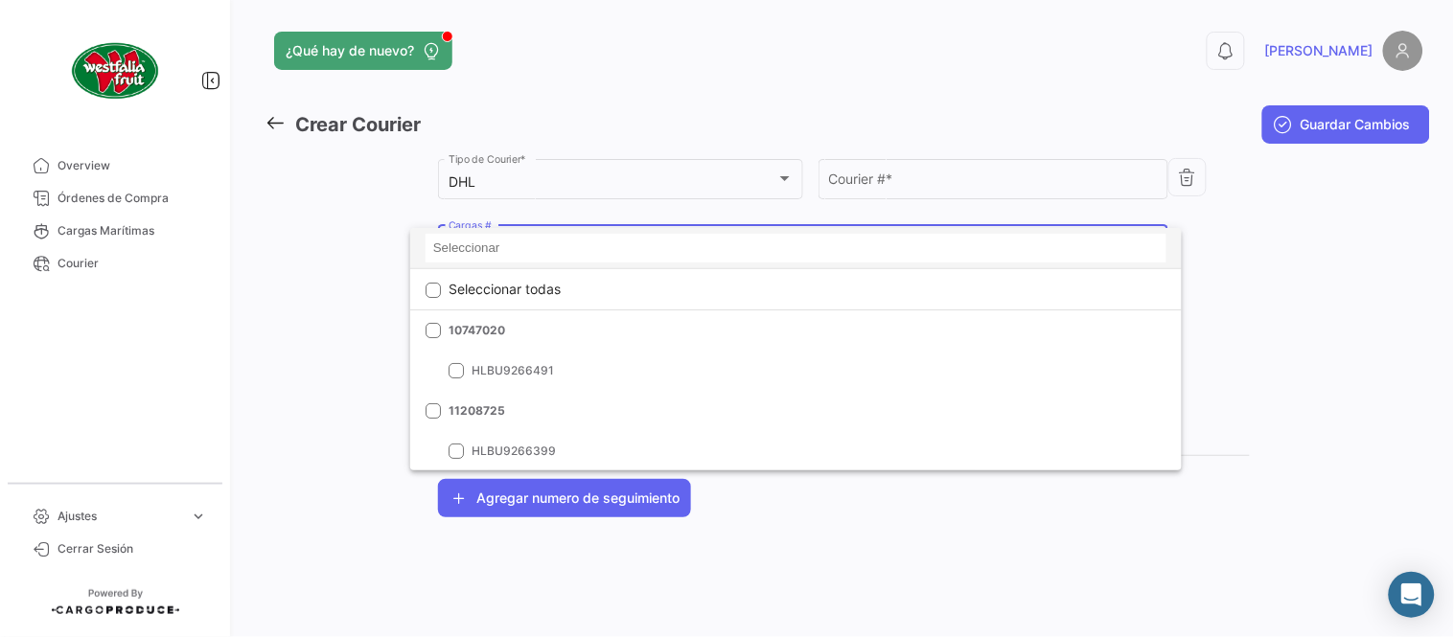
click at [520, 253] on input at bounding box center [795, 248] width 741 height 29
paste input "6426209050"
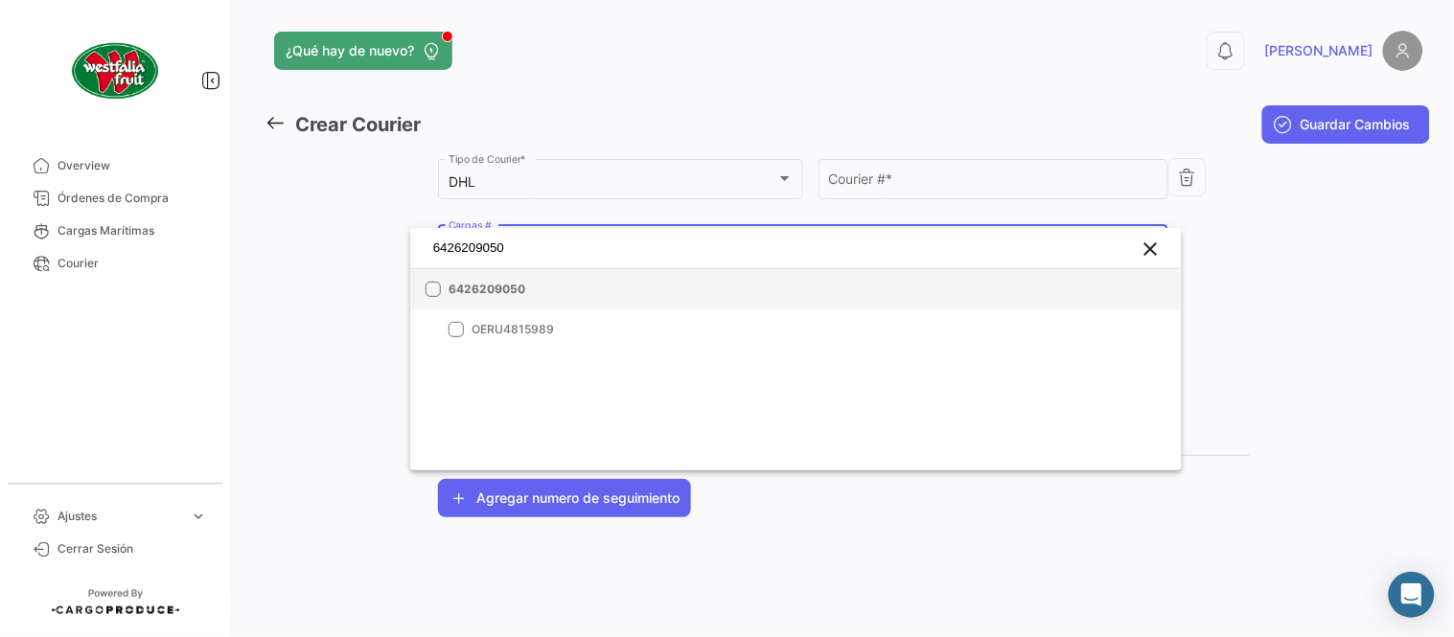
type input "6426209050"
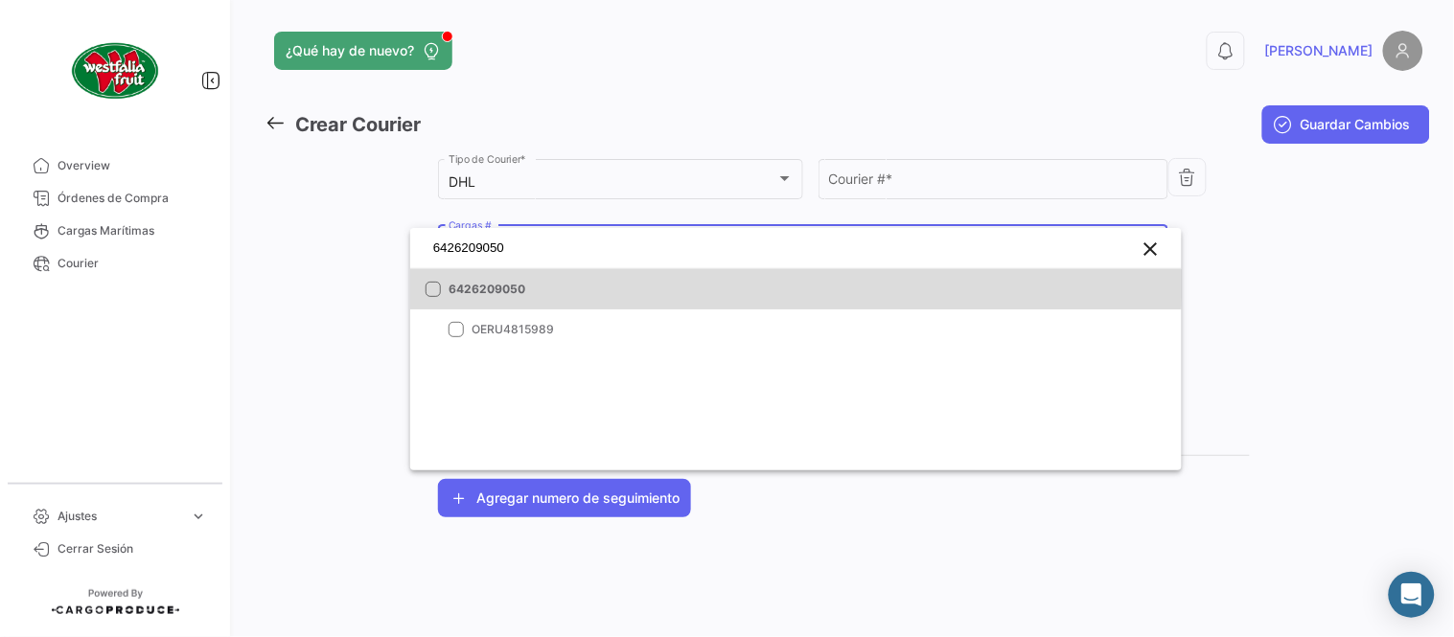
click at [547, 272] on mat-option "6426209050" at bounding box center [795, 289] width 771 height 40
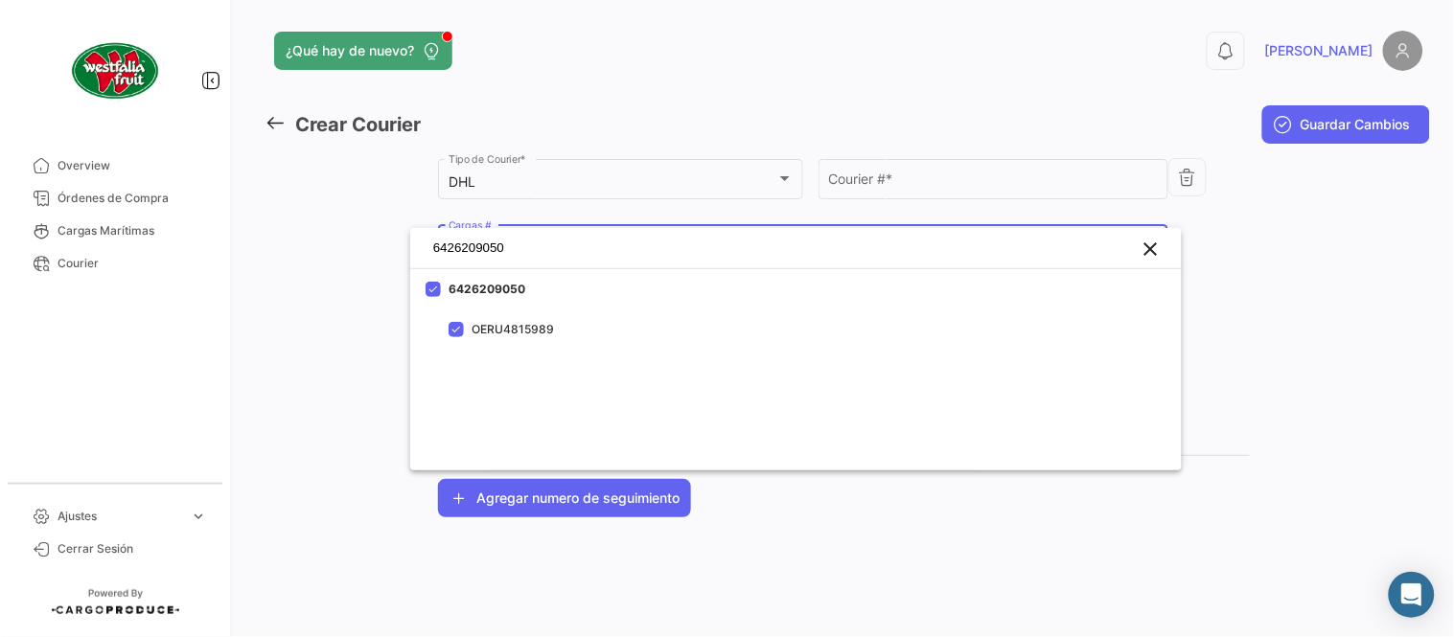
click at [928, 168] on div at bounding box center [727, 318] width 1454 height 637
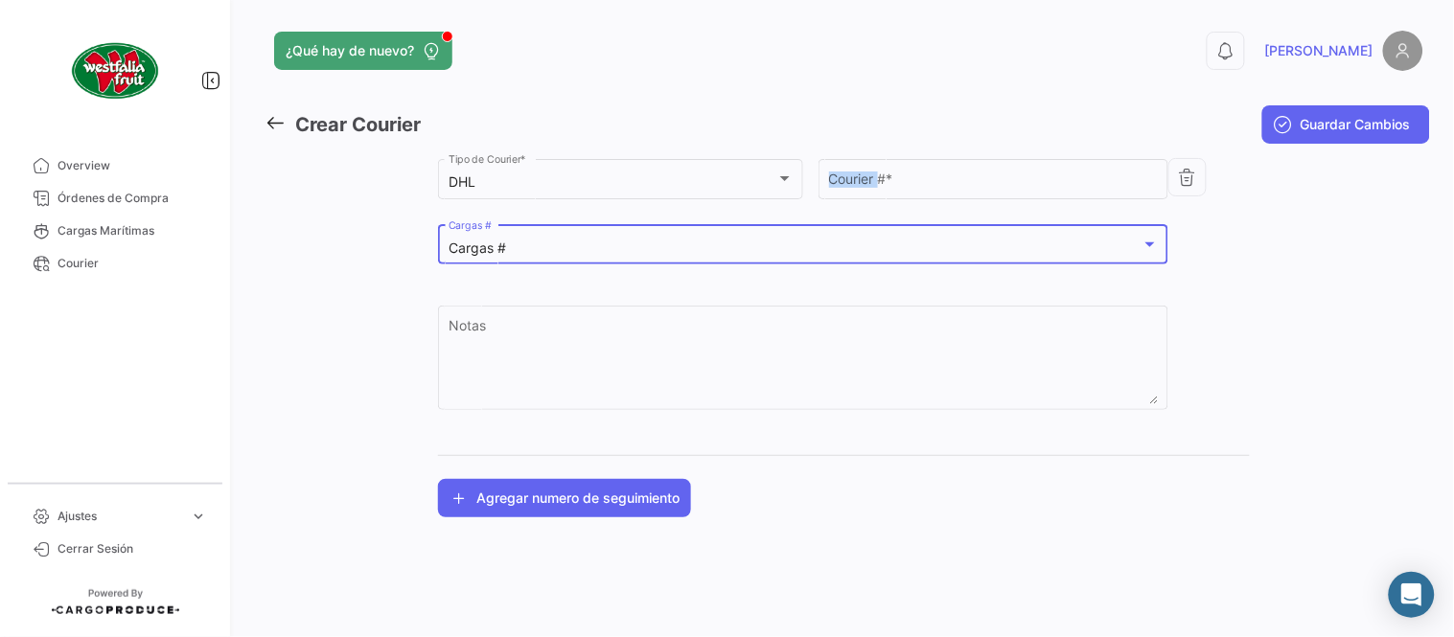
click at [928, 168] on div "Courier # *" at bounding box center [994, 177] width 330 height 44
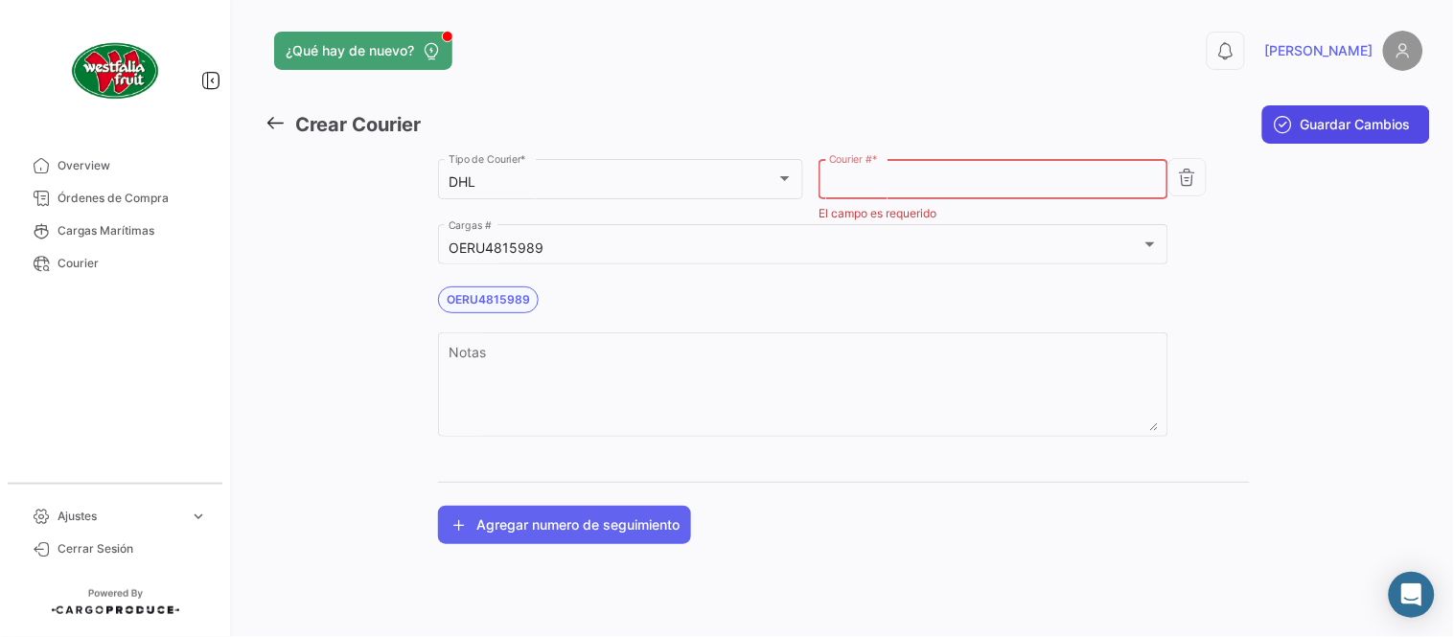
paste input "1832466624"
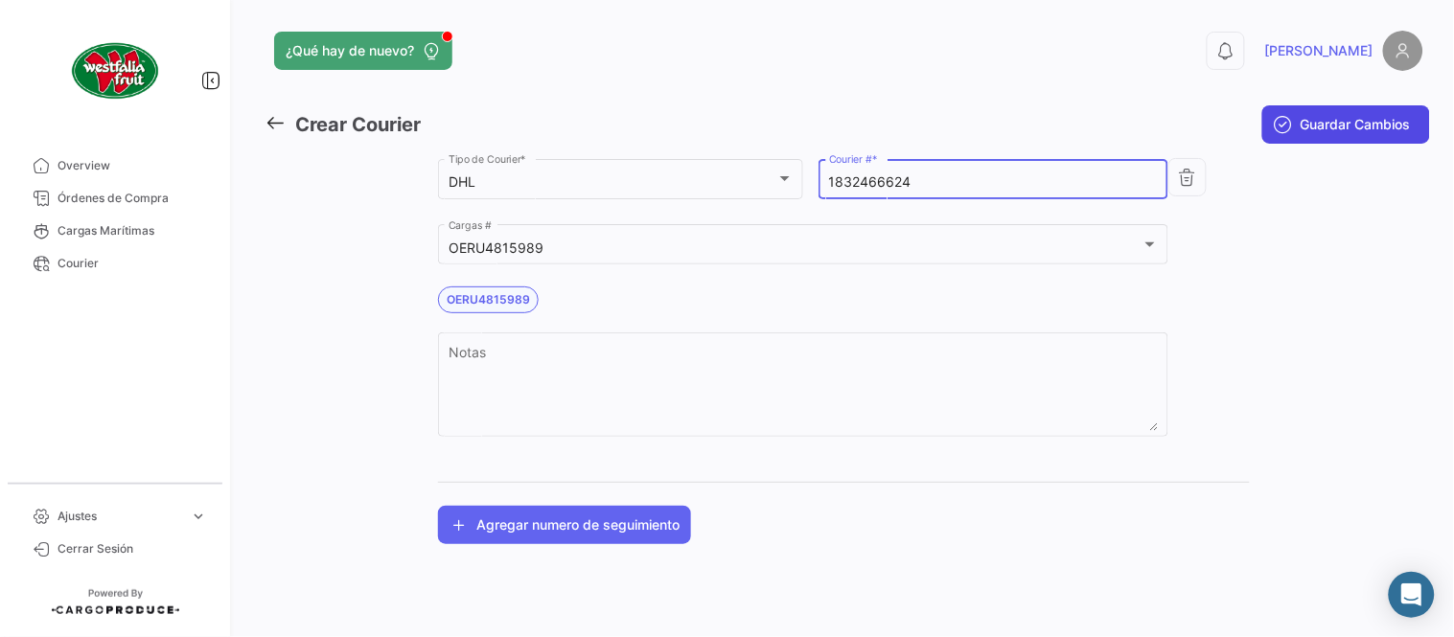
type input "1832466624"
click at [1336, 115] on span "Guardar Cambios" at bounding box center [1355, 124] width 110 height 19
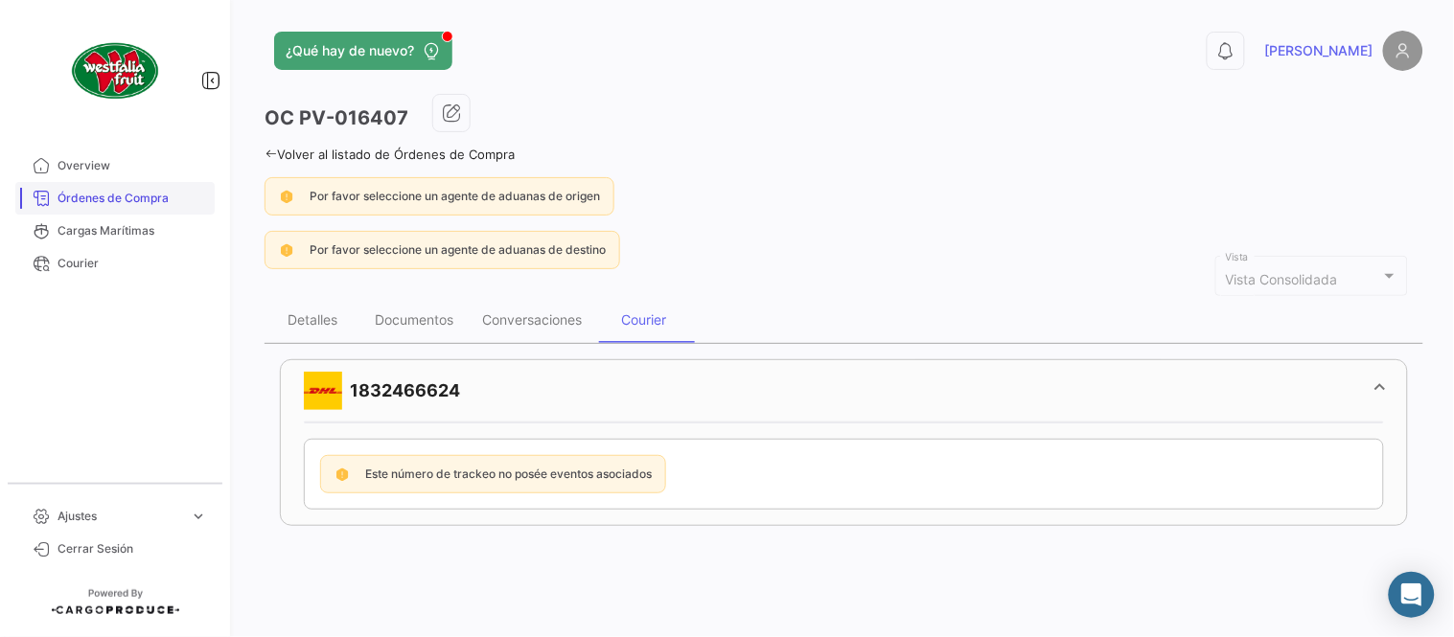
click at [155, 203] on span "Órdenes de Compra" at bounding box center [131, 198] width 149 height 17
